Goal: Task Accomplishment & Management: Manage account settings

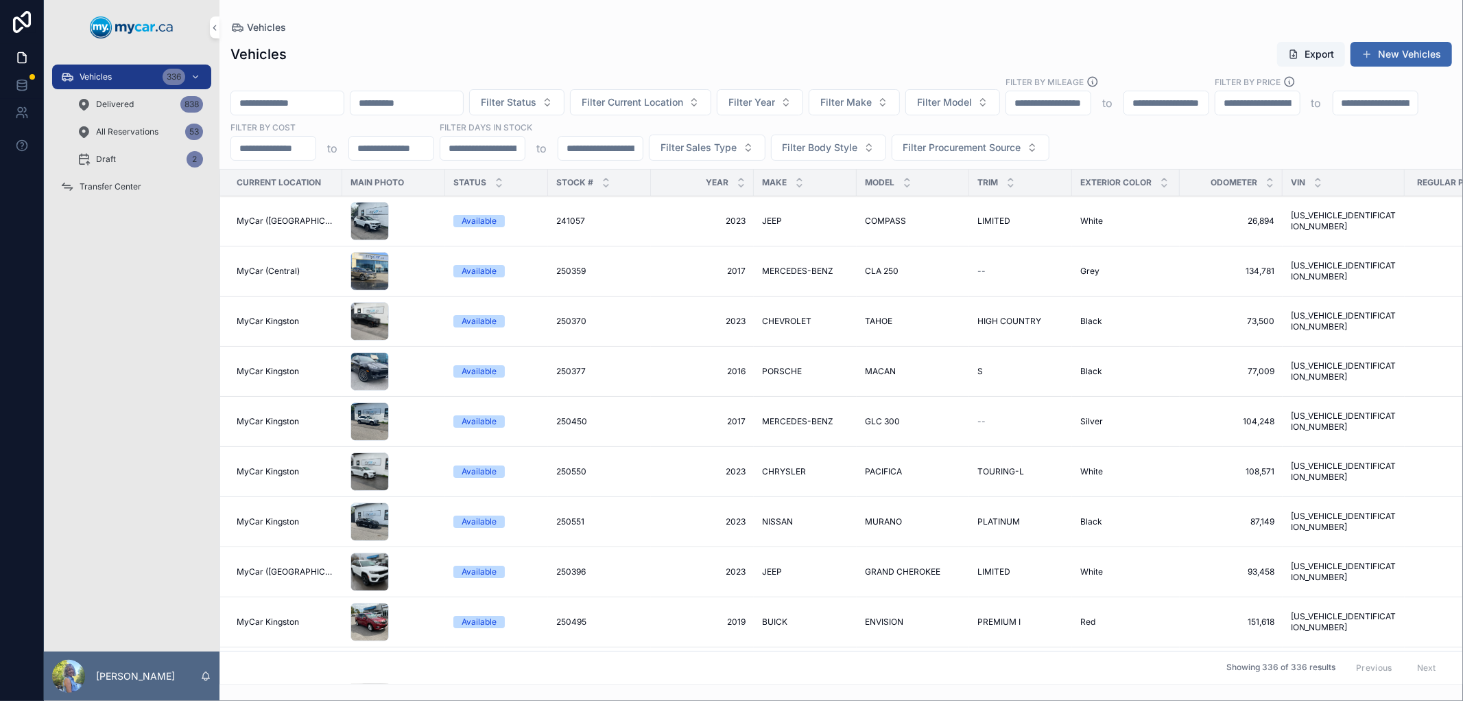
click at [276, 99] on input "scrollable content" at bounding box center [287, 102] width 113 height 19
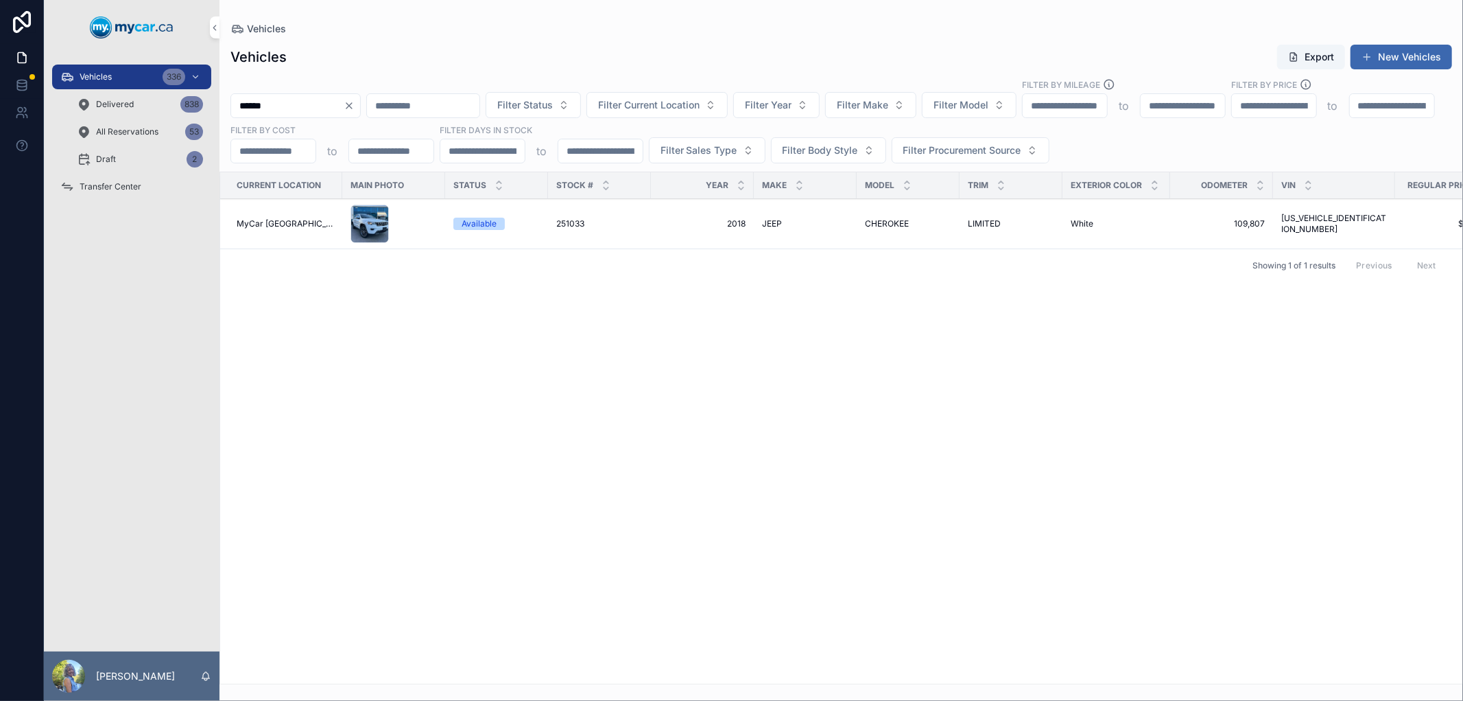
type input "******"
click at [556, 223] on span "251033" at bounding box center [570, 223] width 28 height 11
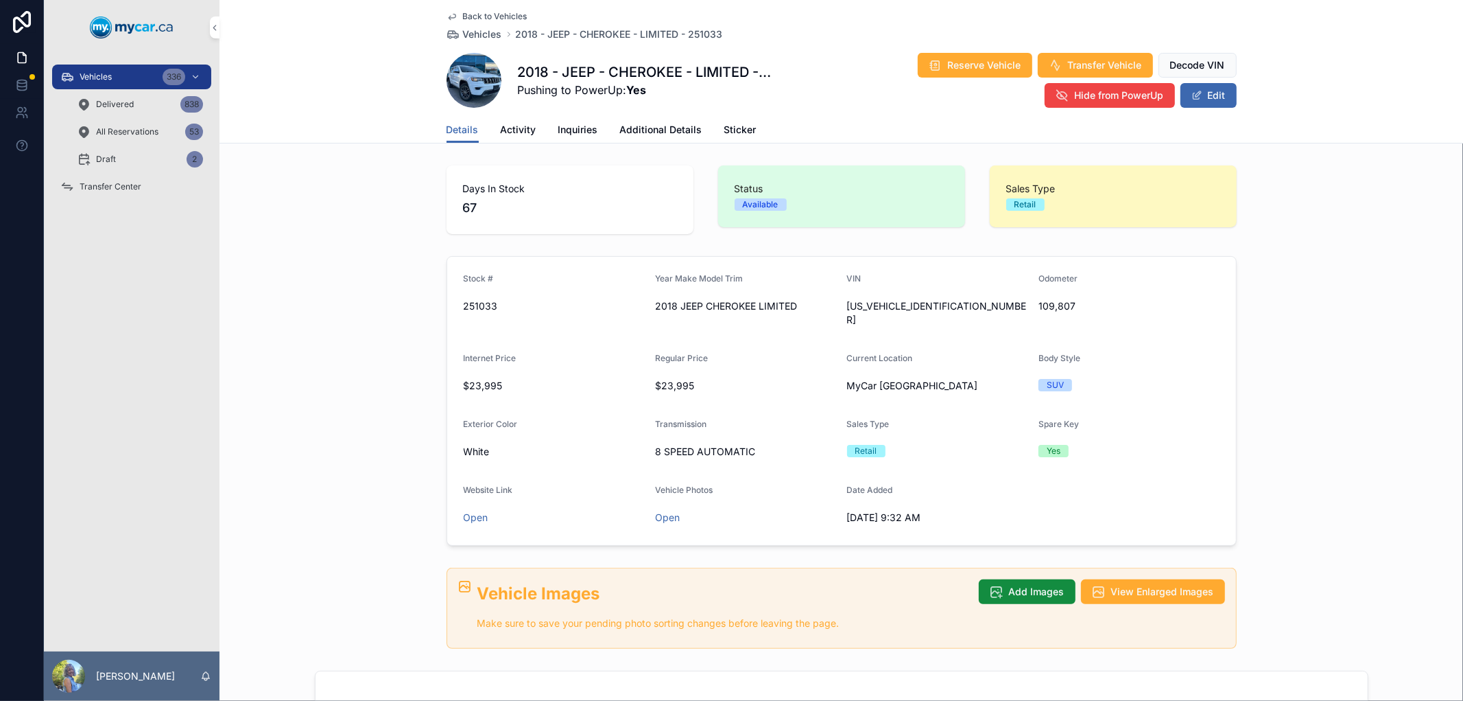
click at [1085, 58] on span "Transfer Vehicle" at bounding box center [1105, 65] width 74 height 14
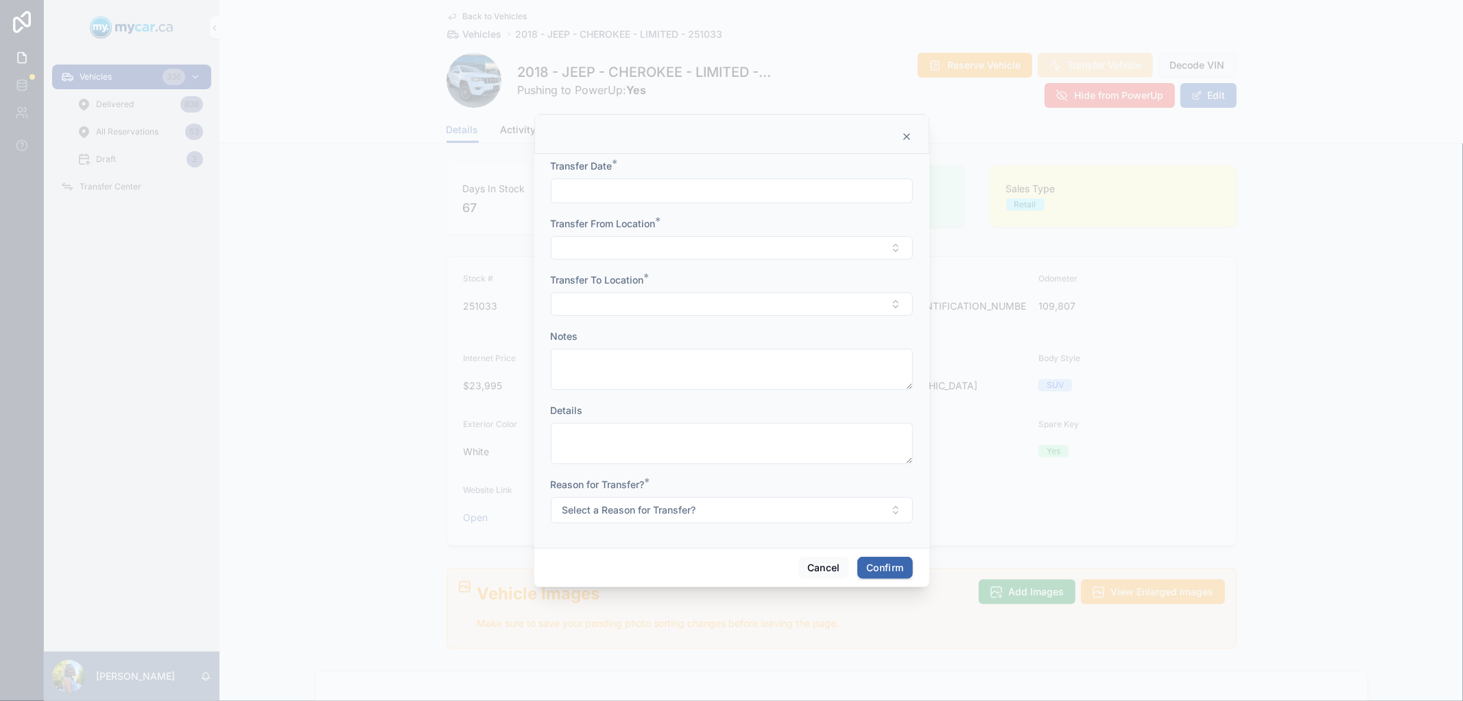
click at [773, 194] on input "text" at bounding box center [732, 190] width 361 height 19
click at [735, 224] on button "Today" at bounding box center [732, 224] width 54 height 25
type input "*********"
click at [604, 247] on button "Select Button" at bounding box center [732, 247] width 362 height 23
click at [692, 348] on span "MyCar North Bay" at bounding box center [706, 346] width 131 height 14
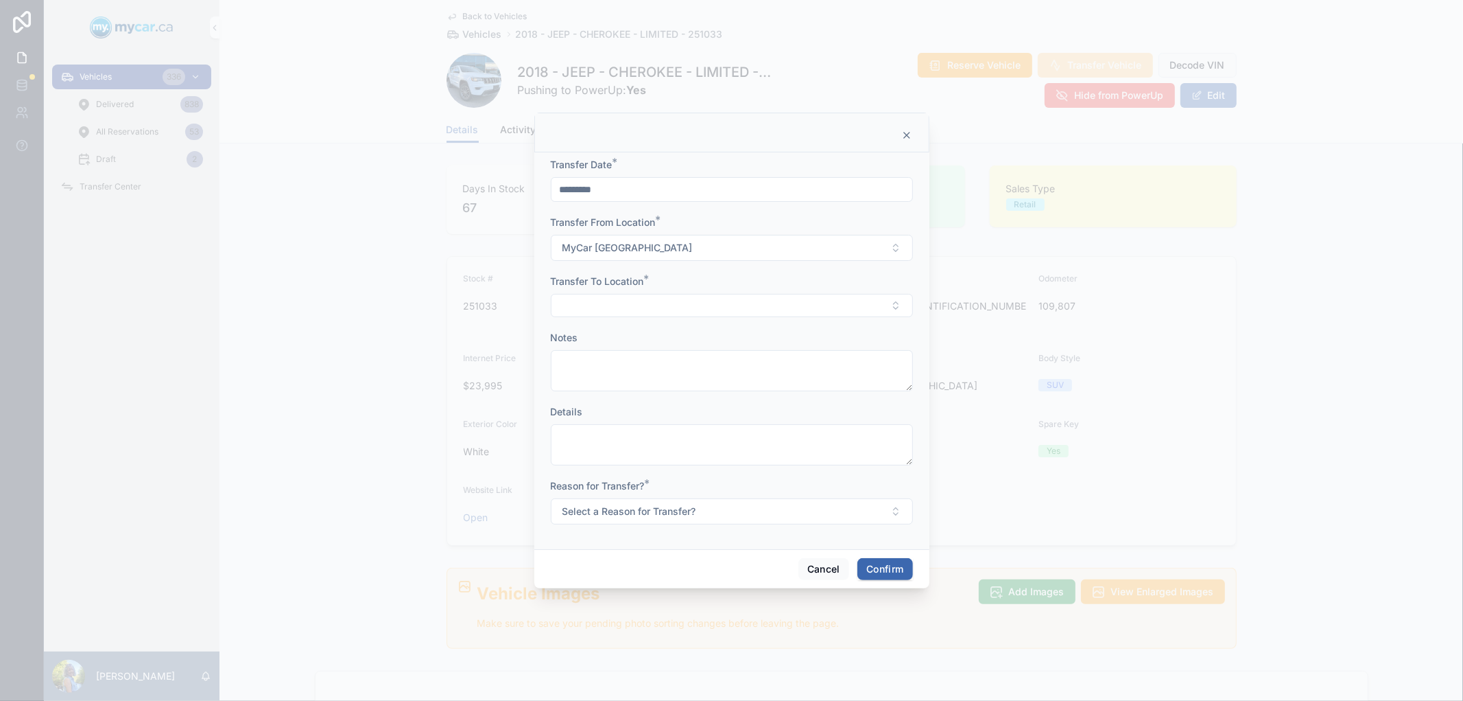
click at [611, 303] on button "Select Button" at bounding box center [732, 305] width 362 height 23
click at [687, 443] on span "MyCar ([GEOGRAPHIC_DATA])" at bounding box center [710, 448] width 138 height 14
click at [723, 516] on button "Select a Reason for Transfer?" at bounding box center [732, 512] width 362 height 26
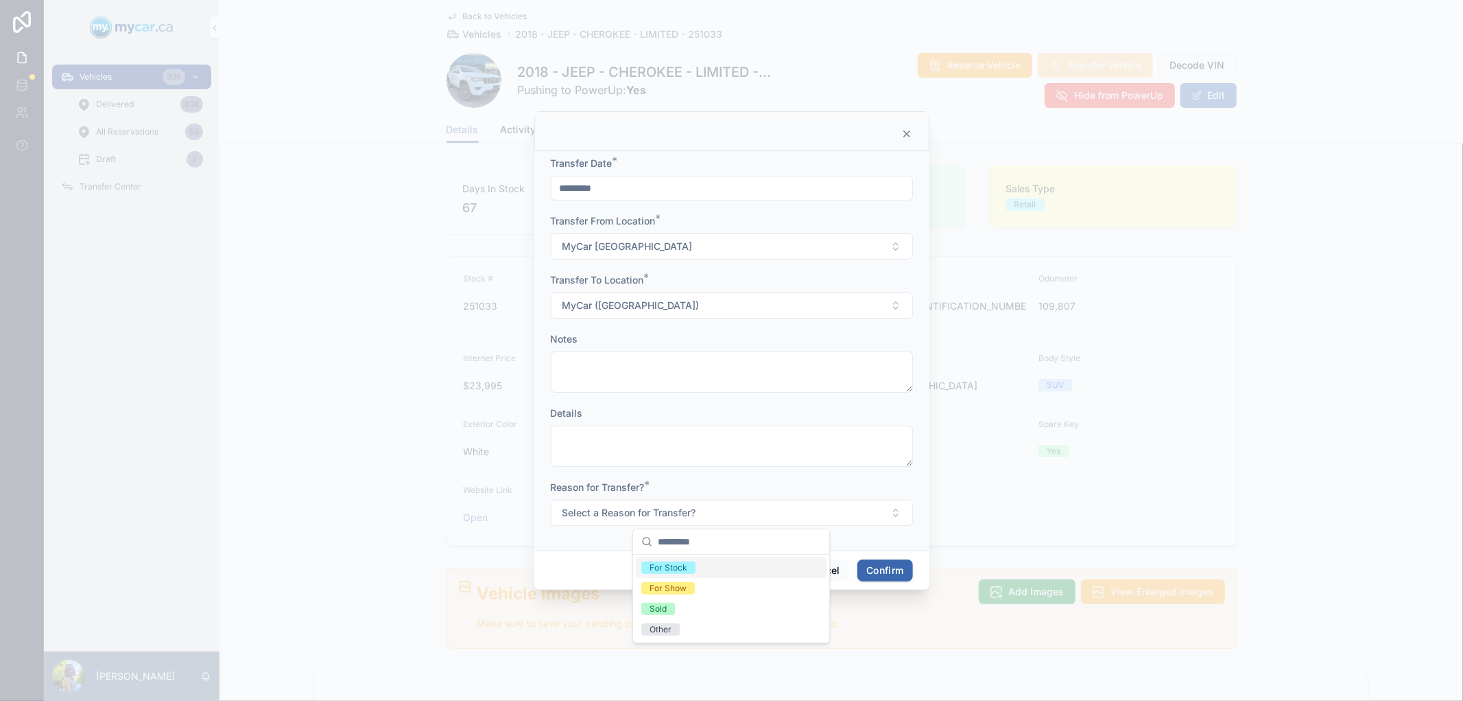
click at [703, 567] on div "For Stock" at bounding box center [731, 567] width 191 height 21
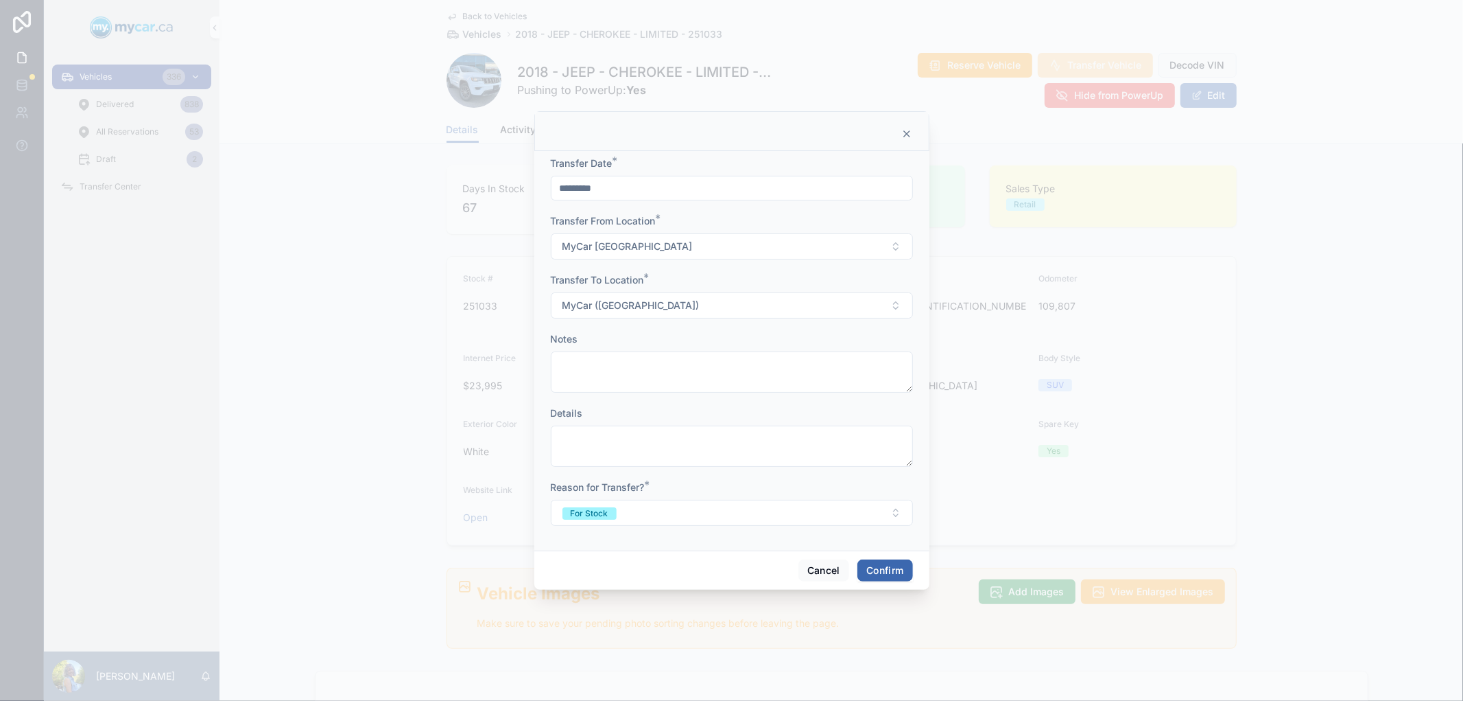
click at [881, 565] on button "Confirm" at bounding box center [885, 570] width 55 height 22
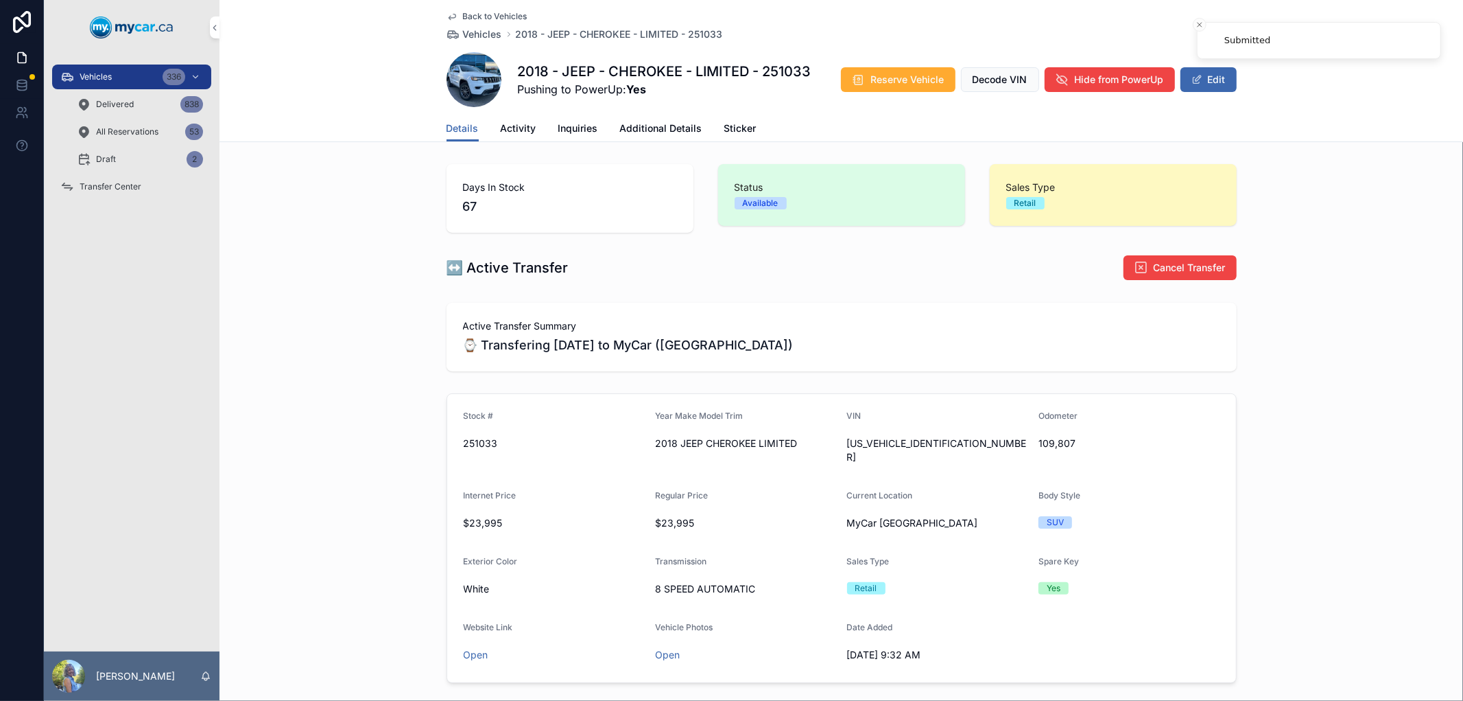
click at [97, 187] on span "Transfer Center" at bounding box center [111, 186] width 62 height 11
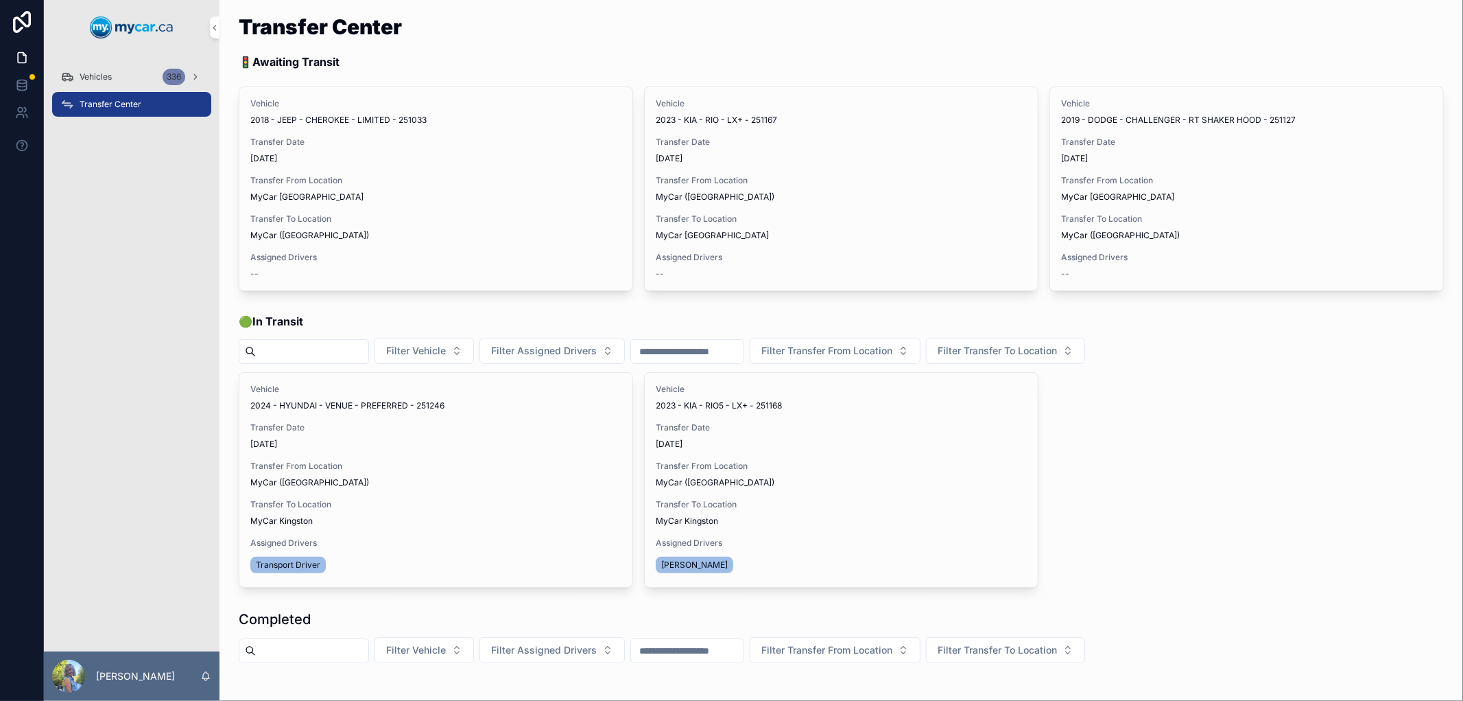
click at [0, 0] on span "Assign Driver" at bounding box center [0, 0] width 0 height 0
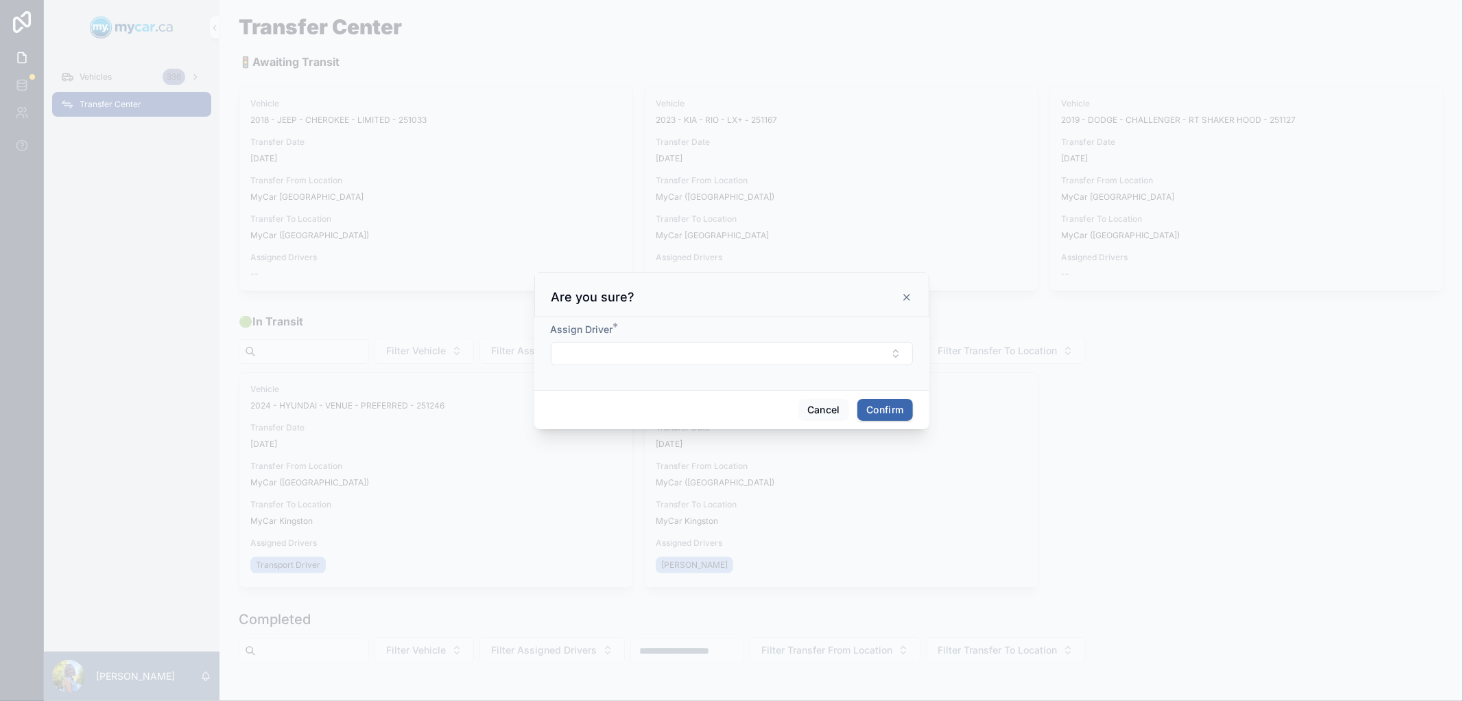
click at [585, 355] on button "Select Button" at bounding box center [732, 353] width 362 height 23
type input "***"
click at [686, 398] on div "Ron Cadger" at bounding box center [731, 408] width 191 height 22
click at [873, 406] on button "Confirm" at bounding box center [885, 412] width 55 height 22
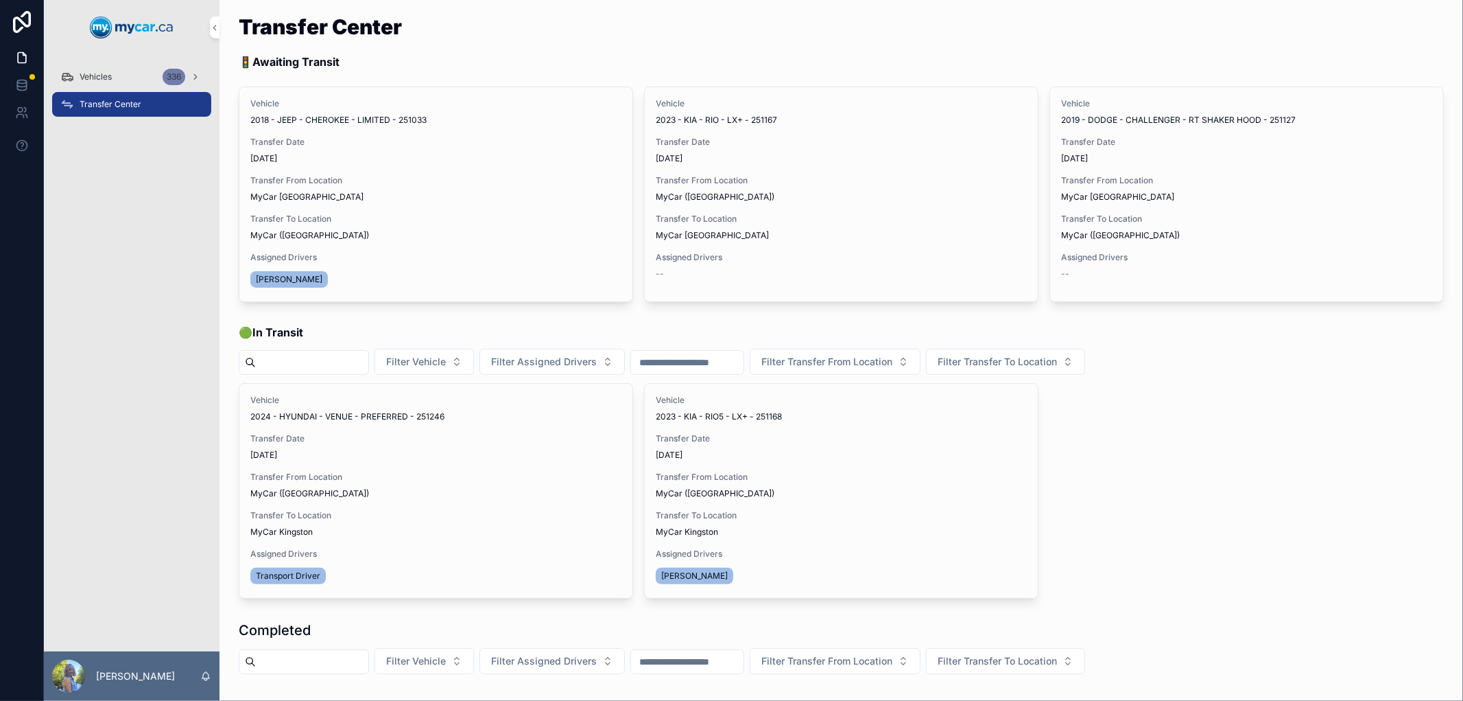
click at [0, 0] on icon "scrollable content" at bounding box center [0, 0] width 0 height 0
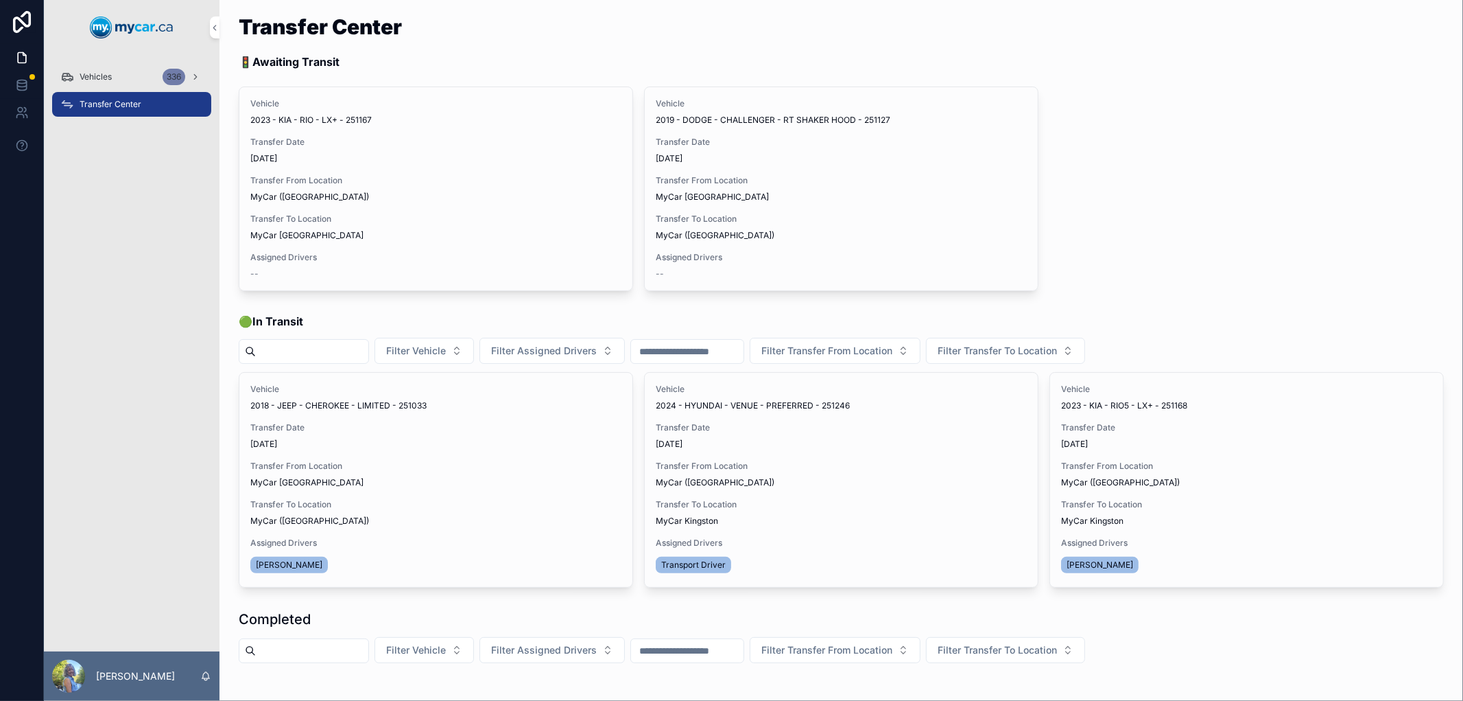
click at [115, 71] on div "Vehicles 336" at bounding box center [131, 77] width 143 height 22
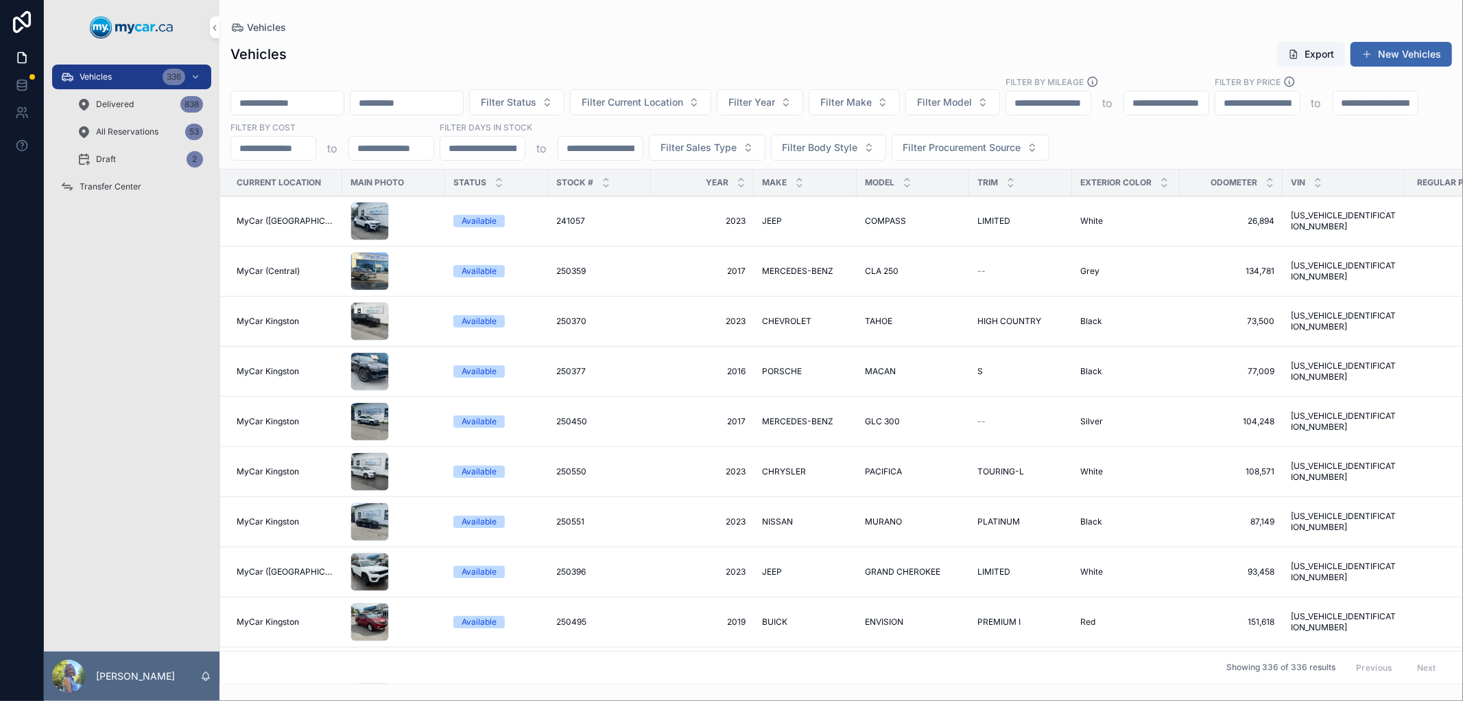
click at [334, 100] on input "scrollable content" at bounding box center [287, 102] width 113 height 19
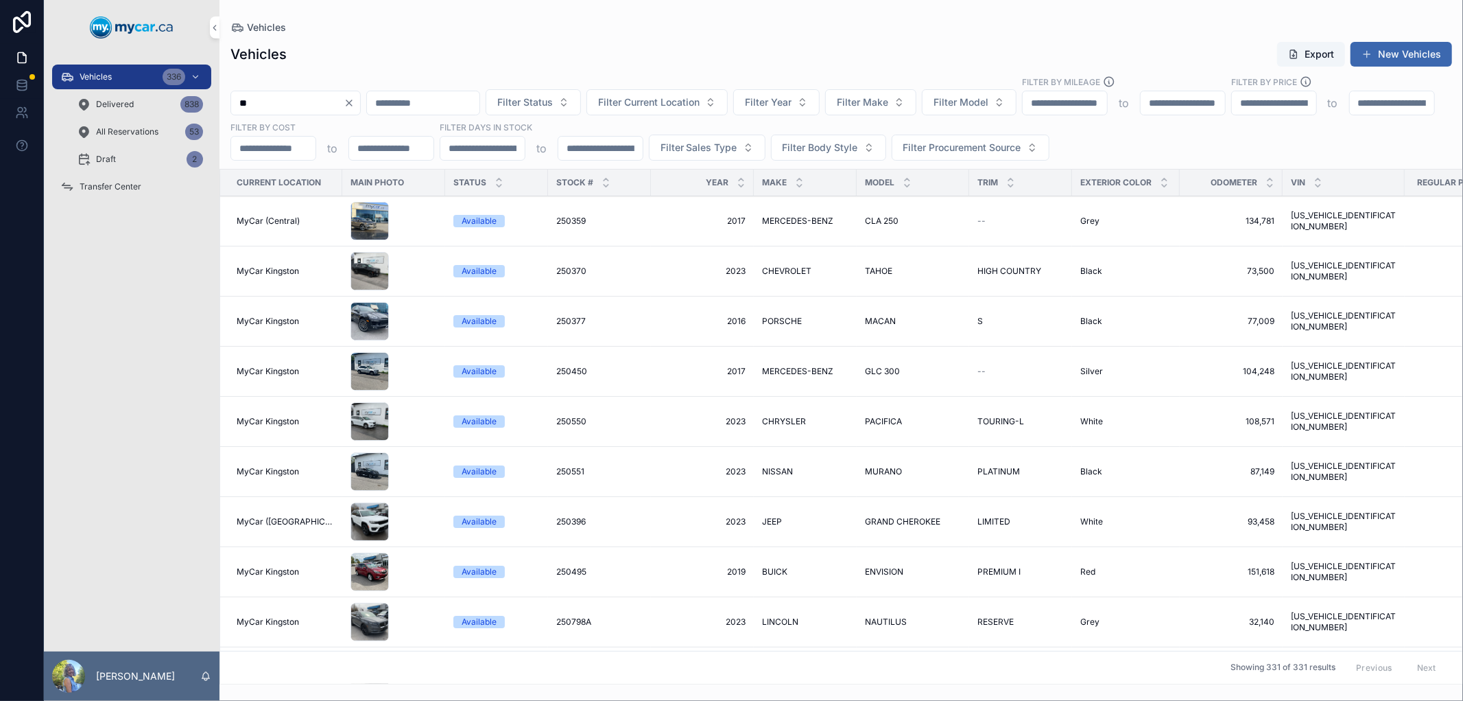
type input "*"
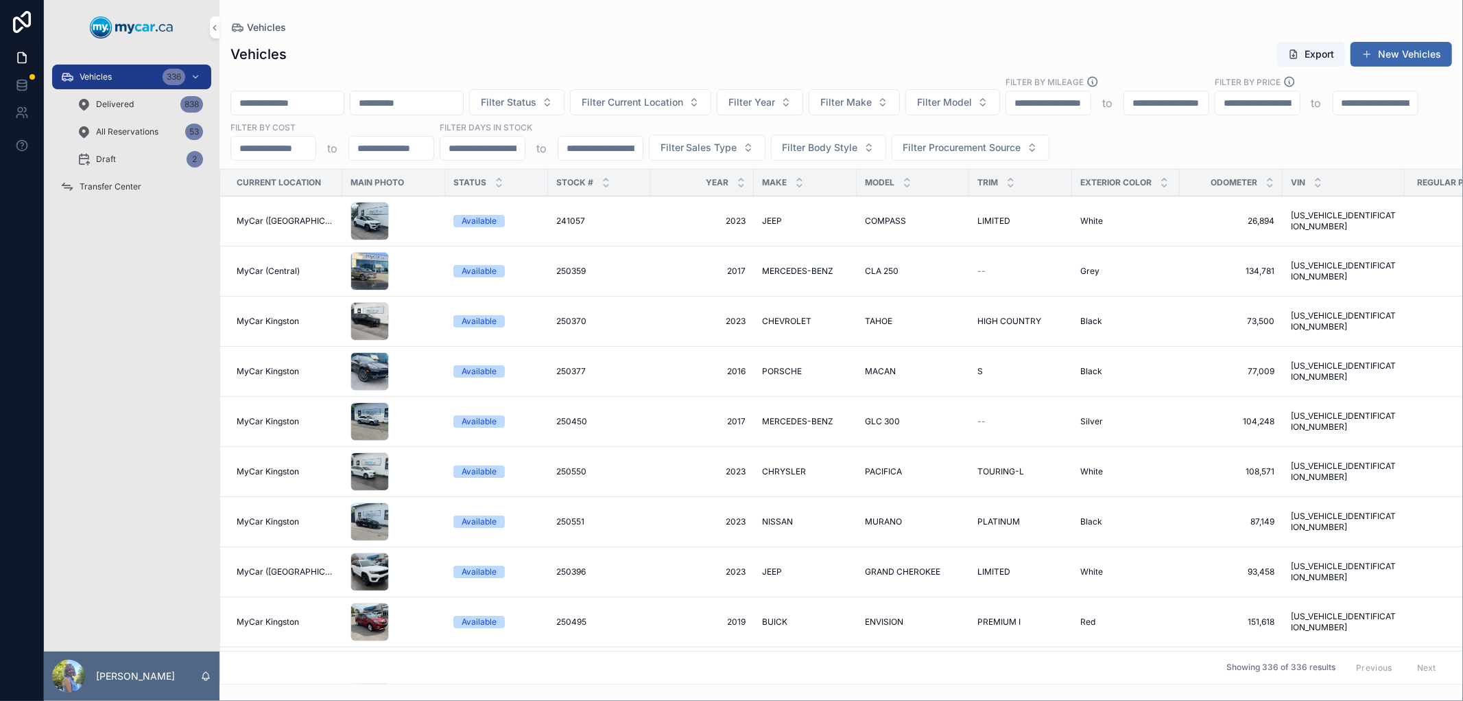
click at [900, 101] on button "Filter Make" at bounding box center [854, 102] width 91 height 26
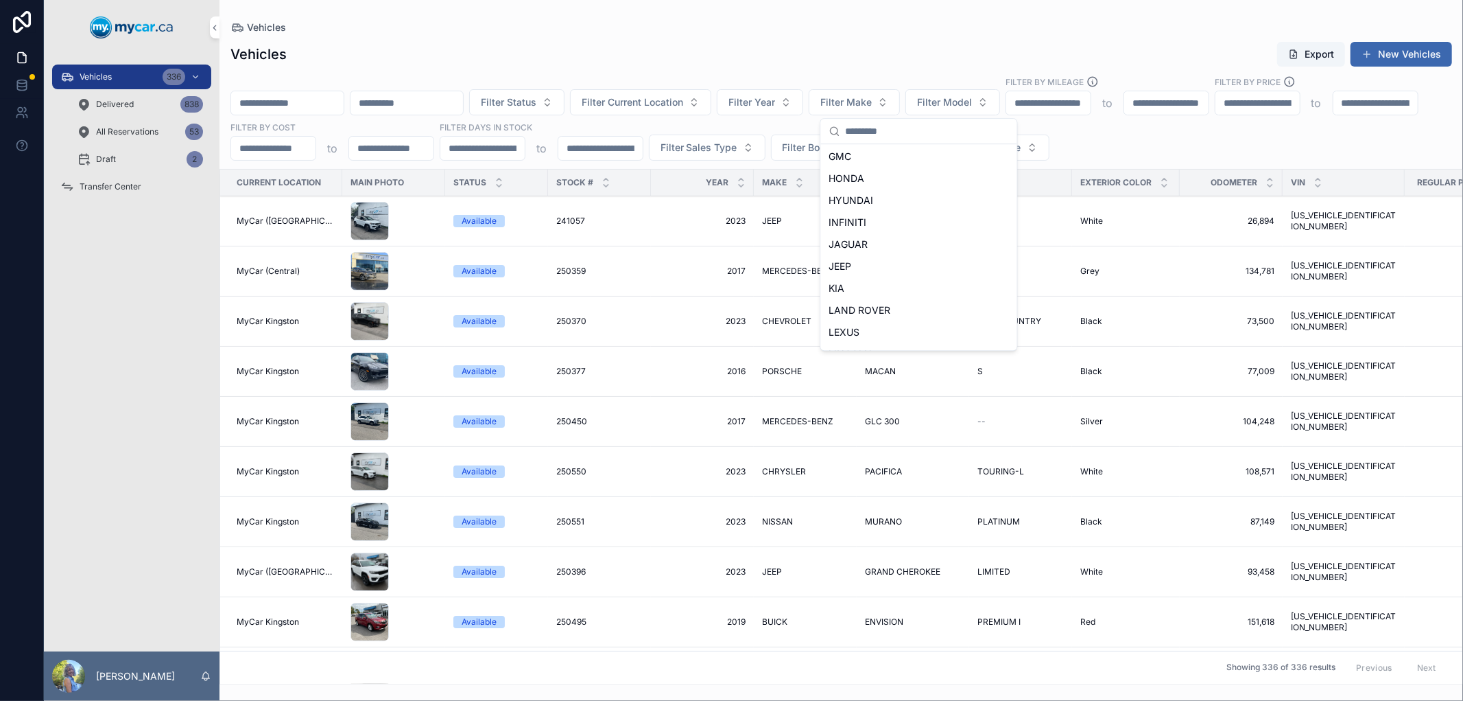
scroll to position [381, 0]
click at [846, 174] on div "KIA" at bounding box center [919, 172] width 191 height 22
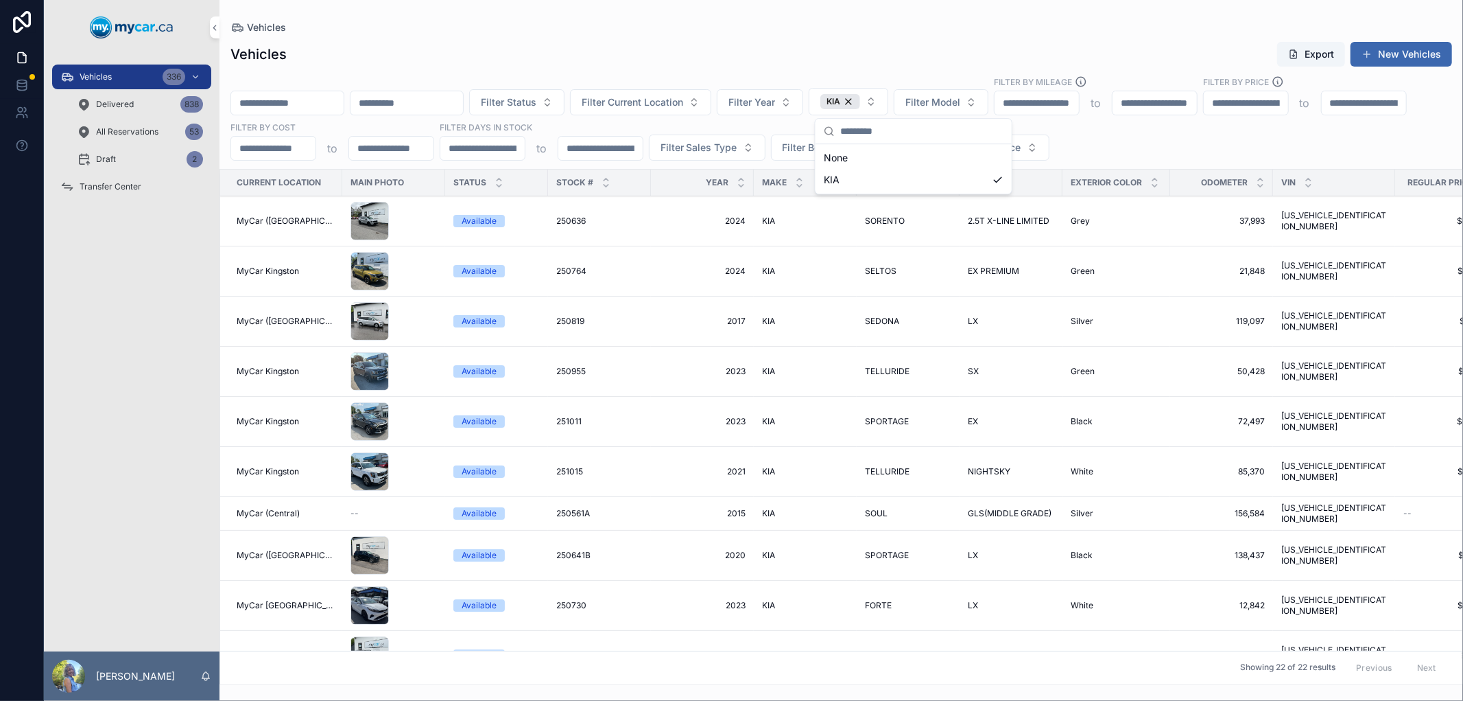
click at [961, 107] on span "Filter Model" at bounding box center [933, 102] width 55 height 14
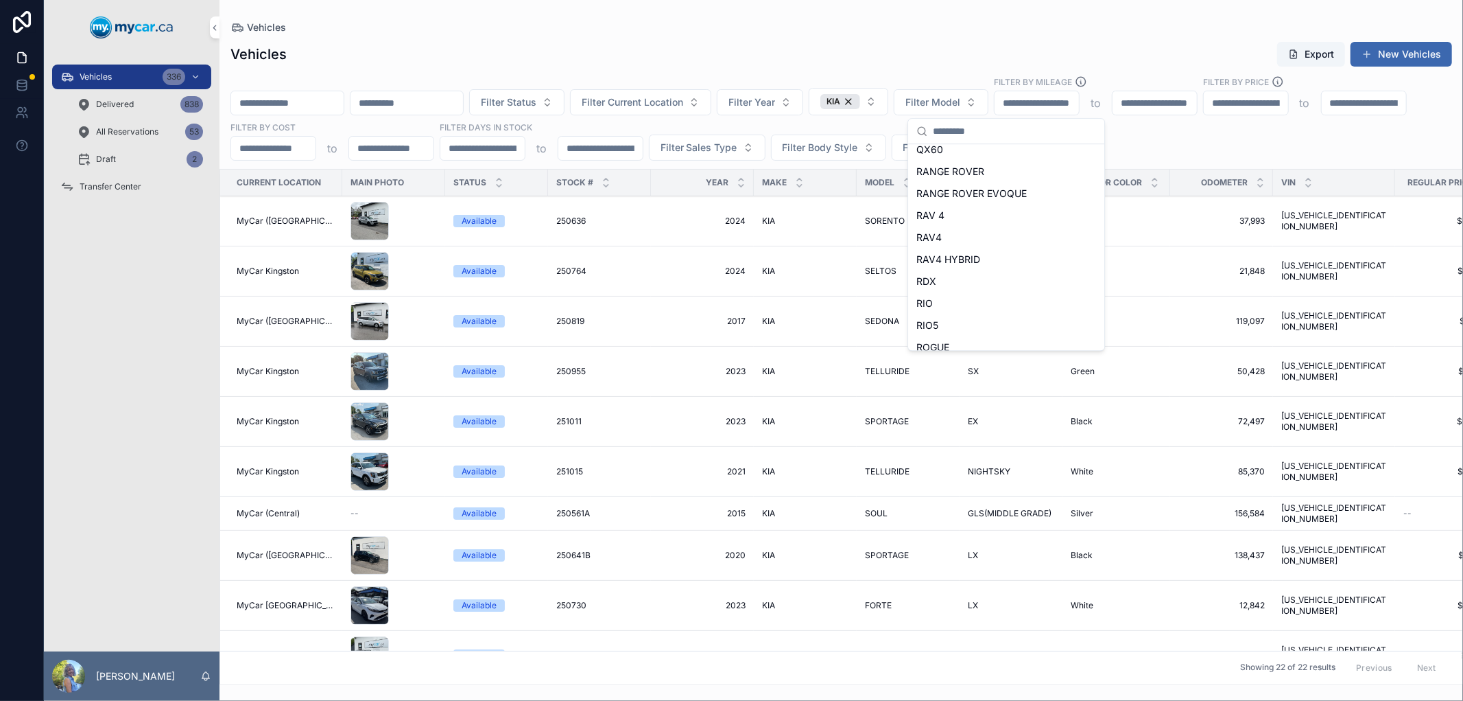
scroll to position [3655, 0]
click at [941, 300] on div "RIO" at bounding box center [1006, 301] width 191 height 22
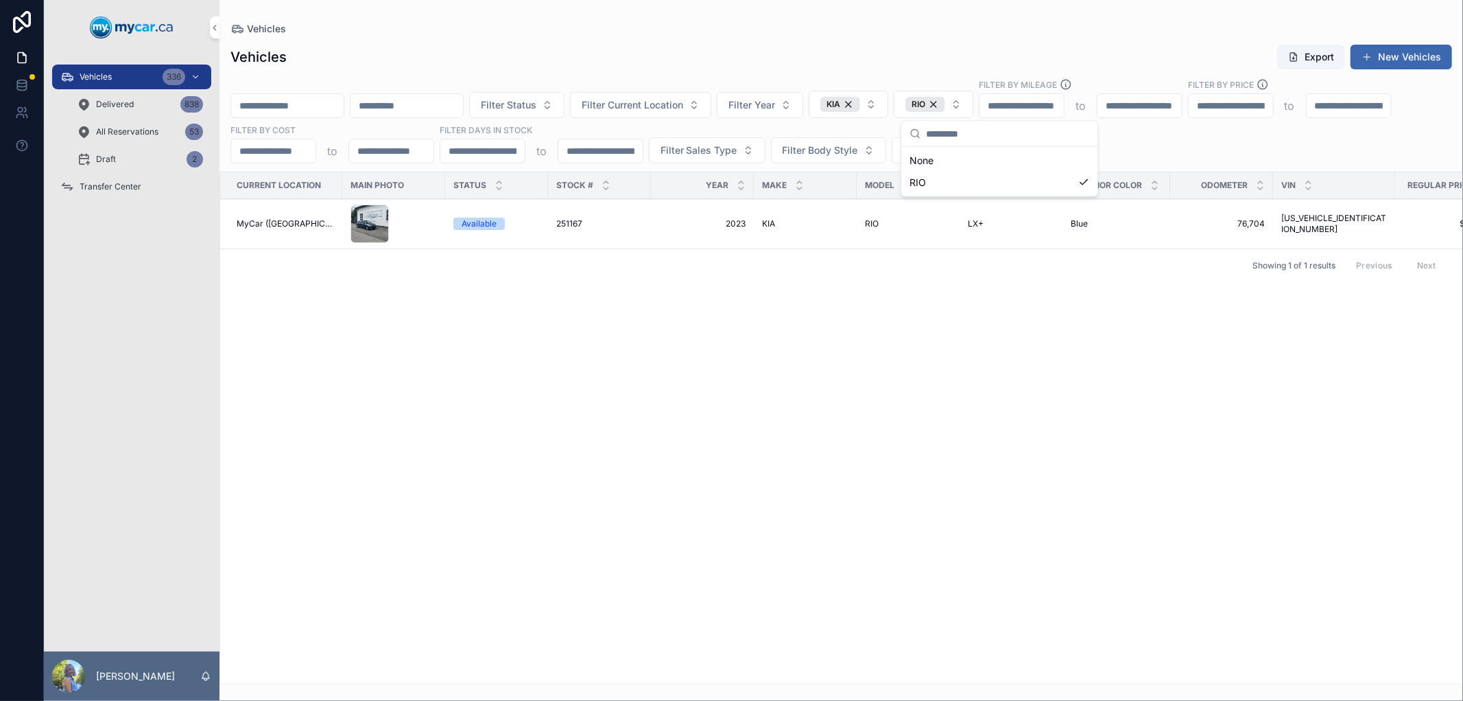
click at [922, 38] on div "Vehicles Export New Vehicles Filter Status Filter Current Location Filter Year …" at bounding box center [842, 360] width 1244 height 648
click at [561, 222] on span "251167" at bounding box center [569, 223] width 26 height 11
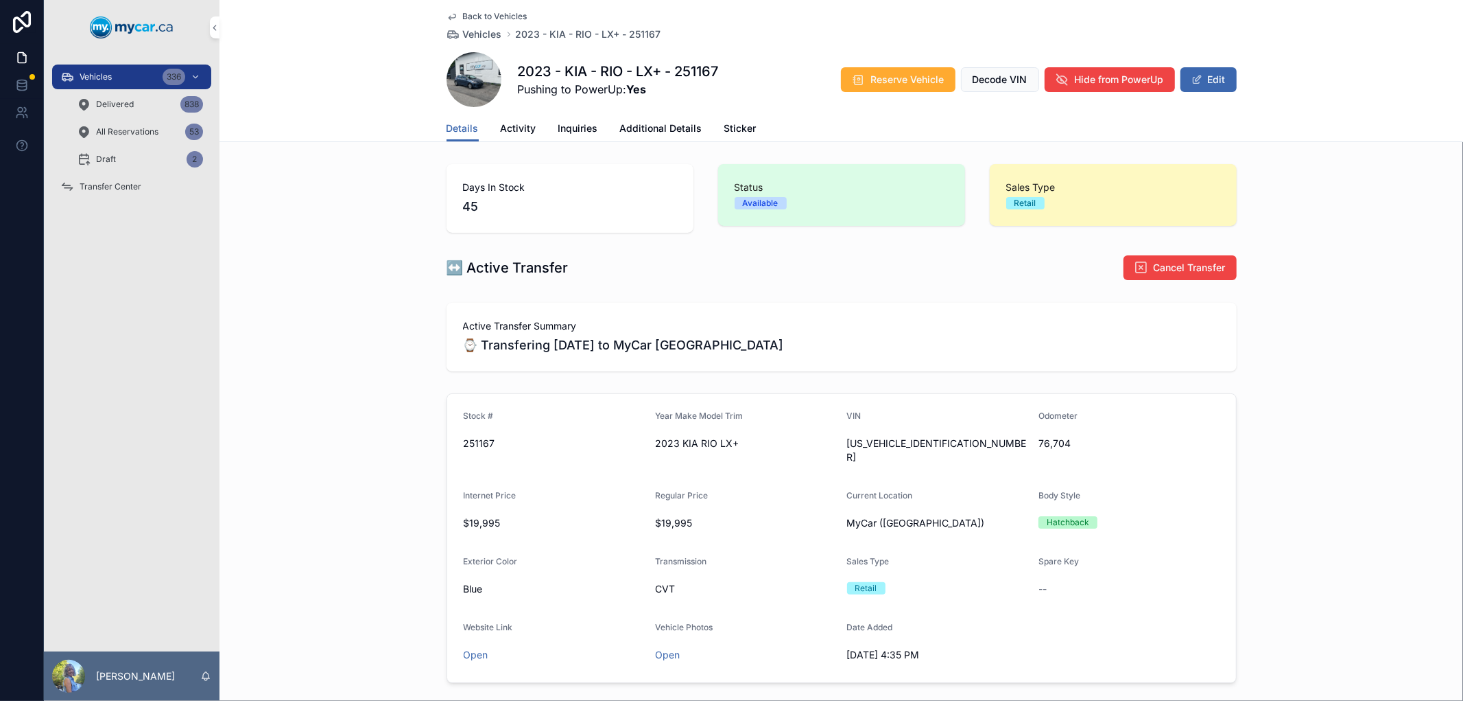
click at [512, 131] on span "Activity" at bounding box center [519, 128] width 36 height 14
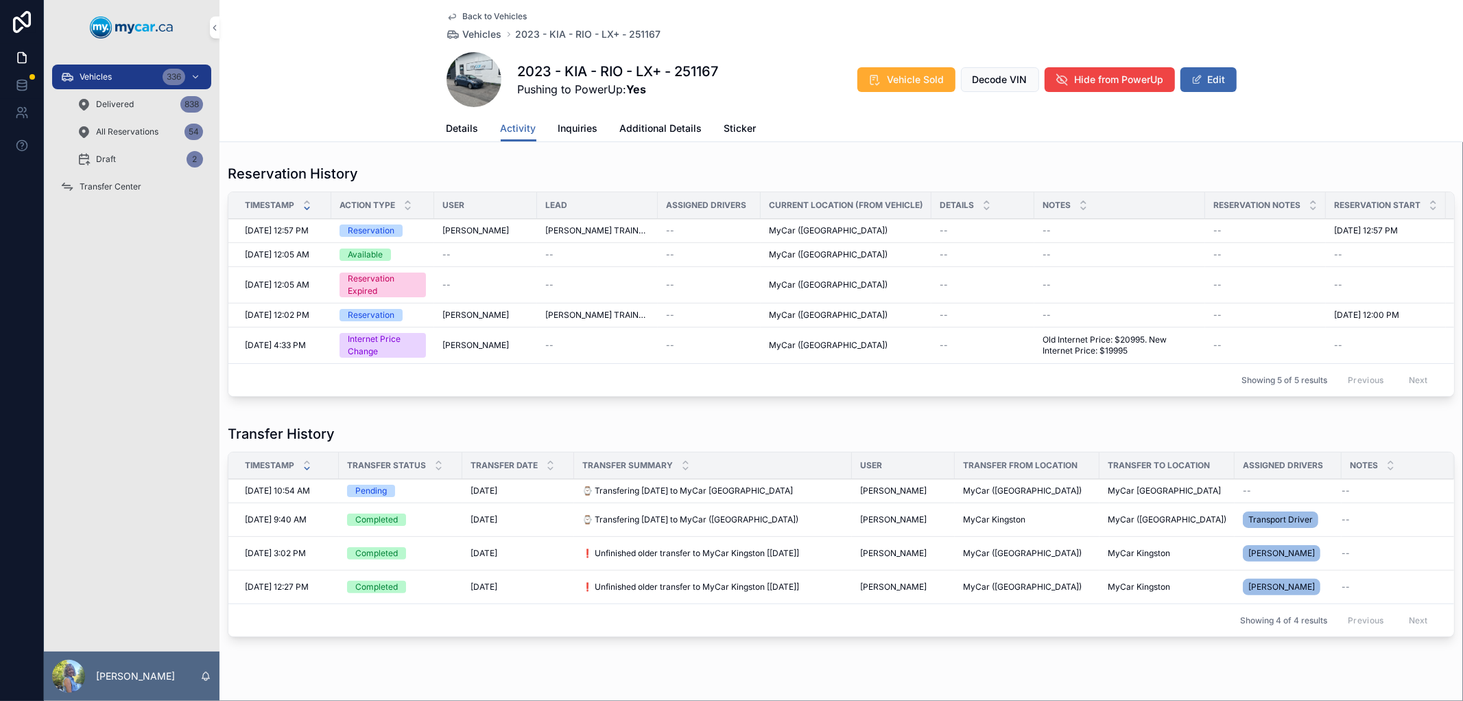
click at [530, 32] on span "2023 - KIA - RIO - LX+ - 251167" at bounding box center [588, 34] width 145 height 14
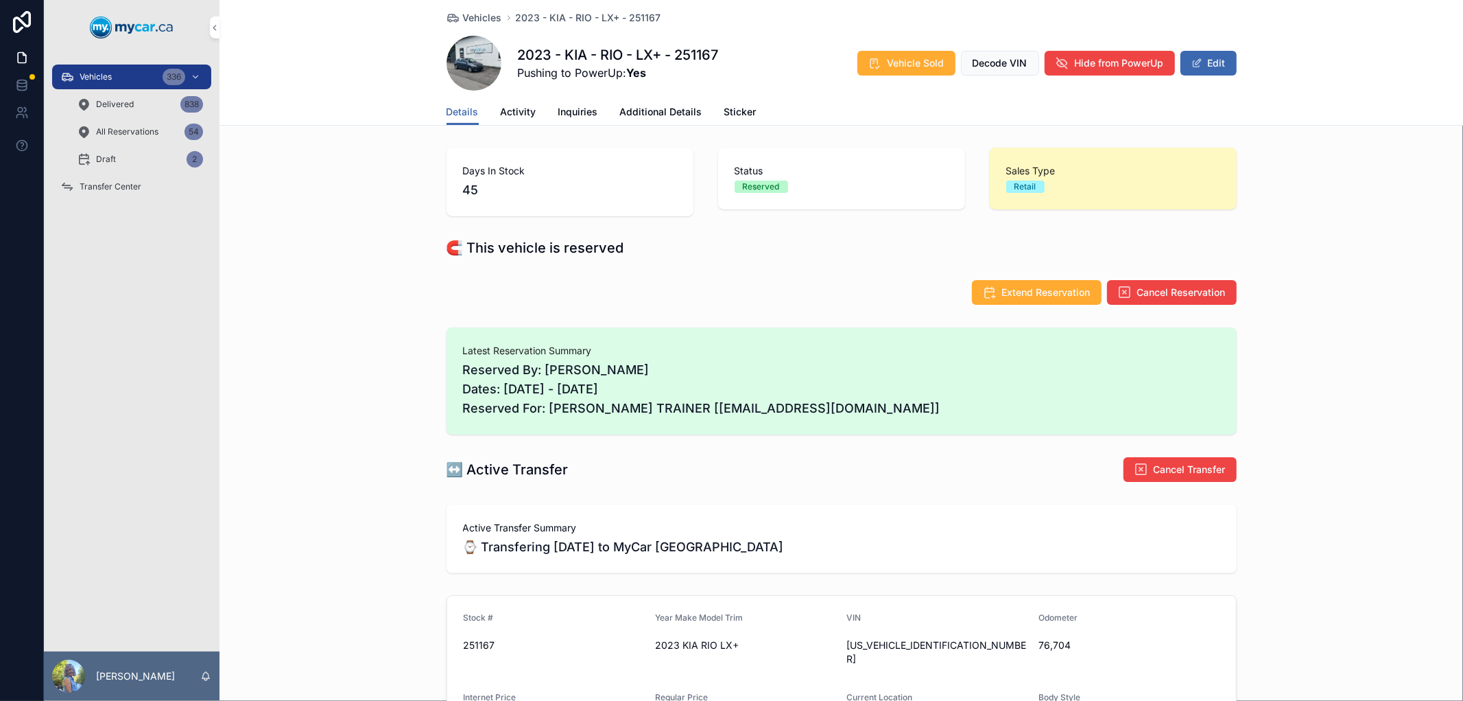
click at [718, 281] on div "Extend Reservation Cancel Reservation" at bounding box center [842, 292] width 790 height 26
click at [1199, 65] on button "Edit" at bounding box center [1209, 63] width 56 height 25
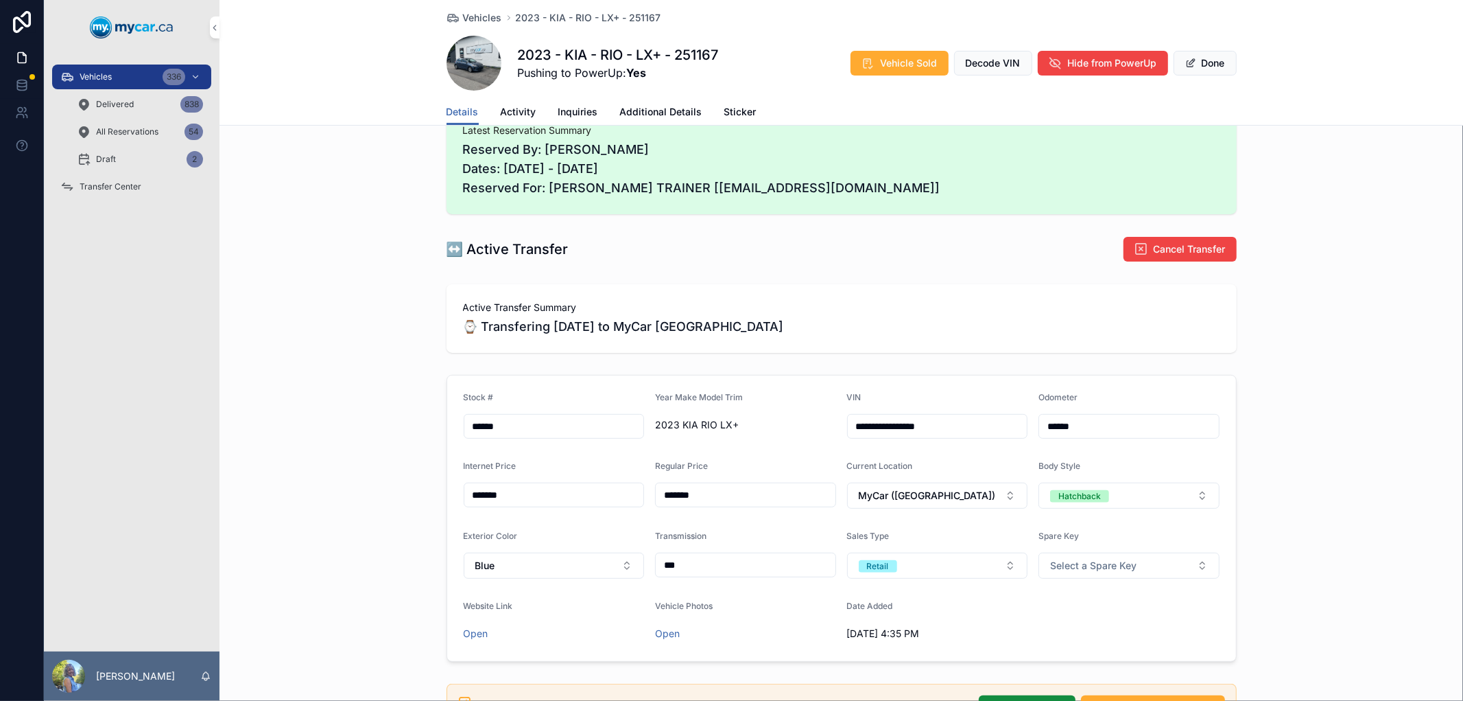
scroll to position [305, 0]
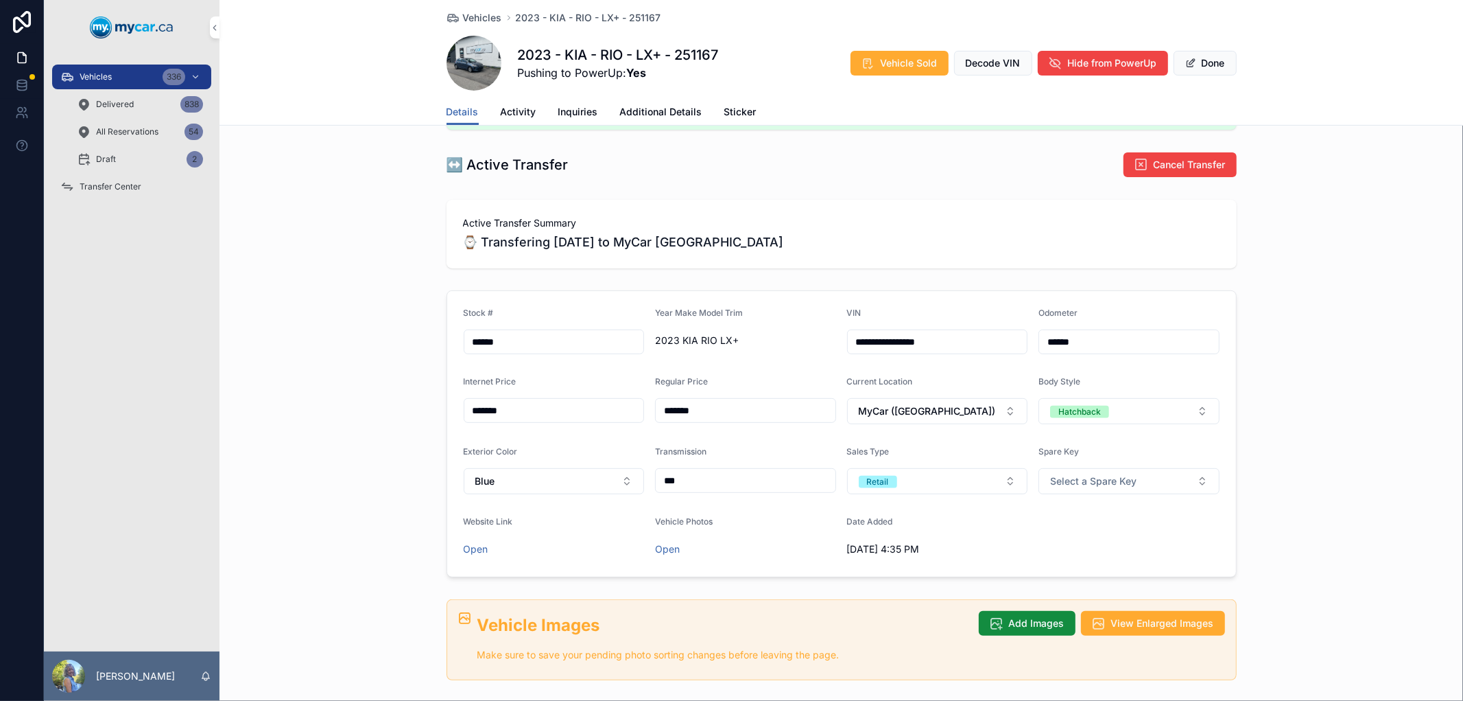
click at [962, 419] on button "MyCar ([GEOGRAPHIC_DATA])" at bounding box center [937, 411] width 181 height 26
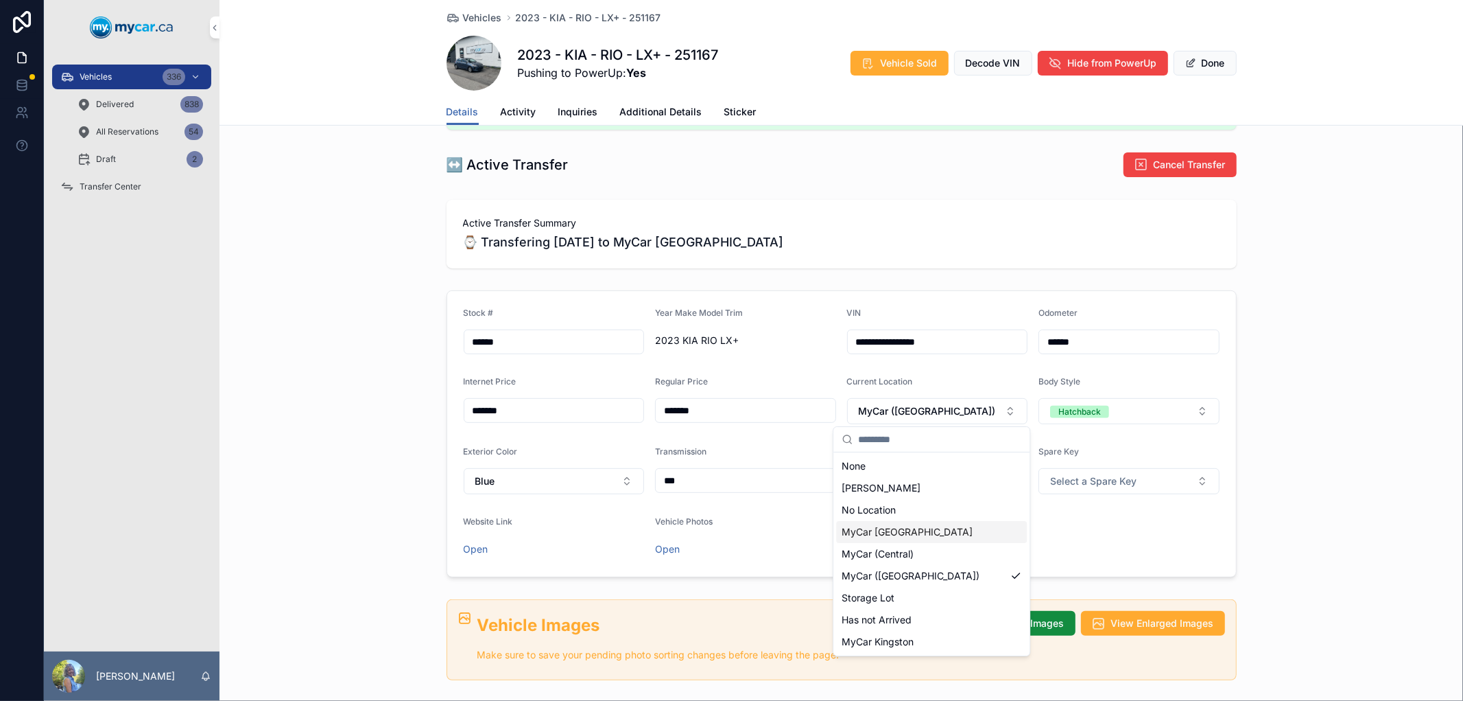
click at [943, 539] on div "MyCar North Bay" at bounding box center [931, 532] width 191 height 22
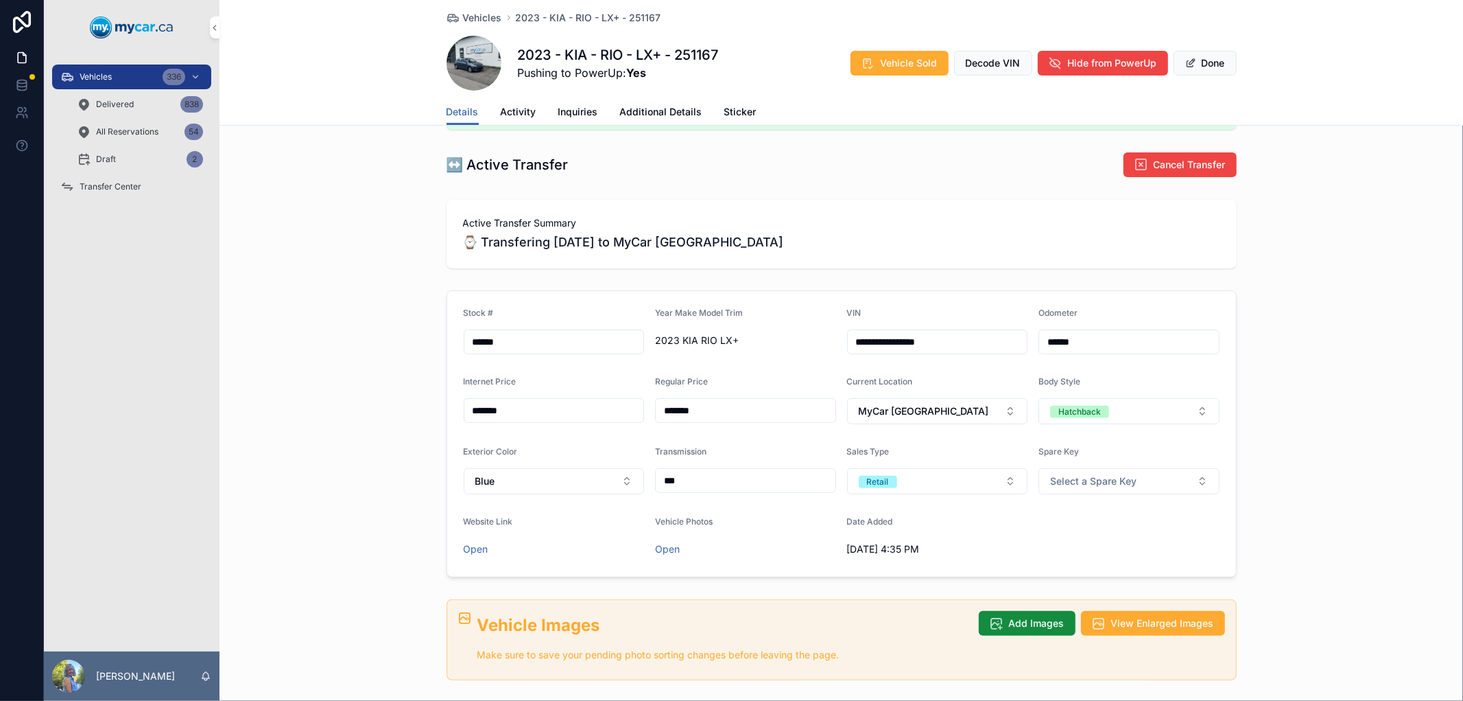
click at [1198, 71] on button "Done" at bounding box center [1205, 63] width 63 height 25
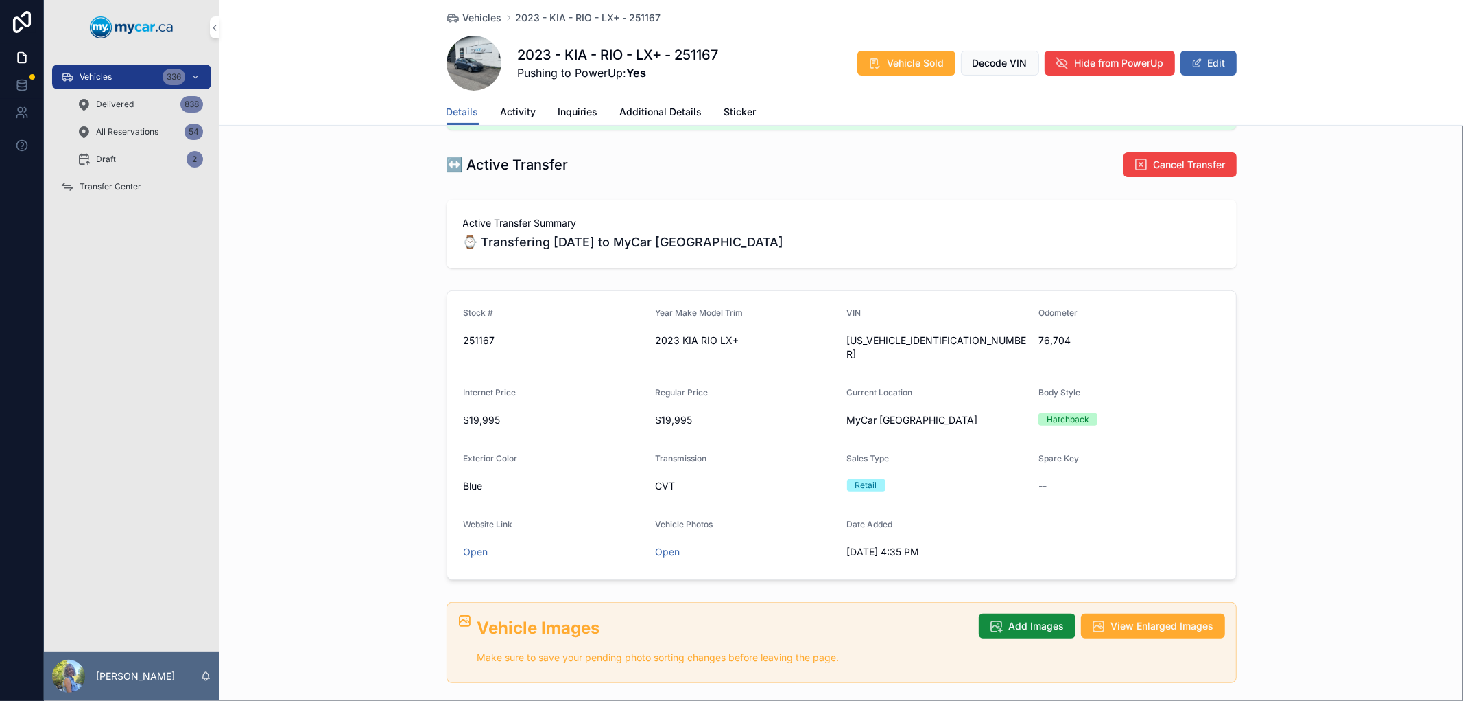
click at [510, 112] on span "Activity" at bounding box center [519, 112] width 36 height 14
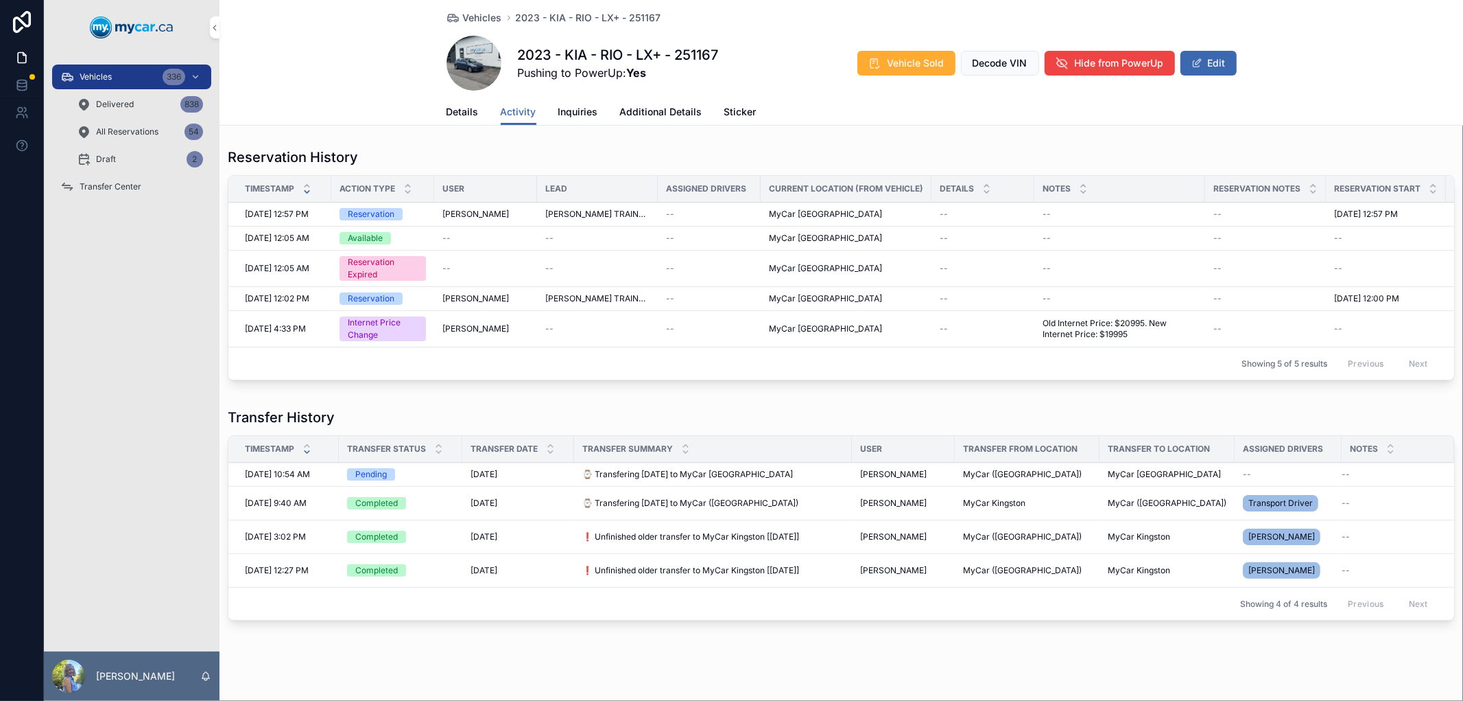
click at [126, 184] on span "Transfer Center" at bounding box center [111, 186] width 62 height 11
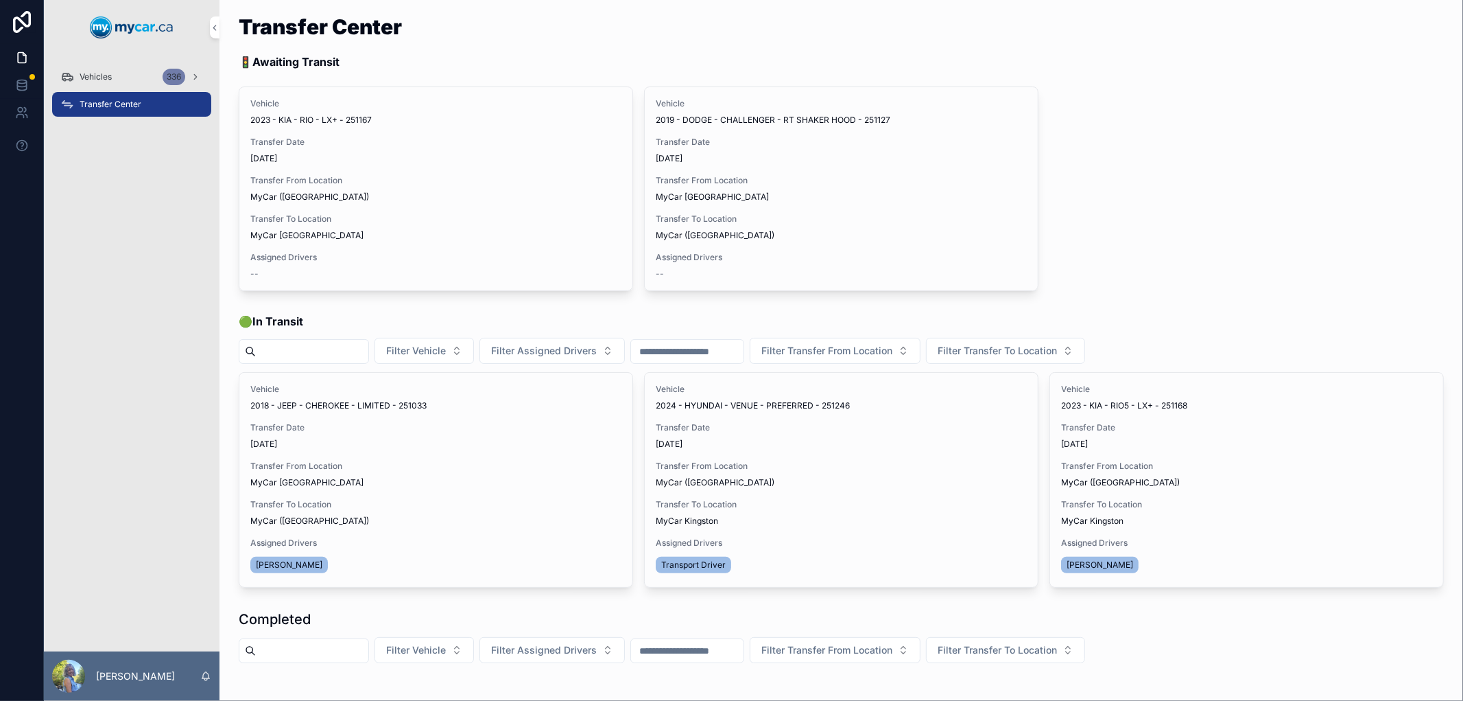
click at [0, 0] on span "Assign Driver" at bounding box center [0, 0] width 0 height 0
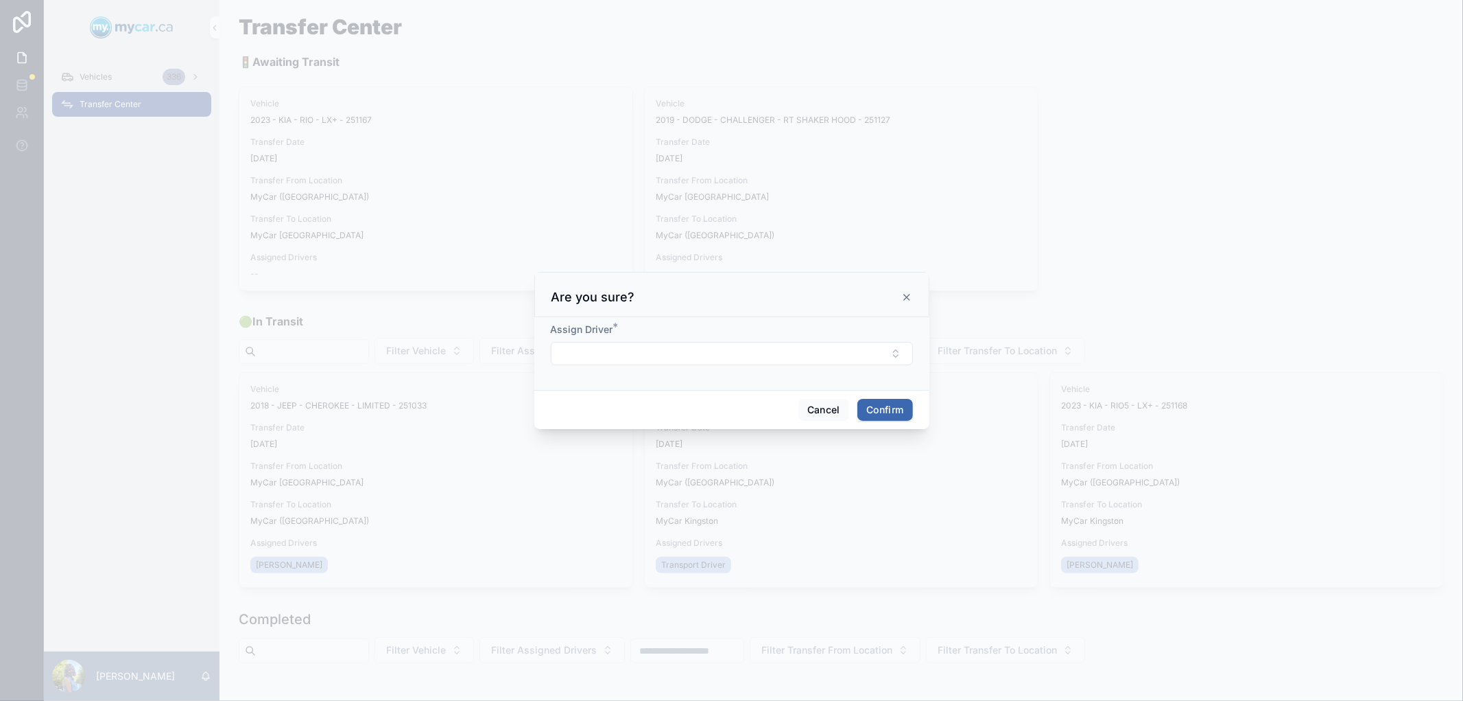
click at [613, 355] on button "Select Button" at bounding box center [732, 353] width 362 height 23
type input "***"
click at [666, 403] on span "Ron Cadger" at bounding box center [680, 408] width 79 height 14
click at [888, 409] on button "Confirm" at bounding box center [885, 412] width 55 height 22
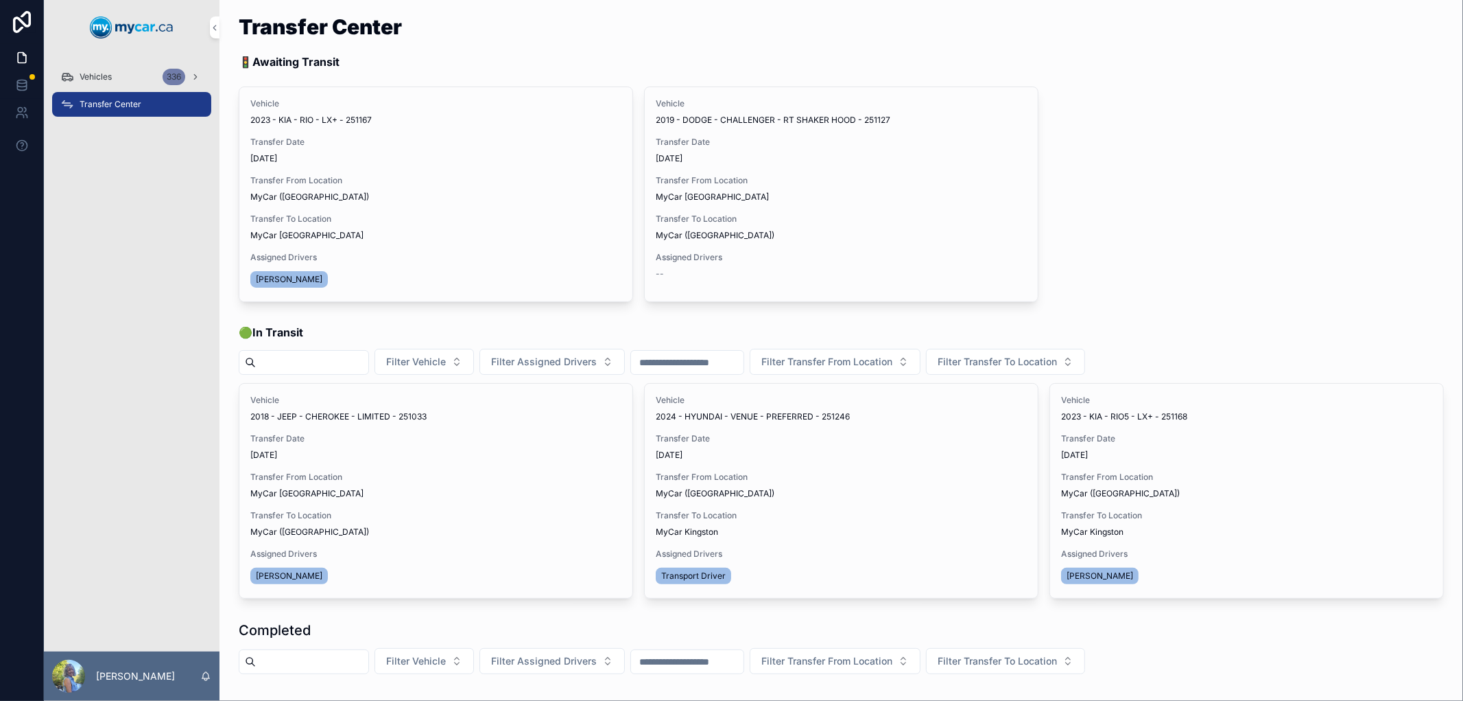
click at [0, 0] on span "Begin Trip" at bounding box center [0, 0] width 0 height 0
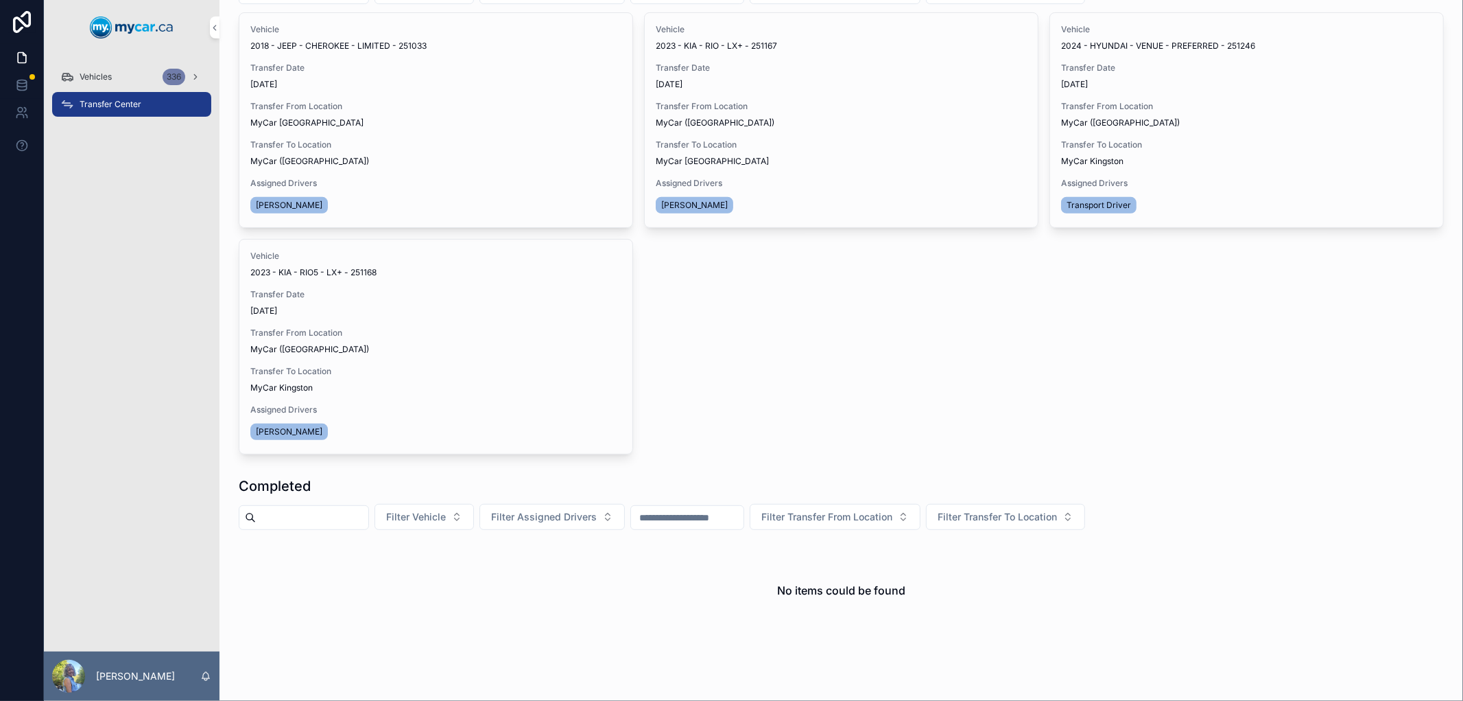
scroll to position [187, 0]
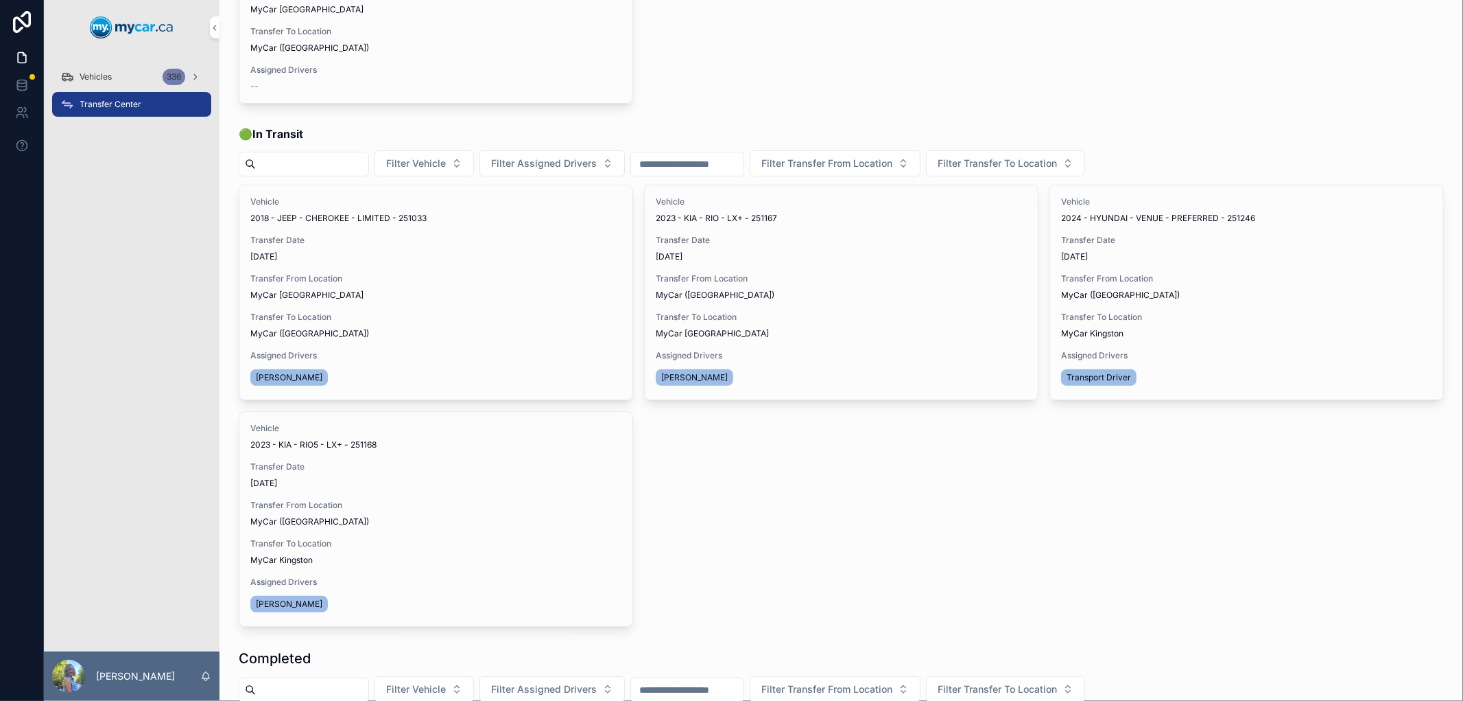
click at [688, 237] on span "Transfer Date" at bounding box center [841, 240] width 371 height 11
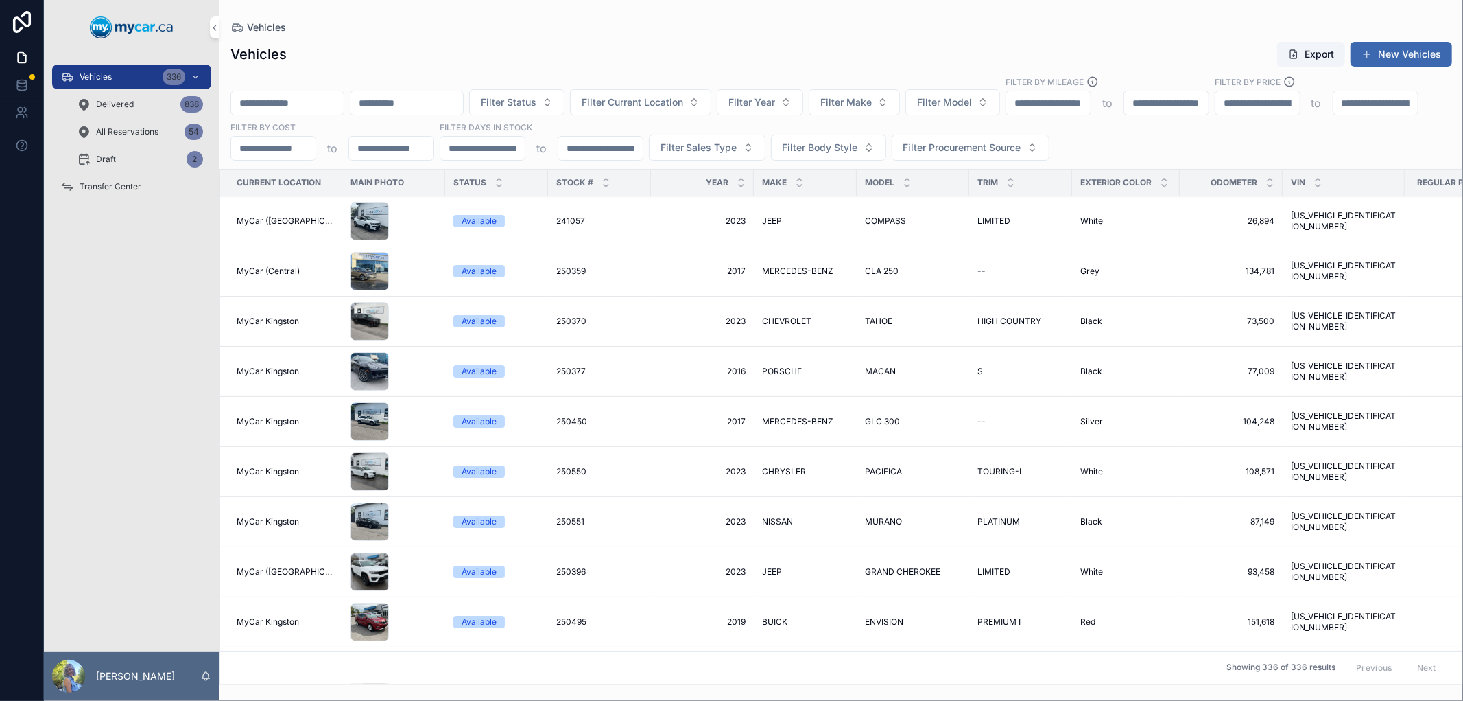
click at [872, 106] on span "Filter Make" at bounding box center [846, 102] width 51 height 14
type input "***"
click at [893, 161] on div "KIA" at bounding box center [919, 158] width 191 height 22
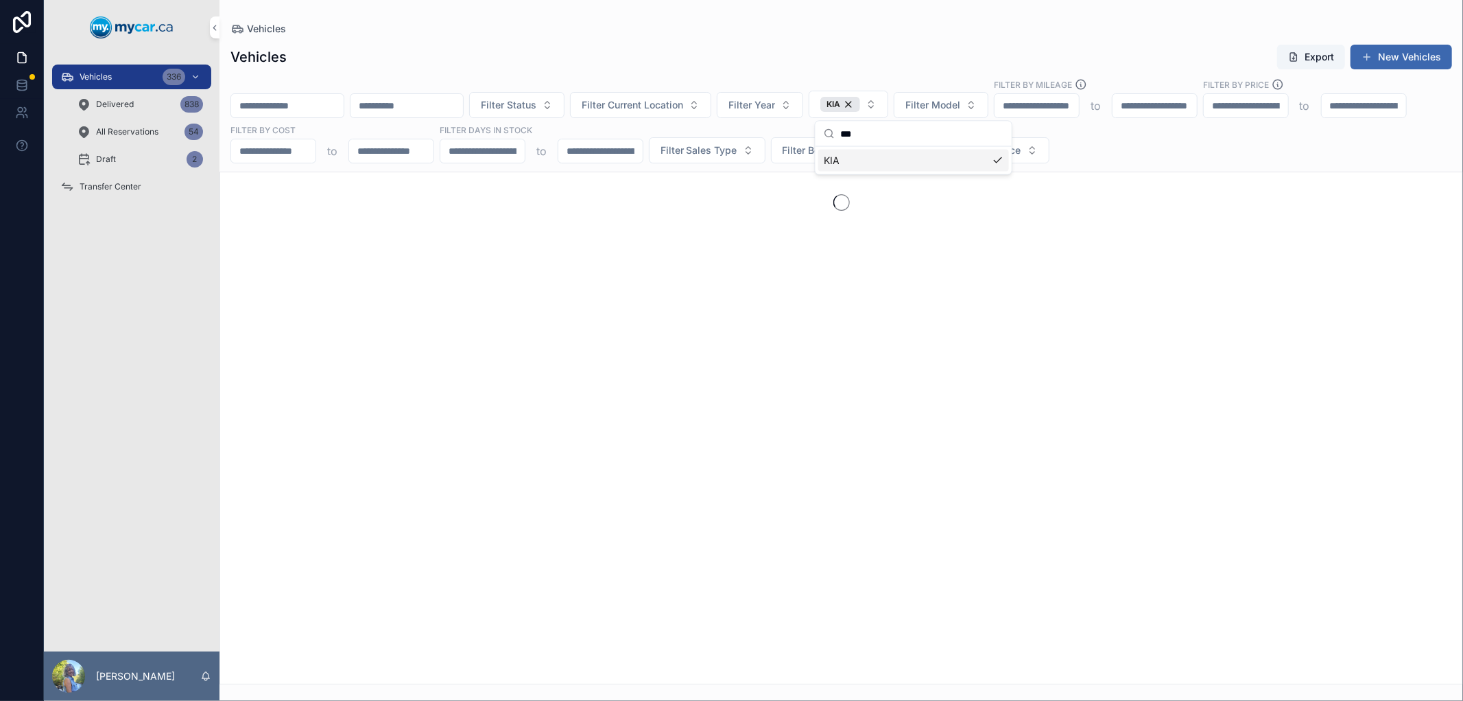
click at [961, 111] on span "Filter Model" at bounding box center [933, 105] width 55 height 14
type input "***"
click at [958, 180] on div "RIO" at bounding box center [1006, 183] width 191 height 22
click at [950, 298] on div "scrollable content" at bounding box center [842, 428] width 1244 height 513
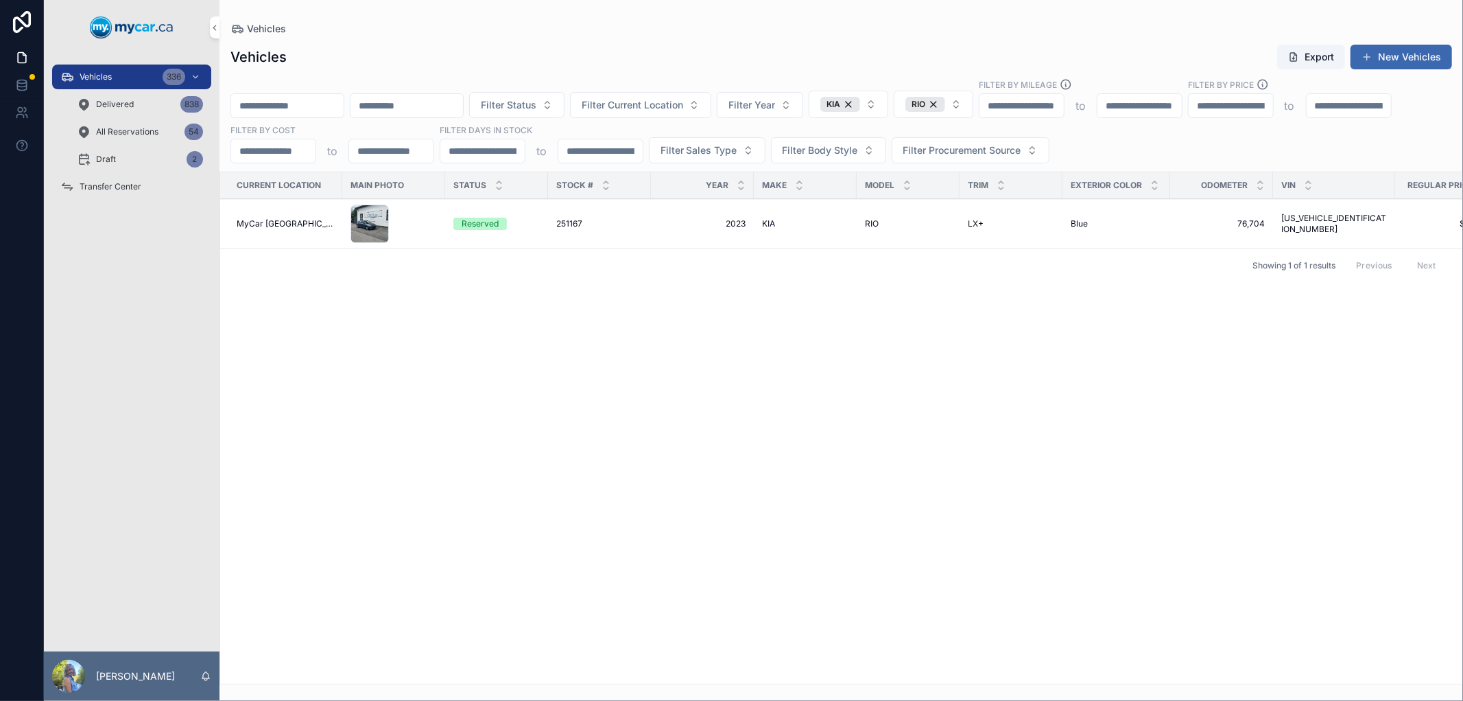
click at [574, 222] on div "251167 251167" at bounding box center [599, 223] width 86 height 11
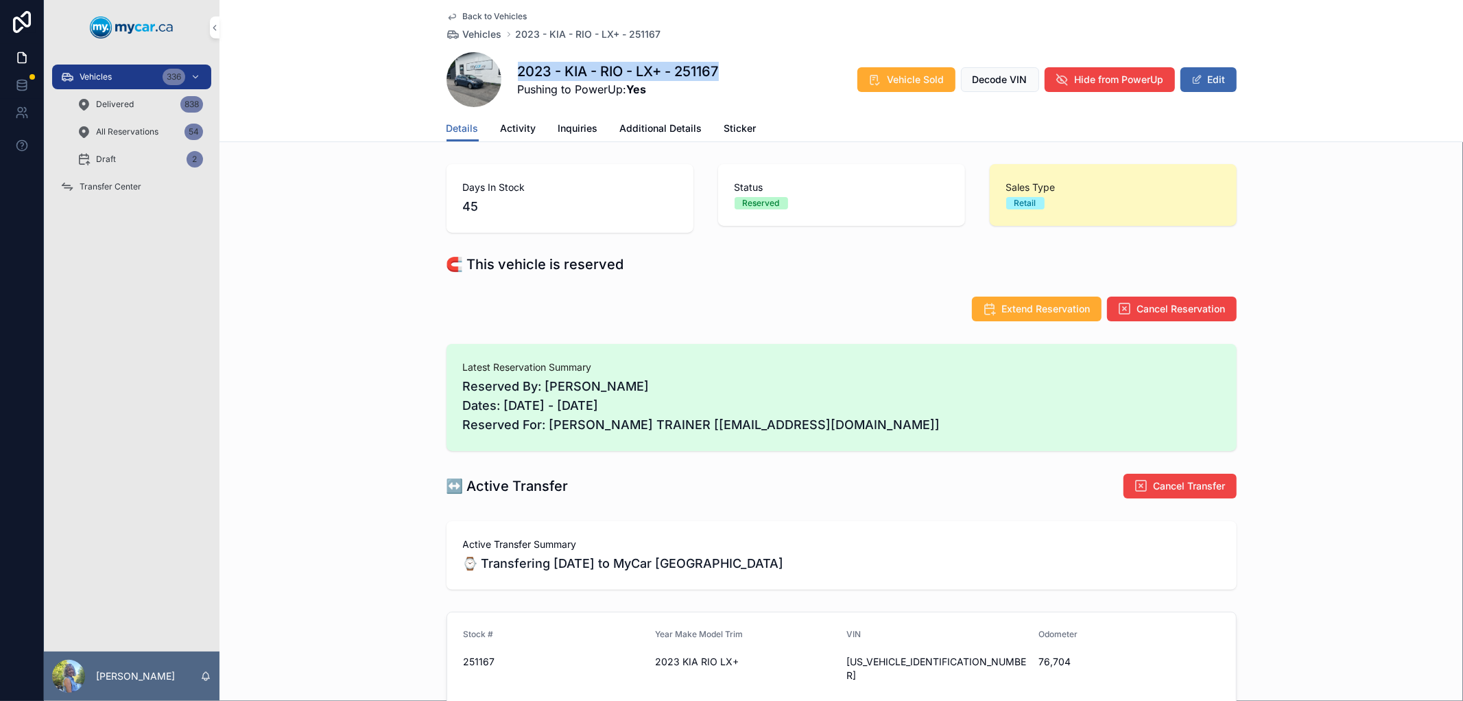
drag, startPoint x: 723, startPoint y: 67, endPoint x: 512, endPoint y: 74, distance: 211.5
click at [512, 74] on div "2023 - KIA - RIO - LX+ - 251167 Pushing to PowerUp: Yes Vehicle Sold Decode VIN…" at bounding box center [842, 79] width 790 height 55
copy h1 "2023 - KIA - RIO - LX+ - 251167"
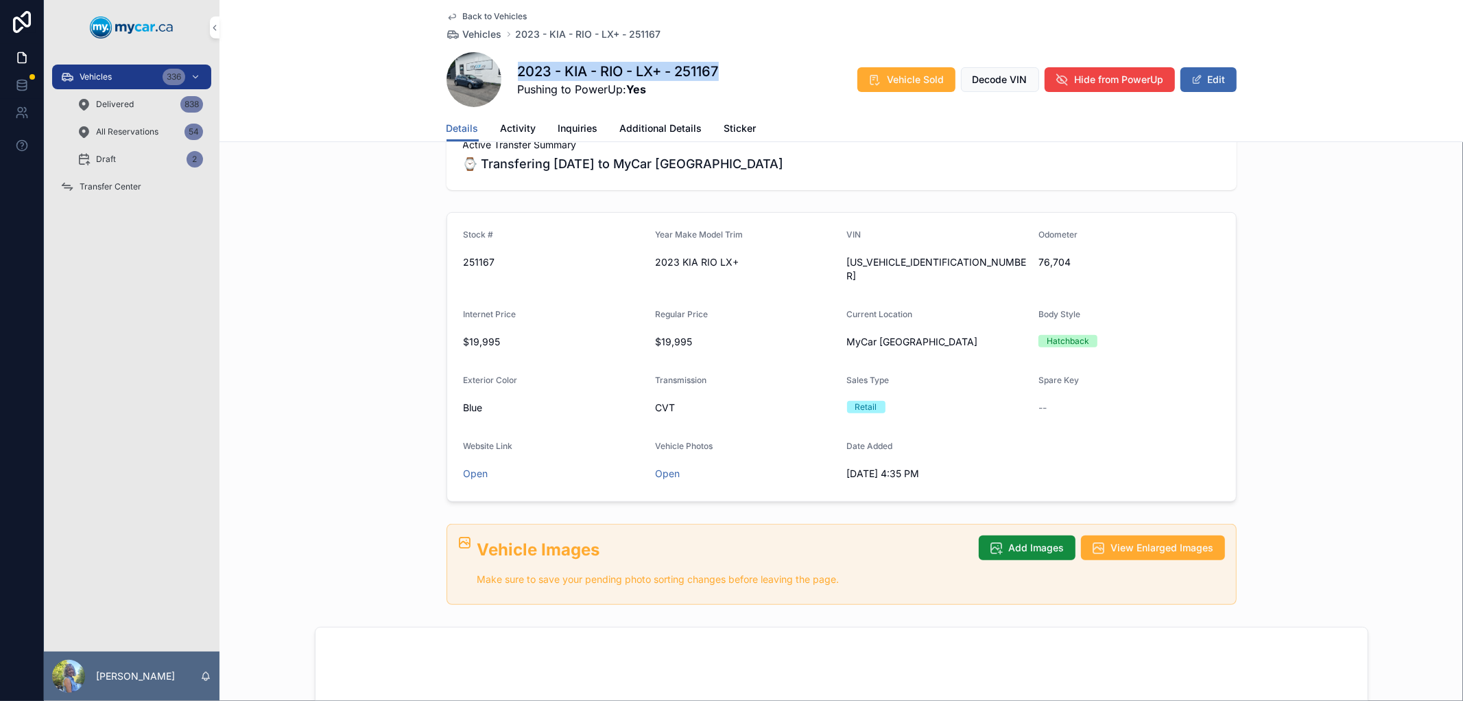
scroll to position [457, 0]
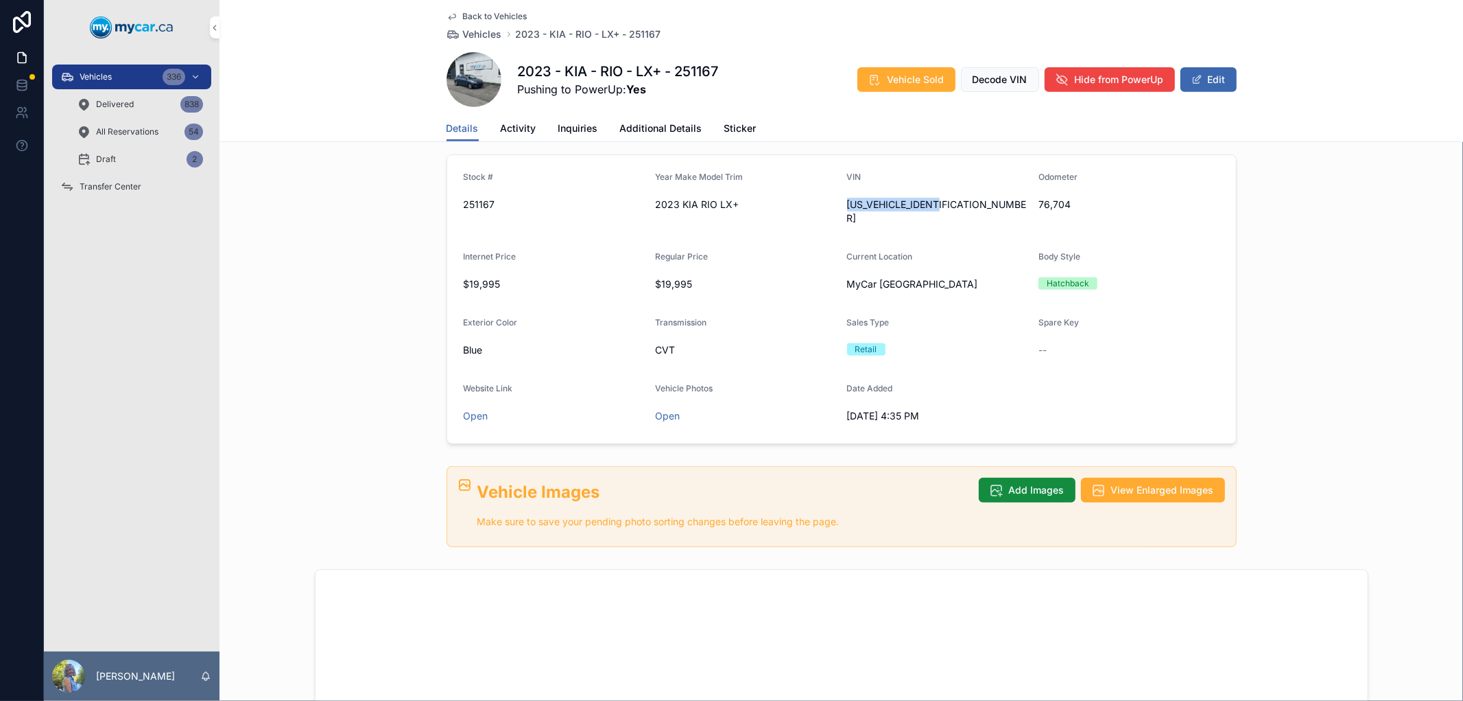
drag, startPoint x: 945, startPoint y: 203, endPoint x: 844, endPoint y: 210, distance: 101.1
click at [847, 210] on div "[US_VEHICLE_IDENTIFICATION_NUMBER]" at bounding box center [937, 211] width 181 height 36
copy span "[US_VEHICLE_IDENTIFICATION_NUMBER]"
click at [472, 31] on span "Vehicles" at bounding box center [482, 34] width 39 height 14
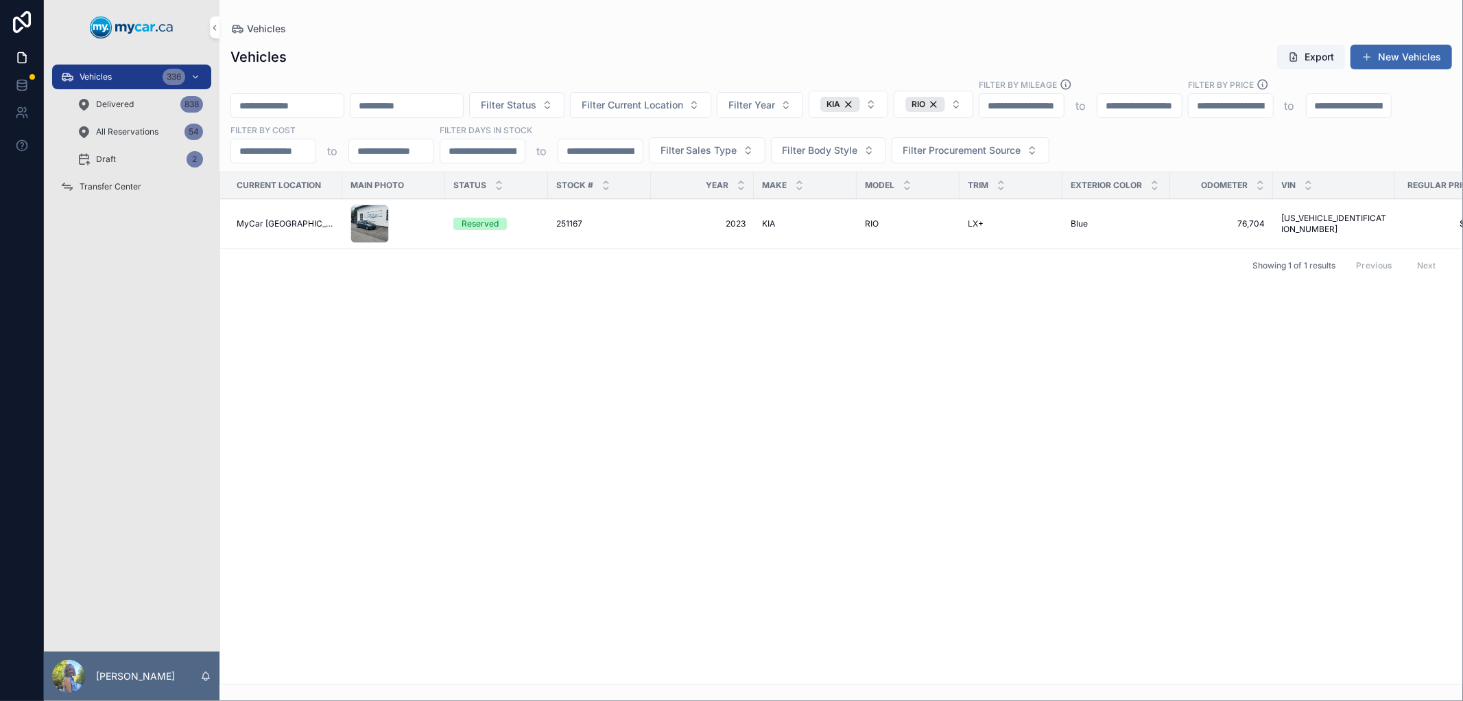
click at [311, 105] on input "scrollable content" at bounding box center [287, 105] width 113 height 19
paste input "******"
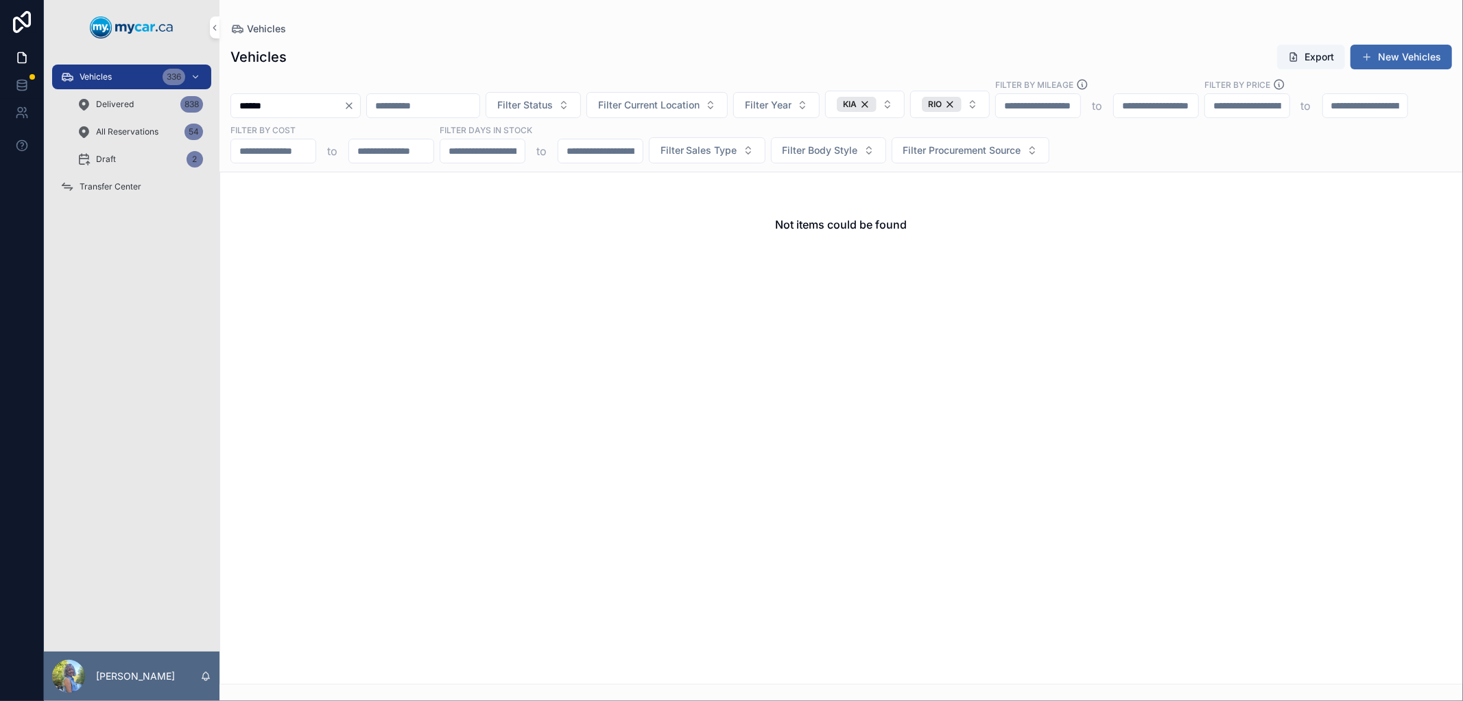
type input "******"
click at [877, 106] on div "KIA" at bounding box center [857, 104] width 40 height 15
click at [974, 102] on div "RIO" at bounding box center [954, 104] width 40 height 15
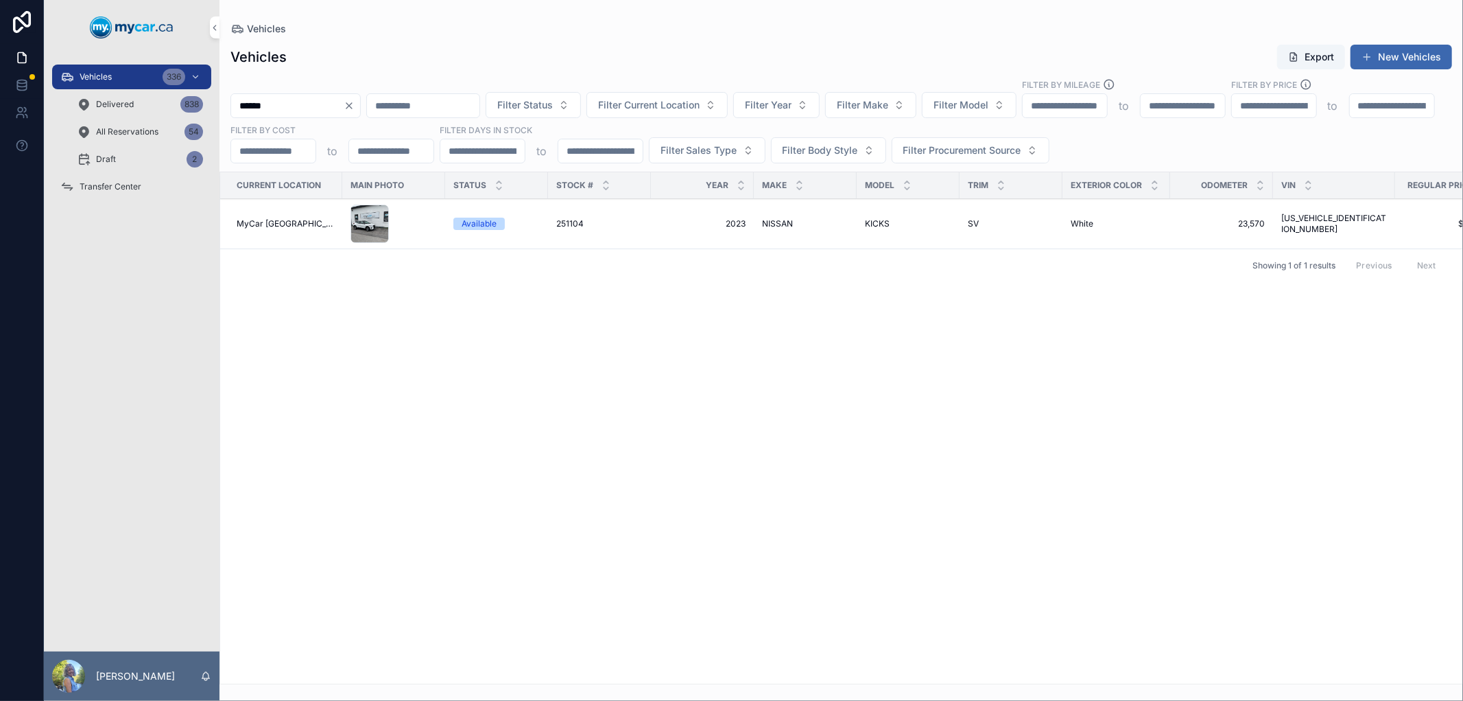
click at [558, 220] on span "251104" at bounding box center [569, 223] width 27 height 11
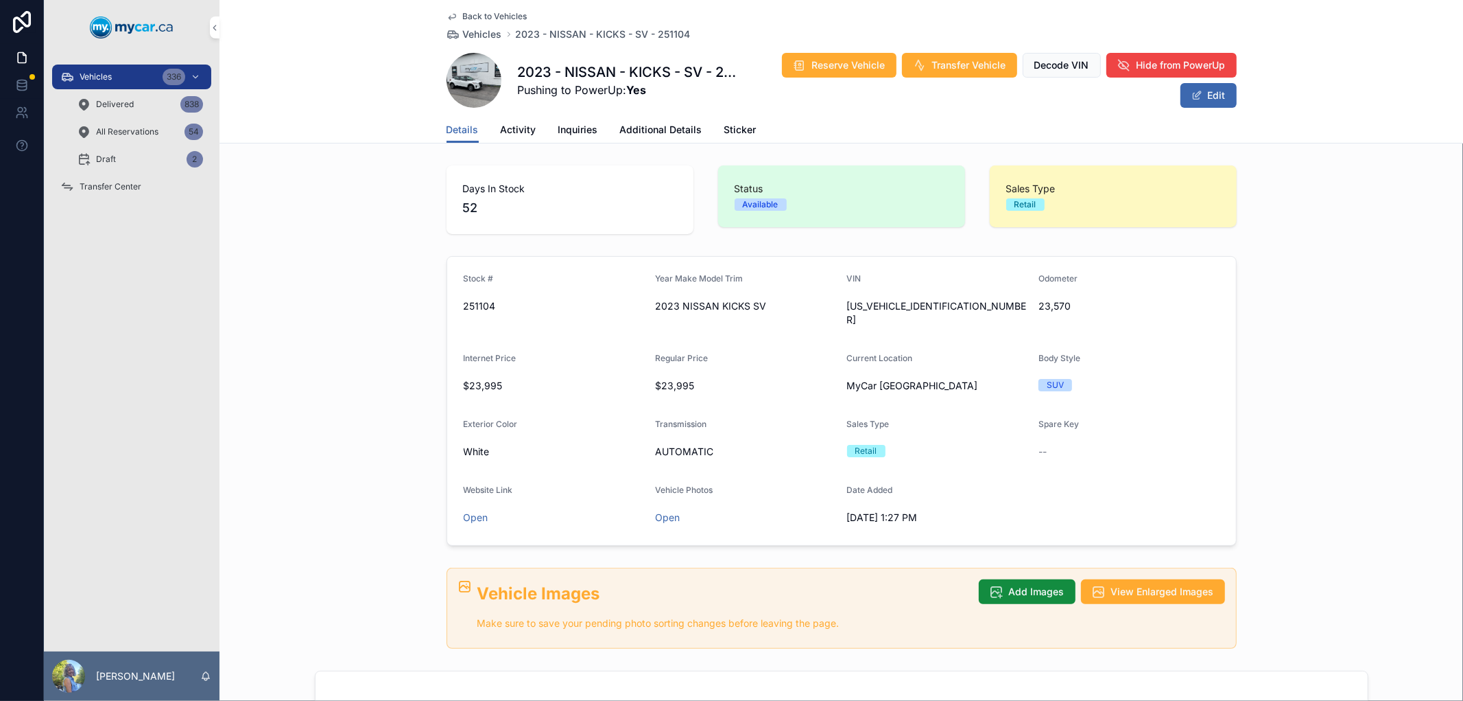
click at [480, 32] on span "Vehicles" at bounding box center [482, 34] width 39 height 14
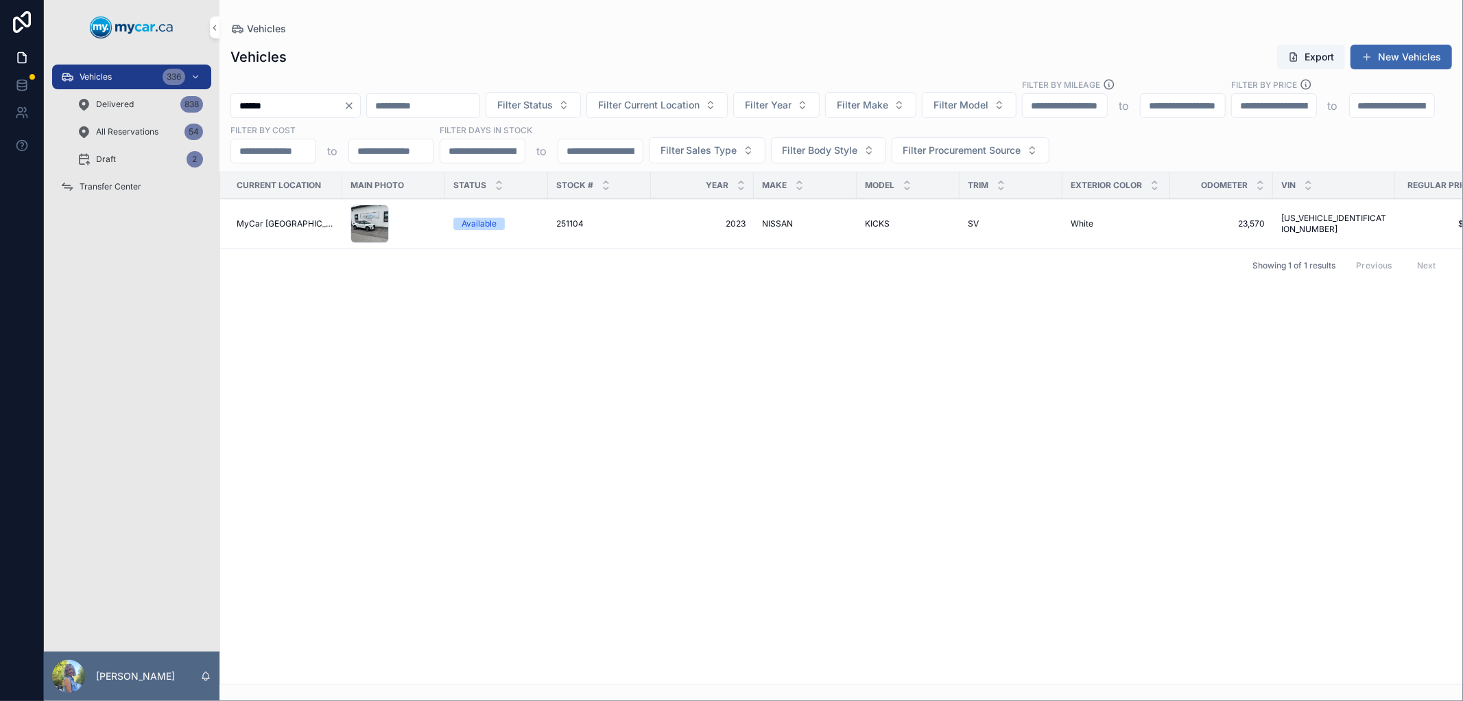
drag, startPoint x: 322, startPoint y: 101, endPoint x: 224, endPoint y: 104, distance: 98.8
click at [224, 104] on div "****** Filter Status Filter Current Location Filter Year Filter Make Filter Mod…" at bounding box center [842, 120] width 1244 height 85
paste input "scrollable content"
type input "******"
click at [558, 224] on span "251346" at bounding box center [570, 223] width 28 height 11
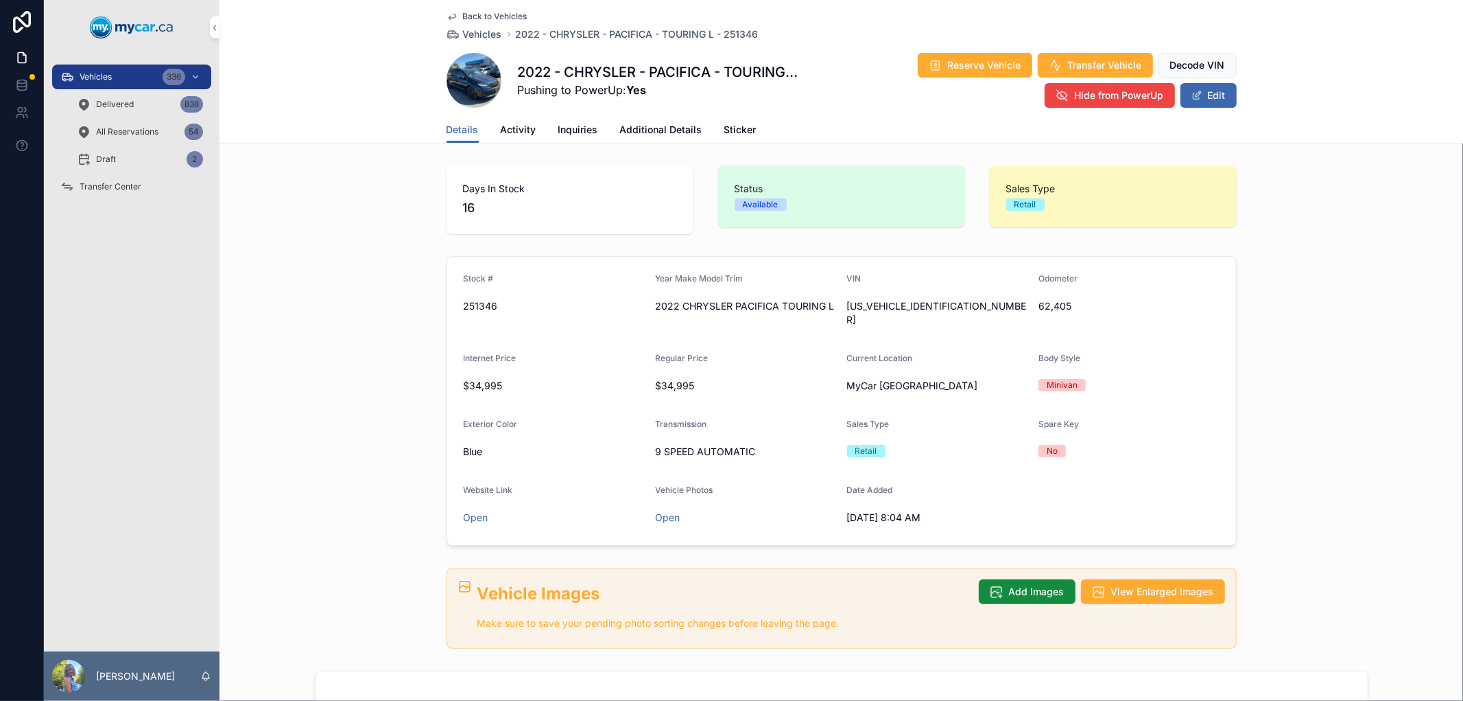
click at [488, 34] on span "Vehicles" at bounding box center [482, 34] width 39 height 14
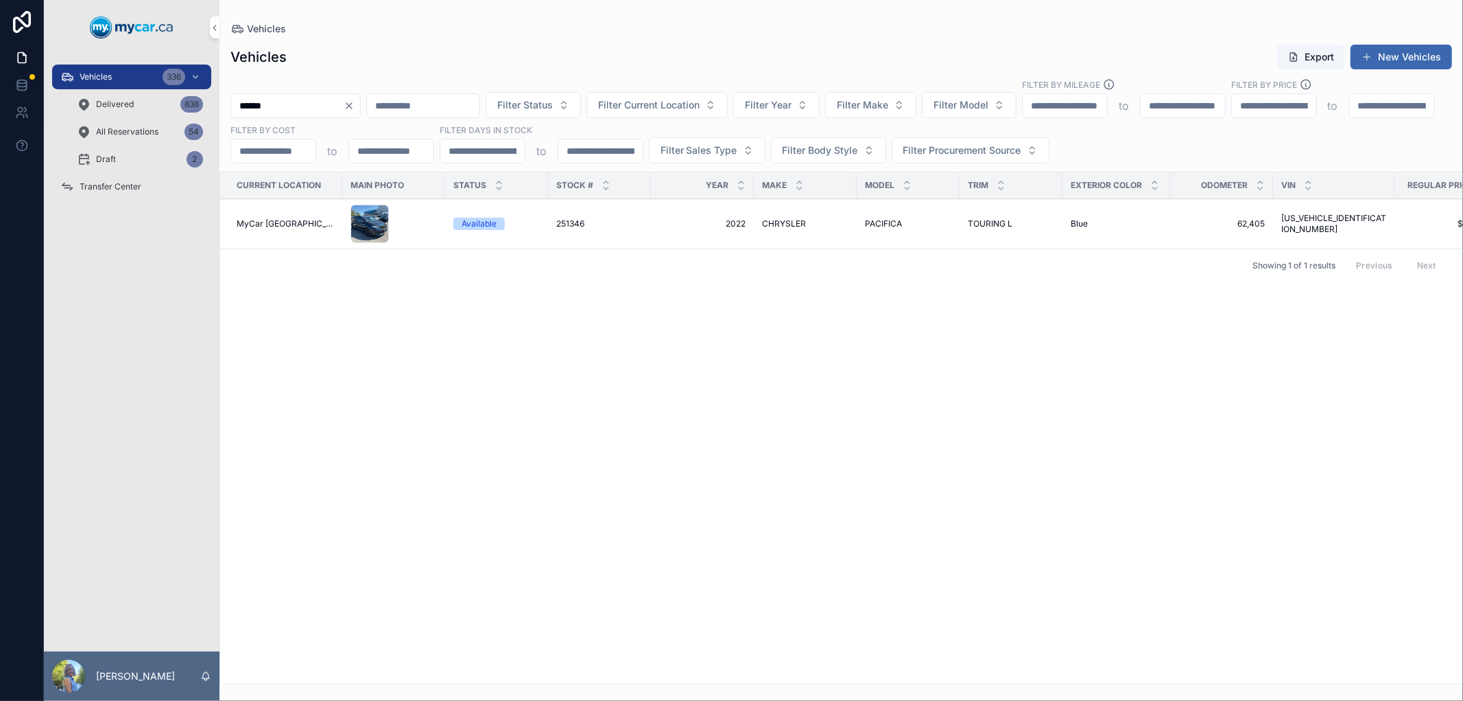
drag, startPoint x: 321, startPoint y: 104, endPoint x: 223, endPoint y: 104, distance: 98.1
click at [223, 104] on div "****** Filter Status Filter Current Location Filter Year Filter Make Filter Mod…" at bounding box center [842, 120] width 1244 height 85
paste input "scrollable content"
type input "******"
click at [556, 222] on span "251388" at bounding box center [569, 223] width 27 height 11
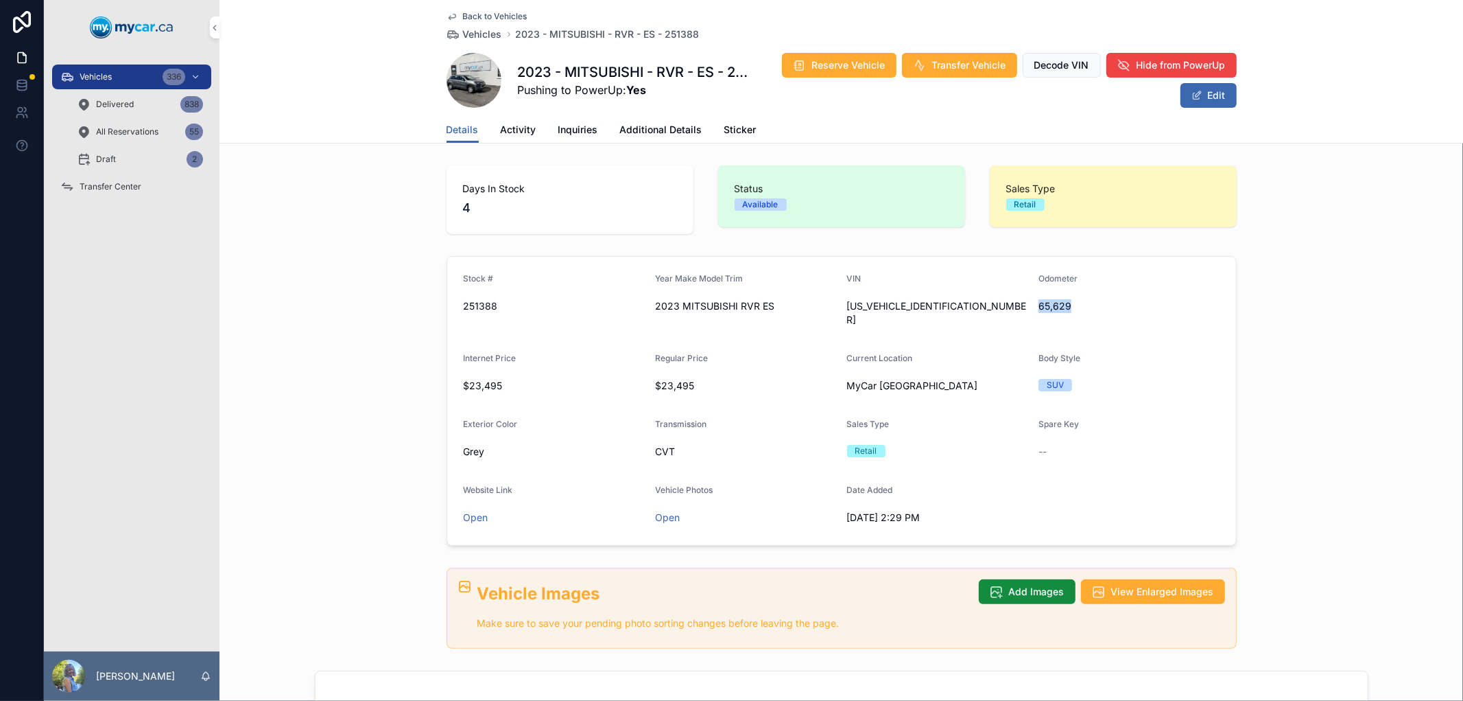
drag, startPoint x: 1068, startPoint y: 303, endPoint x: 1034, endPoint y: 296, distance: 34.3
click at [1039, 296] on div "65,629" at bounding box center [1129, 306] width 181 height 22
copy span "65,629"
drag, startPoint x: 956, startPoint y: 301, endPoint x: 843, endPoint y: 296, distance: 114.0
click at [847, 296] on div "JA4AJUAU7PU606340" at bounding box center [937, 313] width 181 height 36
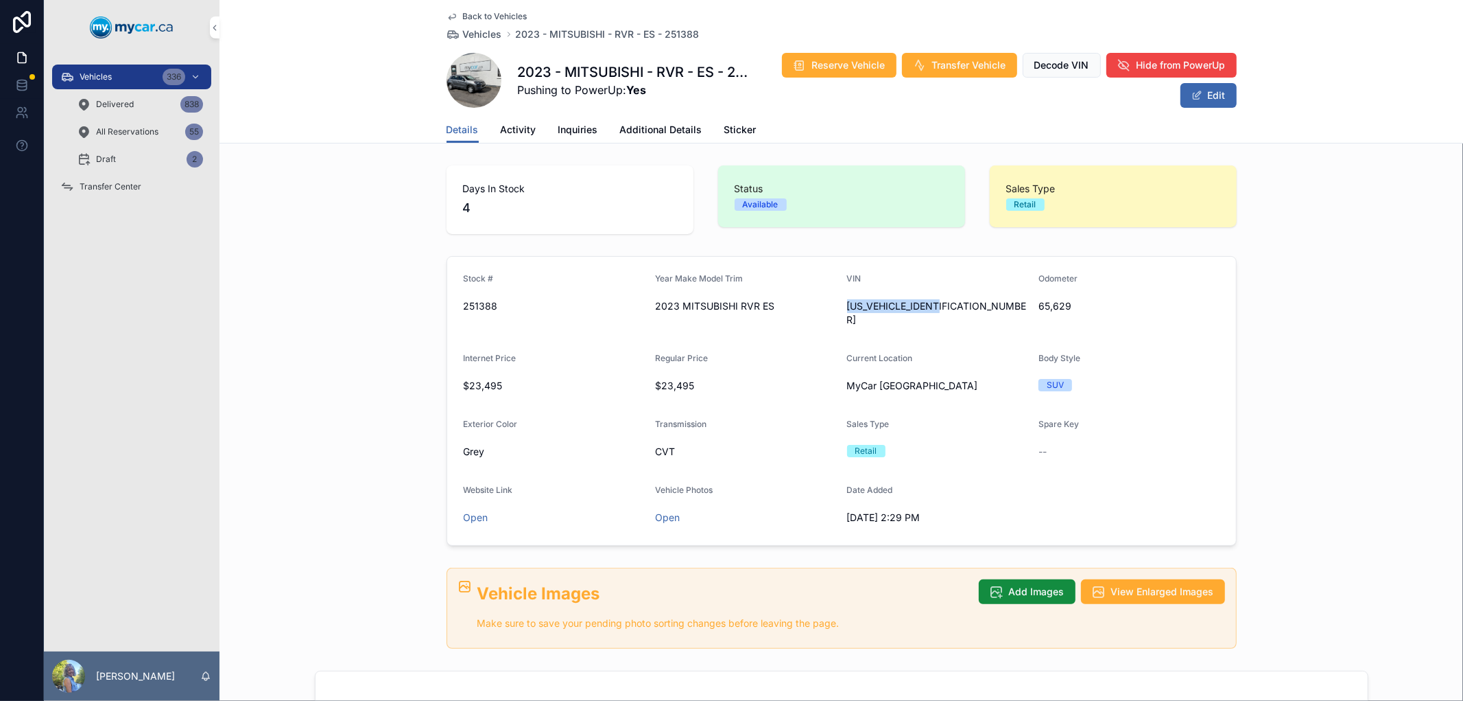
copy span "JA4AJUAU7PU606340"
click at [91, 75] on span "Vehicles" at bounding box center [96, 76] width 32 height 11
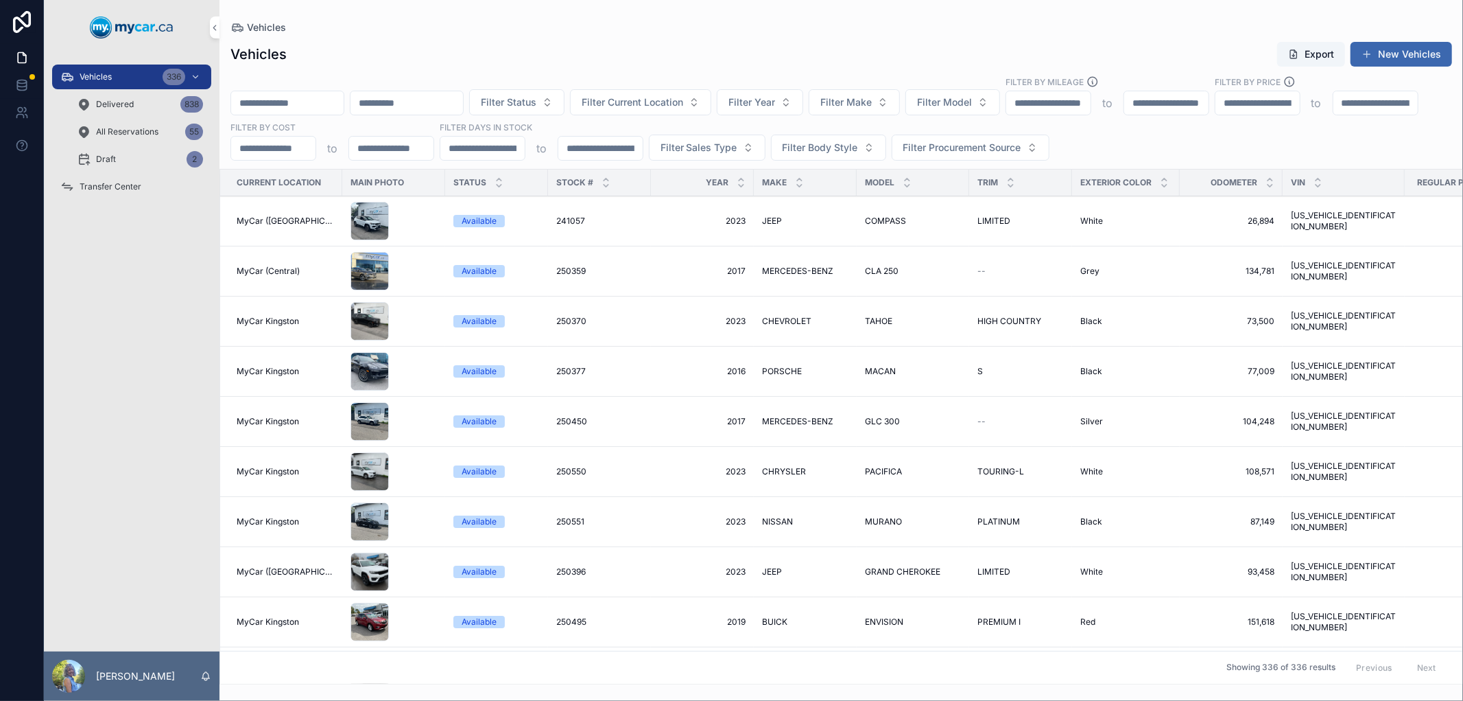
click at [319, 101] on input "scrollable content" at bounding box center [287, 102] width 113 height 19
paste input "******"
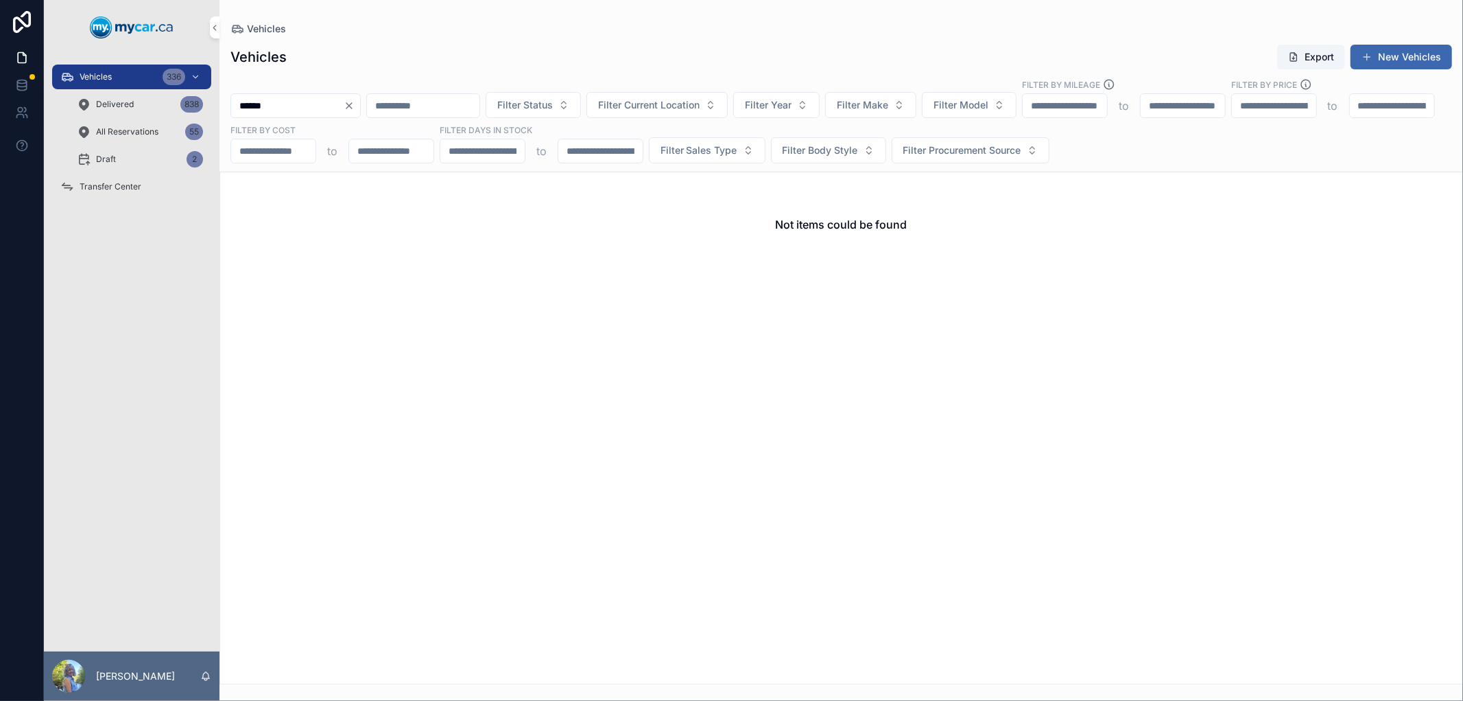
type input "******"
click at [132, 100] on span "Delivered" at bounding box center [115, 104] width 38 height 11
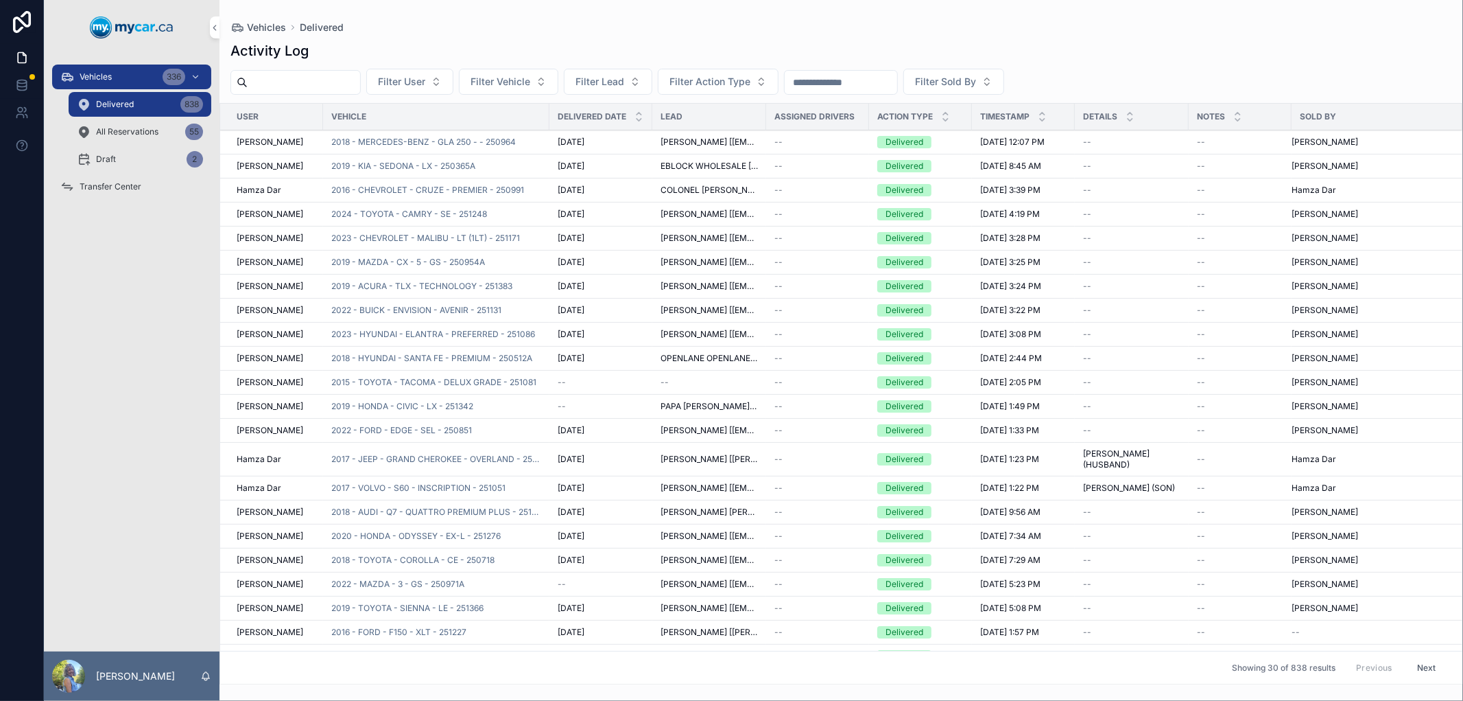
click at [897, 78] on input "scrollable content" at bounding box center [841, 82] width 113 height 19
paste input "******"
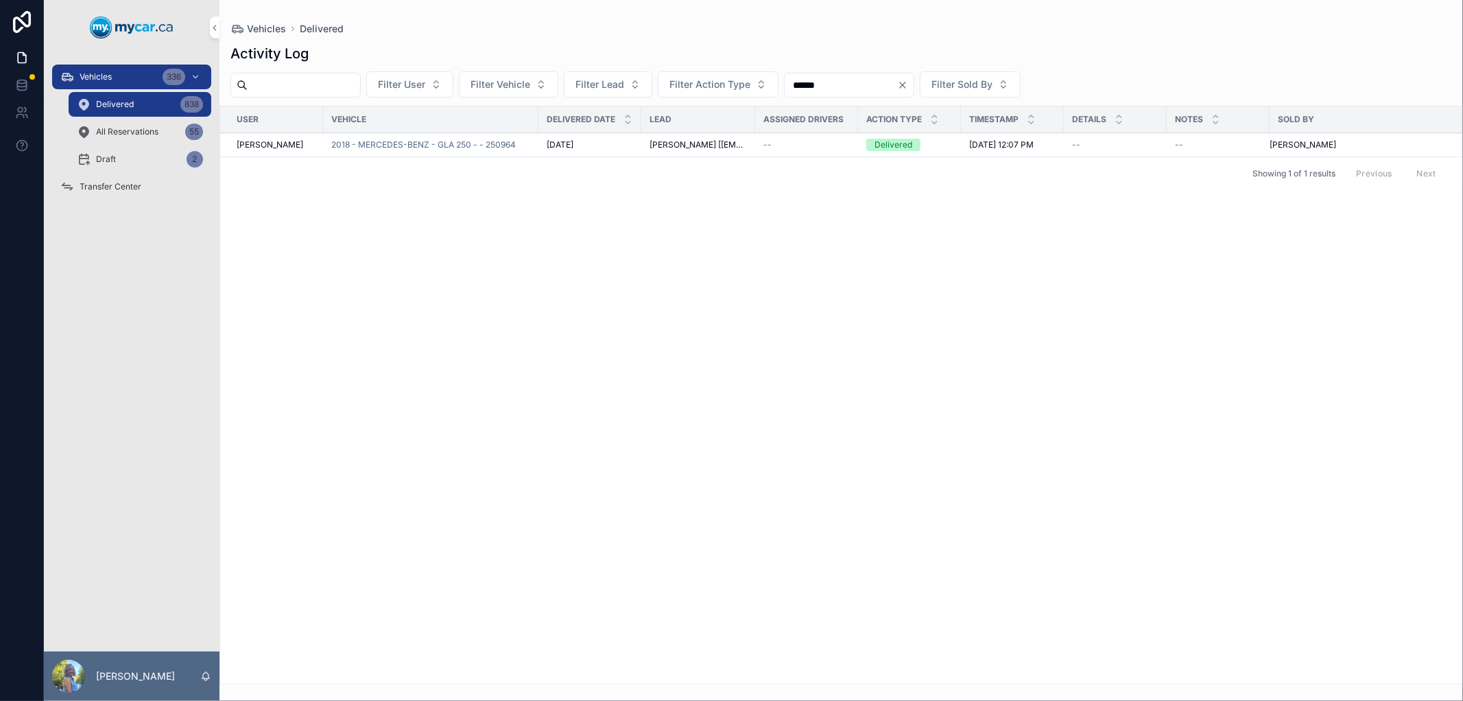
type input "******"
click at [408, 147] on span "2018 - MERCEDES-BENZ - GLA 250 - - 250964" at bounding box center [423, 144] width 185 height 11
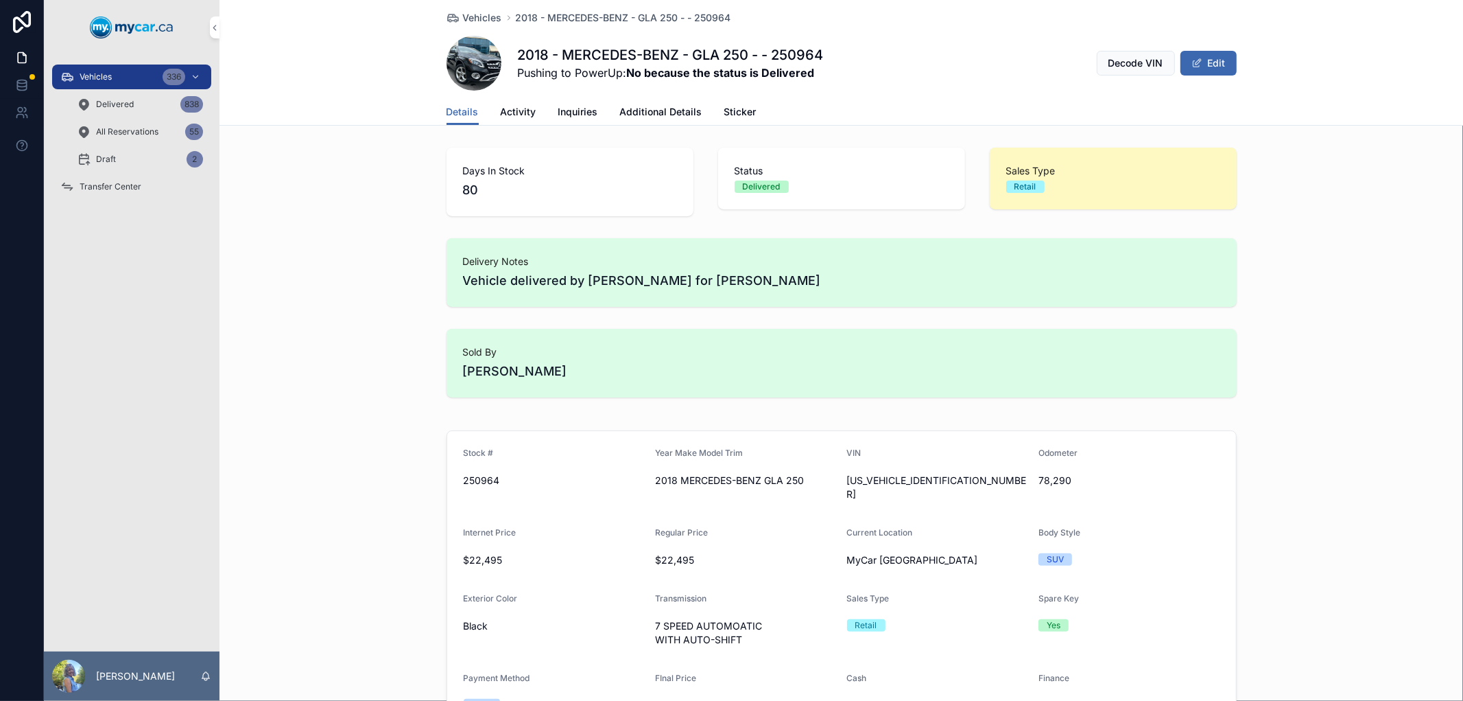
drag, startPoint x: 1084, startPoint y: 475, endPoint x: 1038, endPoint y: 475, distance: 46.0
click at [1039, 475] on div "78,290" at bounding box center [1129, 480] width 181 height 14
click at [1066, 479] on span "78,290" at bounding box center [1129, 480] width 181 height 14
click at [0, 0] on icon "scrollable content" at bounding box center [0, 0] width 0 height 0
click at [522, 112] on span "Activity" at bounding box center [519, 112] width 36 height 14
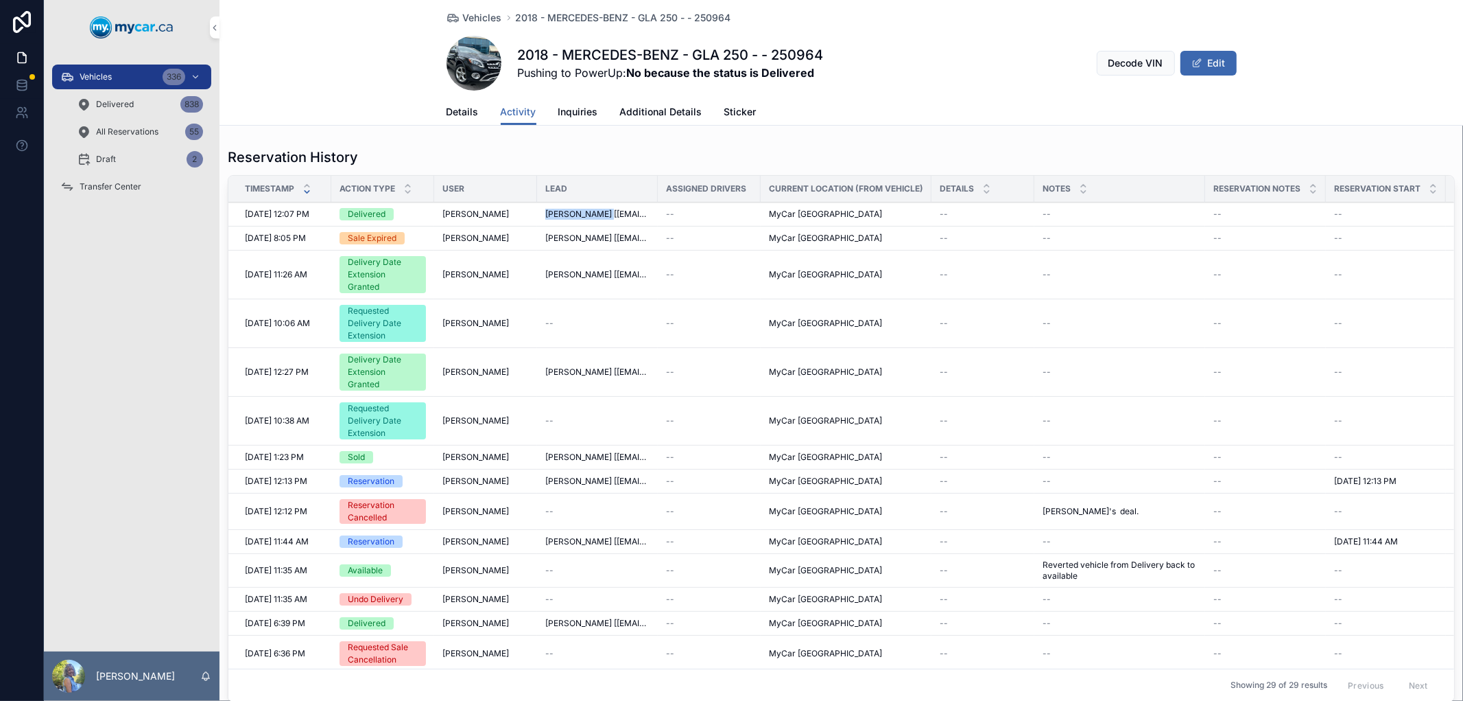
drag, startPoint x: 543, startPoint y: 216, endPoint x: 623, endPoint y: 214, distance: 80.3
click at [623, 214] on td "ANDREW ROBERTS [actsroberts@yahoo.ca]" at bounding box center [597, 214] width 121 height 24
copy span "ANDREW ROBERTS"
click at [473, 12] on span "Vehicles" at bounding box center [482, 18] width 39 height 14
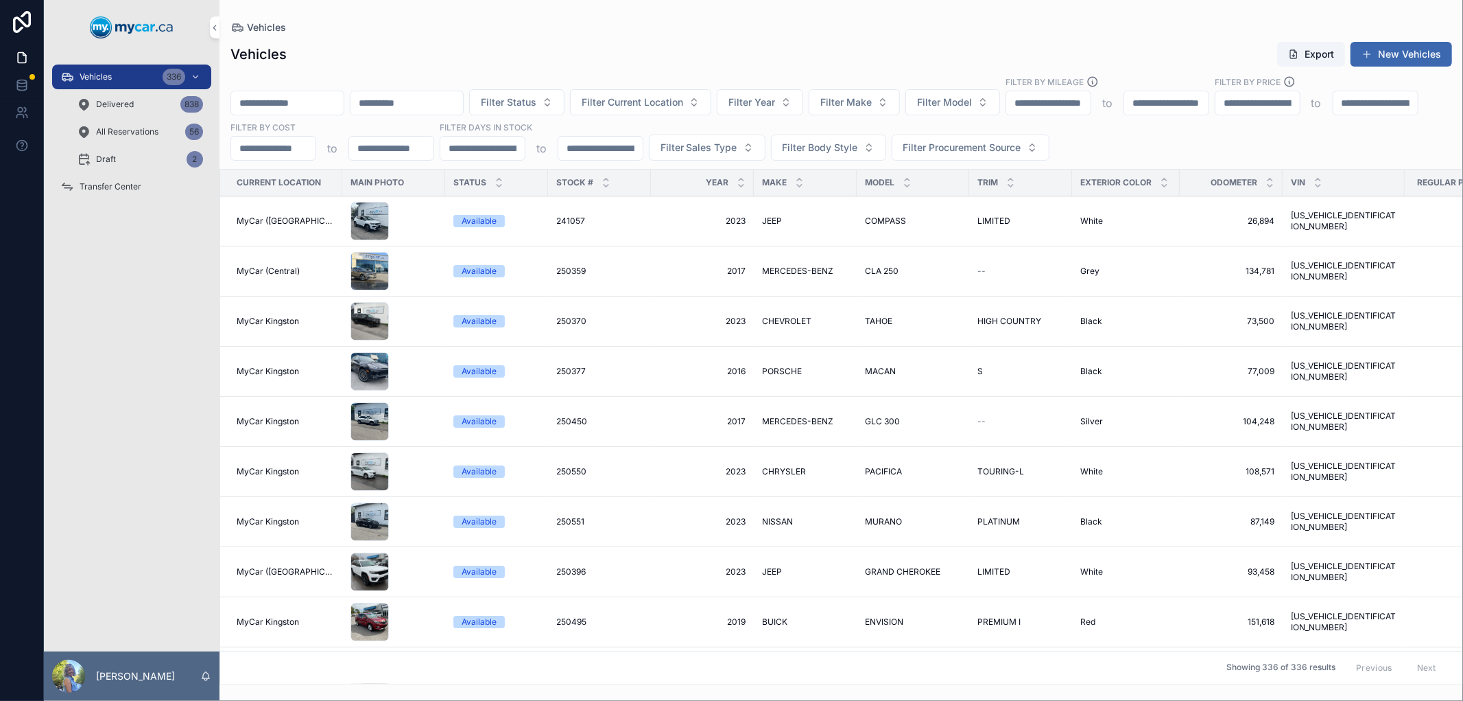
click at [290, 97] on input "scrollable content" at bounding box center [287, 102] width 113 height 19
paste input "******"
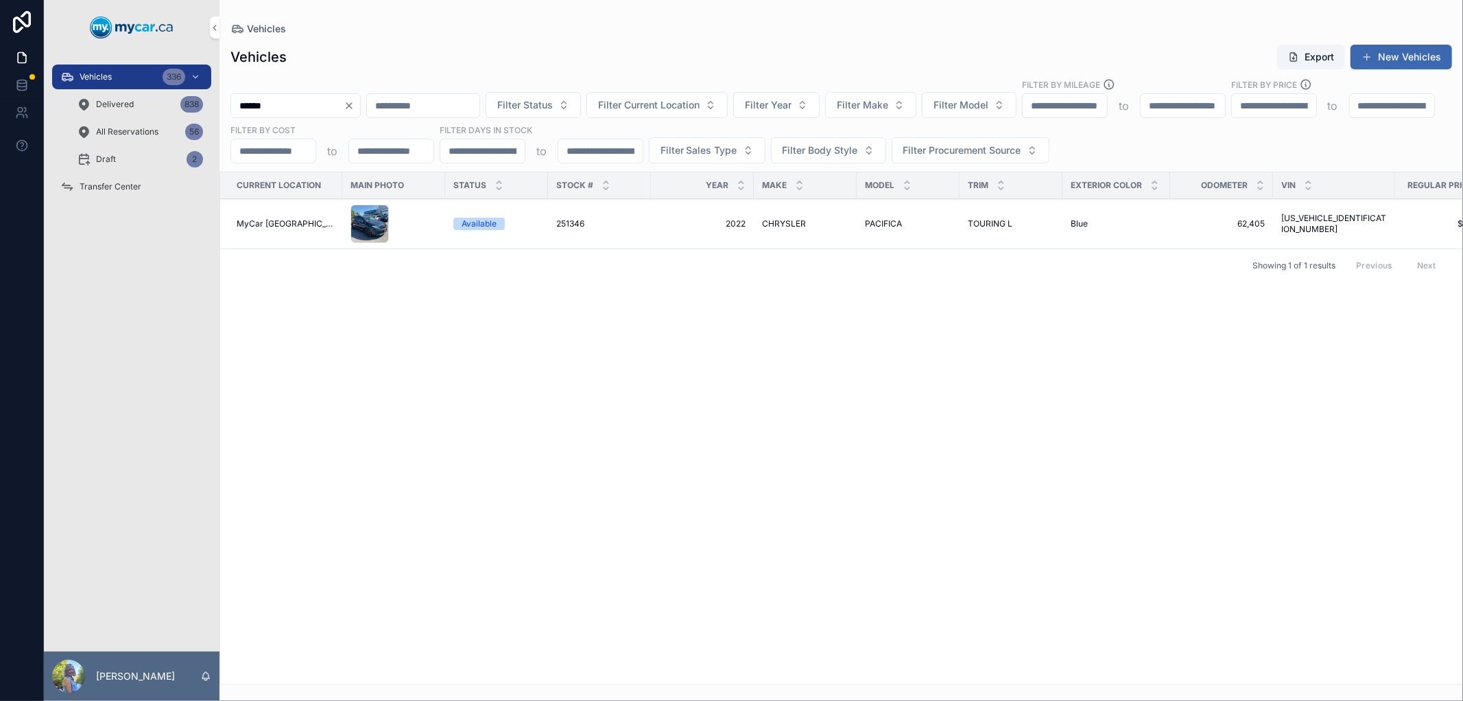
type input "******"
click at [567, 220] on span "251346" at bounding box center [570, 223] width 28 height 11
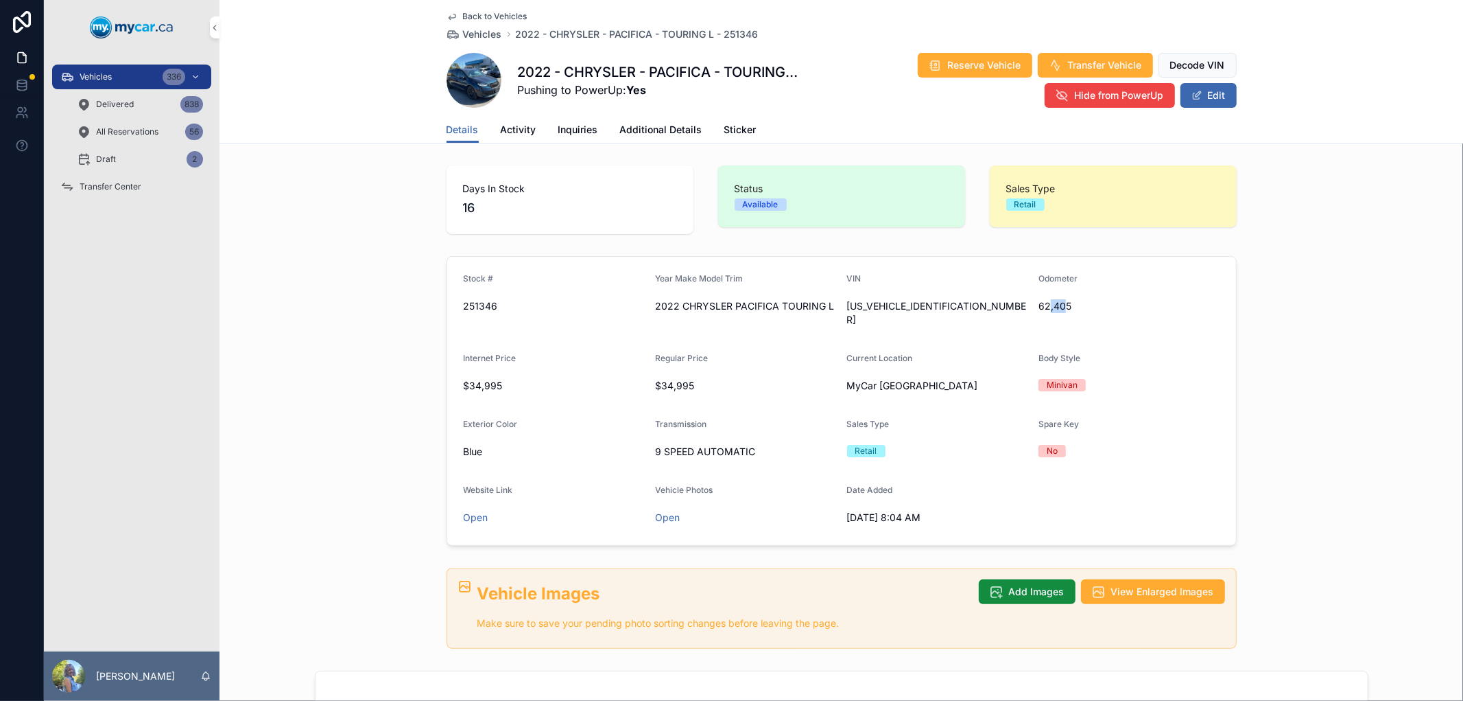
drag, startPoint x: 1061, startPoint y: 307, endPoint x: 1046, endPoint y: 304, distance: 16.0
click at [1046, 304] on span "62,405" at bounding box center [1129, 306] width 181 height 14
drag, startPoint x: 1073, startPoint y: 309, endPoint x: 1037, endPoint y: 304, distance: 36.7
copy div "scrollable content"
click at [126, 73] on div "Vehicles 336" at bounding box center [131, 77] width 143 height 22
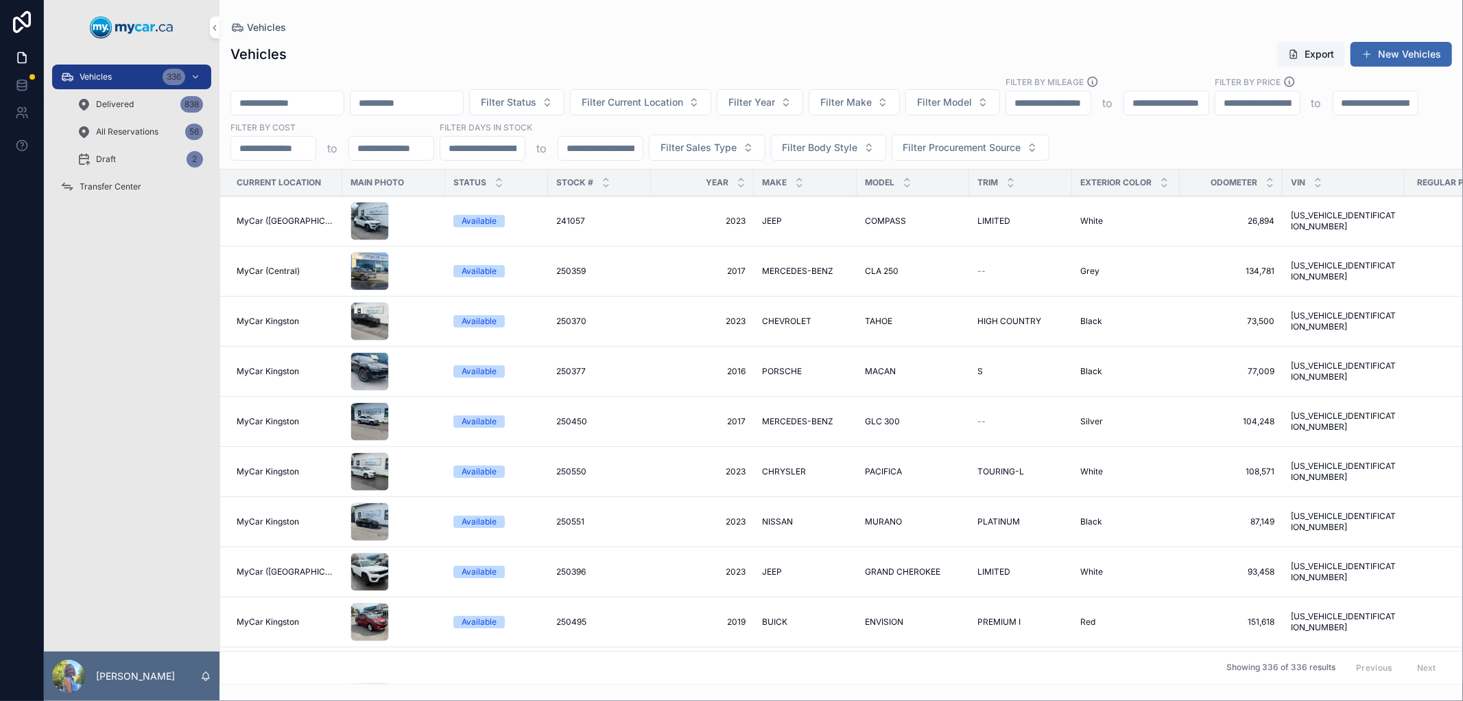
click at [339, 108] on input "scrollable content" at bounding box center [287, 102] width 113 height 19
paste input "******"
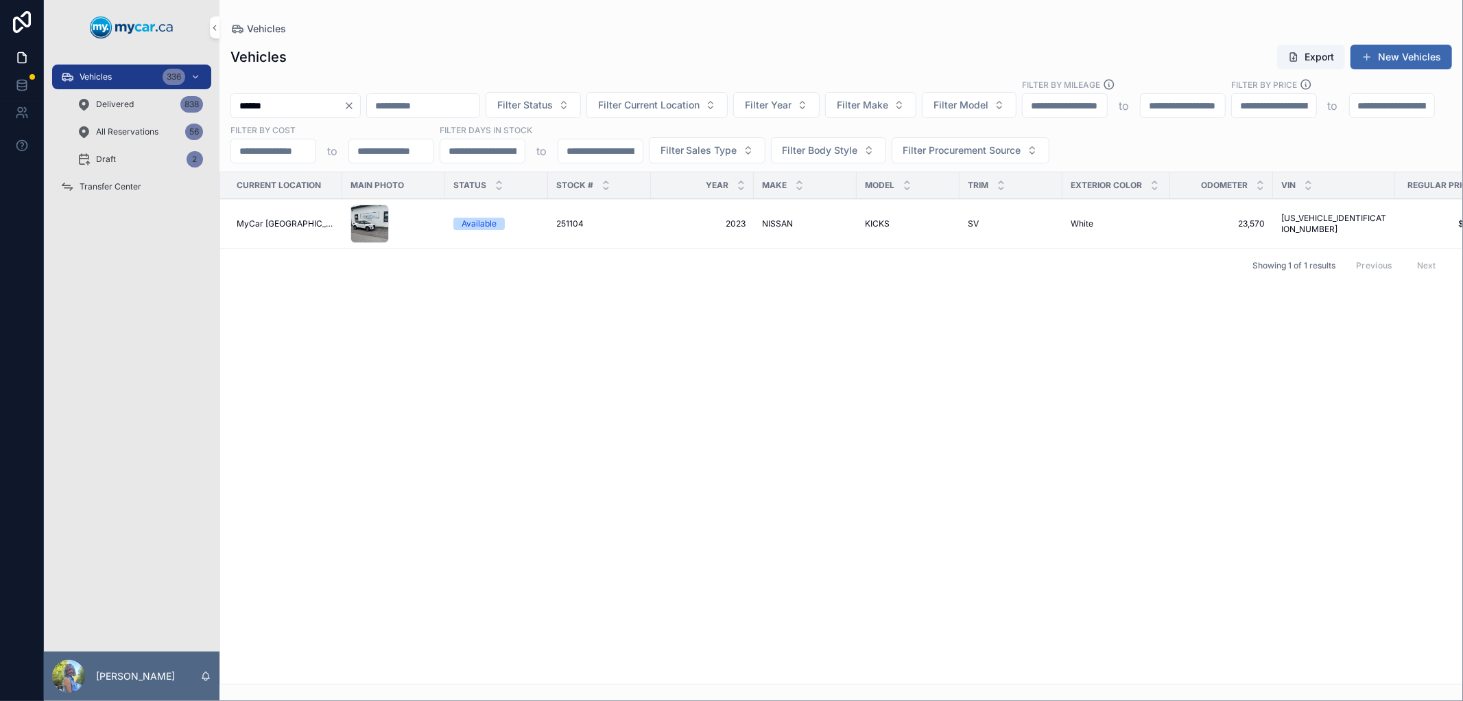
type input "******"
click at [558, 224] on span "251104" at bounding box center [569, 223] width 27 height 11
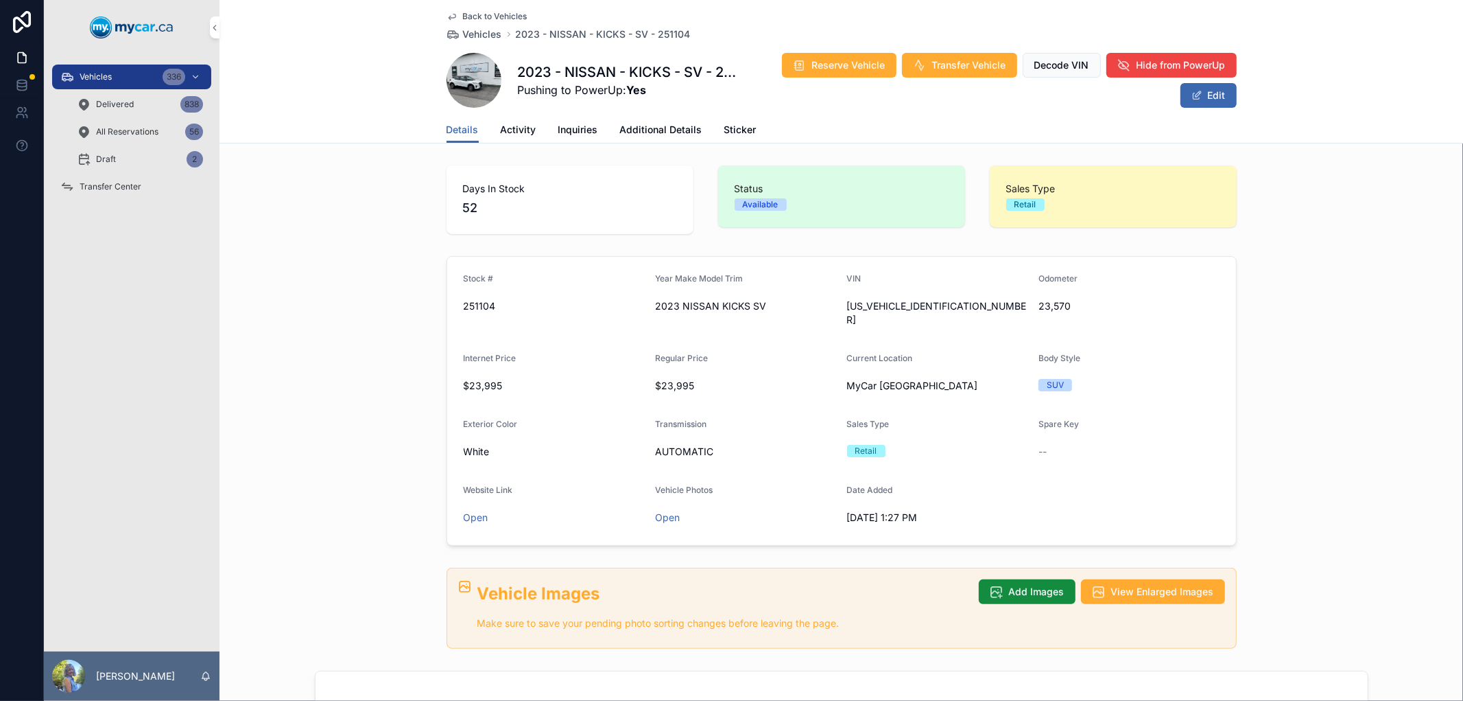
drag, startPoint x: 1066, startPoint y: 307, endPoint x: 1029, endPoint y: 305, distance: 37.1
click at [1039, 305] on div "23,570" at bounding box center [1129, 306] width 181 height 14
click at [0, 0] on div "scrollable content" at bounding box center [0, 0] width 0 height 0
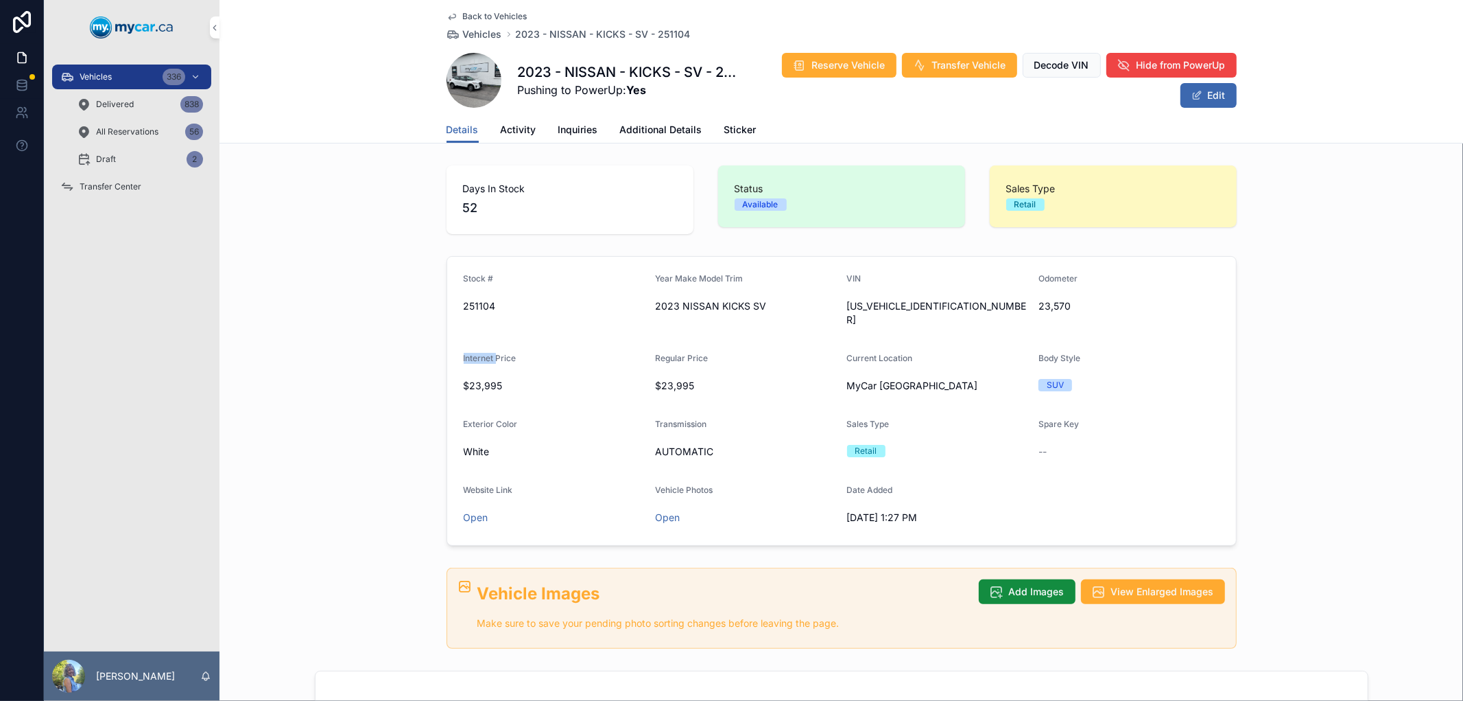
click at [0, 0] on icon "scrollable content" at bounding box center [0, 0] width 0 height 0
copy span "Internet"
click at [1334, 389] on div "Stock # 251104 Year Make Model Trim 2023 NISSAN KICKS SV VIN 3N1CP5CV8PL540631 …" at bounding box center [842, 400] width 1244 height 301
click at [481, 27] on span "Vehicles" at bounding box center [482, 34] width 39 height 14
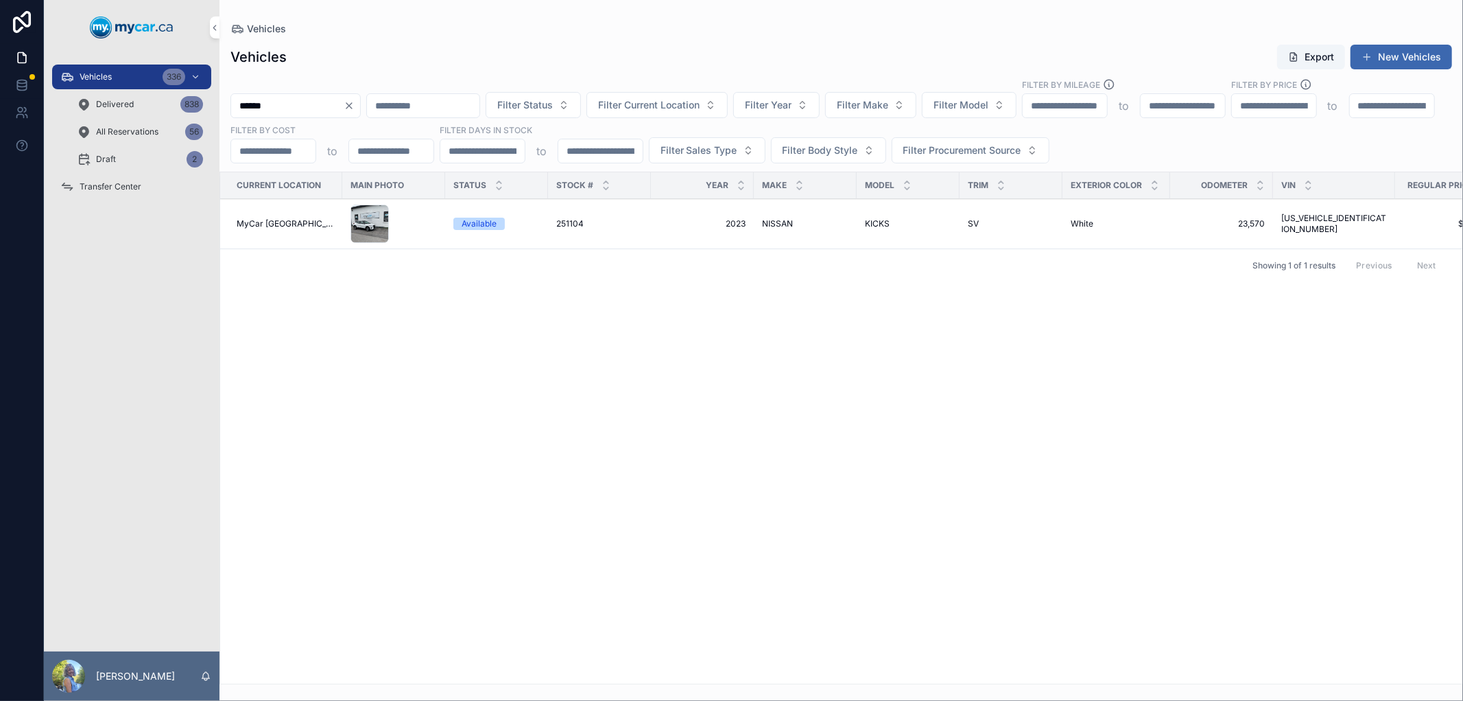
drag, startPoint x: 304, startPoint y: 104, endPoint x: 173, endPoint y: 108, distance: 131.1
click at [173, 108] on div "Vehicles 336 Delivered 838 All Reservations 56 Draft 2 Transfer Center Laurie S…" at bounding box center [754, 350] width 1420 height 701
click at [560, 225] on span "251104" at bounding box center [569, 223] width 27 height 11
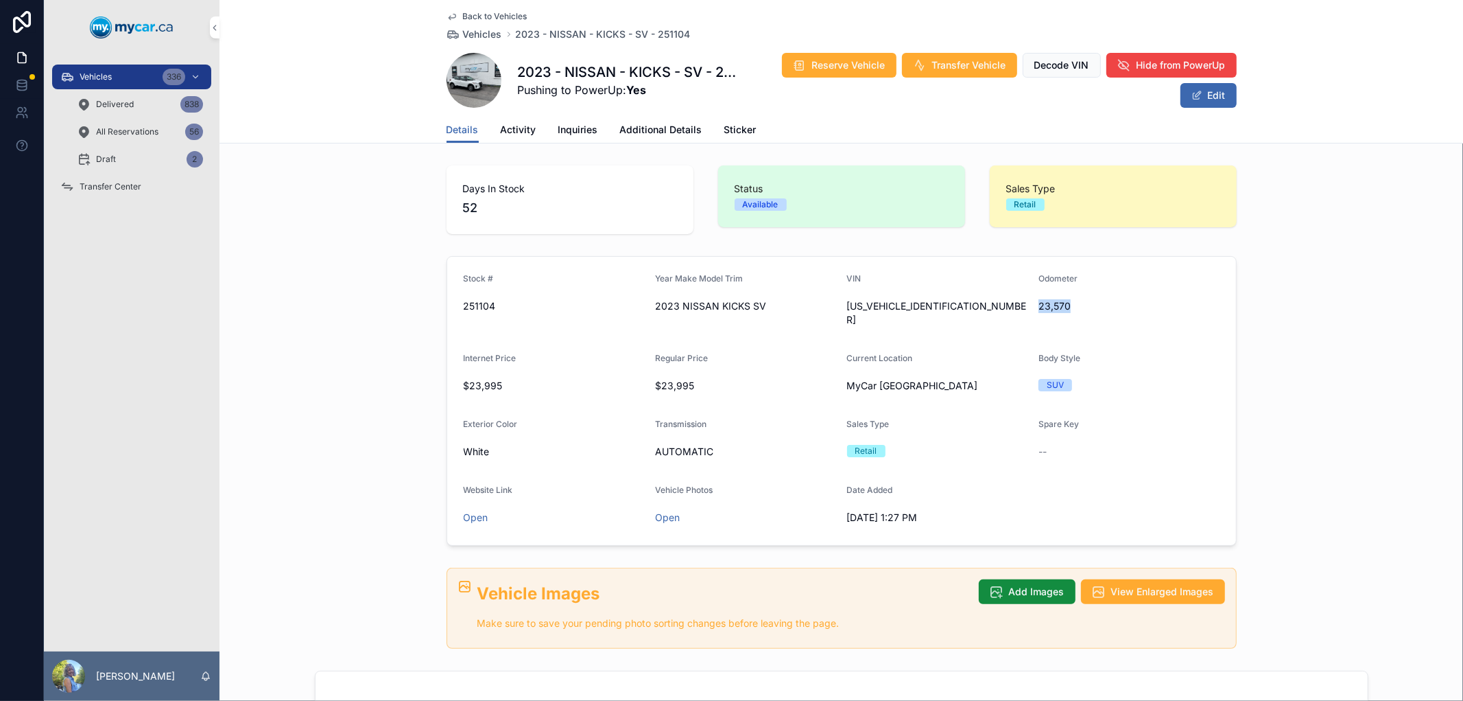
drag, startPoint x: 1066, startPoint y: 307, endPoint x: 1034, endPoint y: 297, distance: 33.6
click at [1039, 297] on div "23,570" at bounding box center [1129, 306] width 181 height 22
copy span "23,570"
click at [482, 36] on span "Vehicles" at bounding box center [482, 34] width 39 height 14
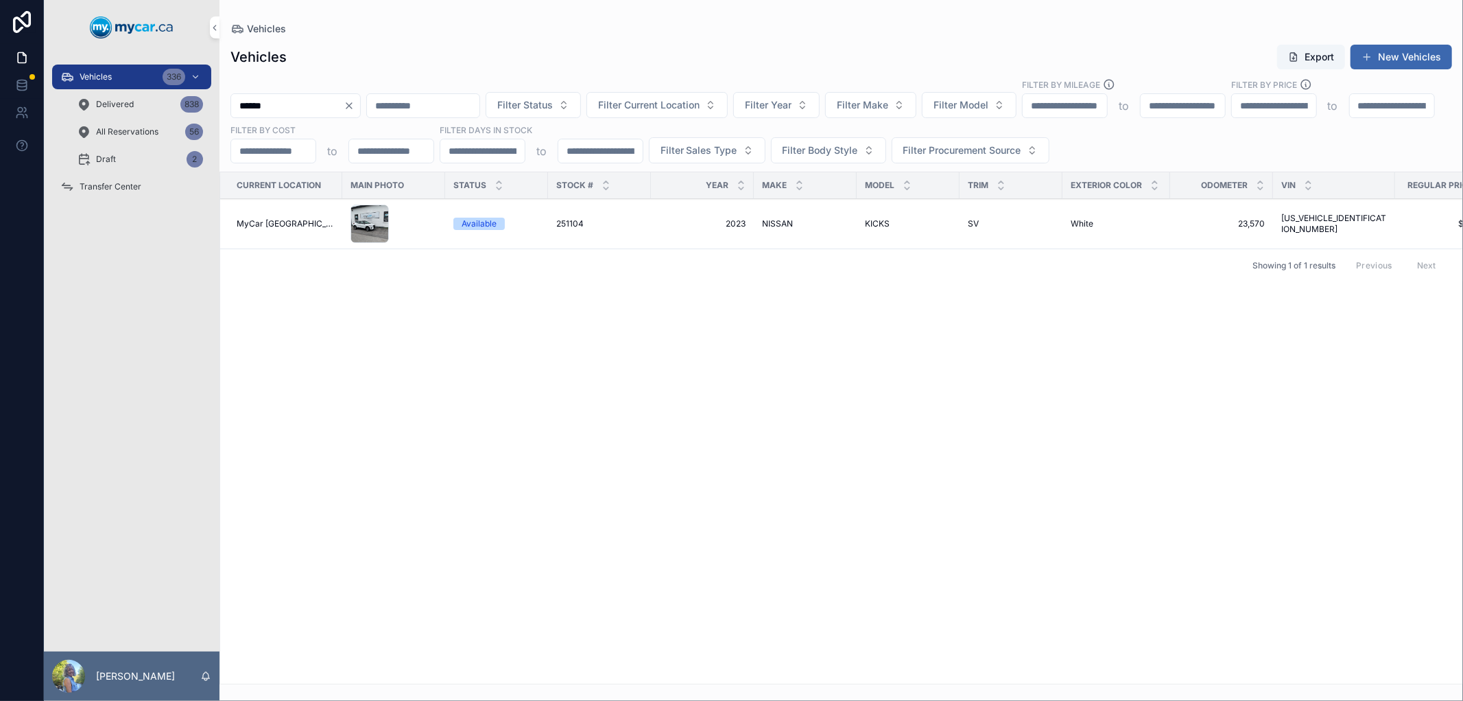
drag, startPoint x: 353, startPoint y: 110, endPoint x: 215, endPoint y: 117, distance: 138.8
click at [215, 117] on div "Vehicles 336 Delivered 838 All Reservations 56 Draft 2 Transfer Center Laurie S…" at bounding box center [754, 350] width 1420 height 701
paste input "scrollable content"
type input "******"
click at [571, 224] on span "251167" at bounding box center [569, 223] width 26 height 11
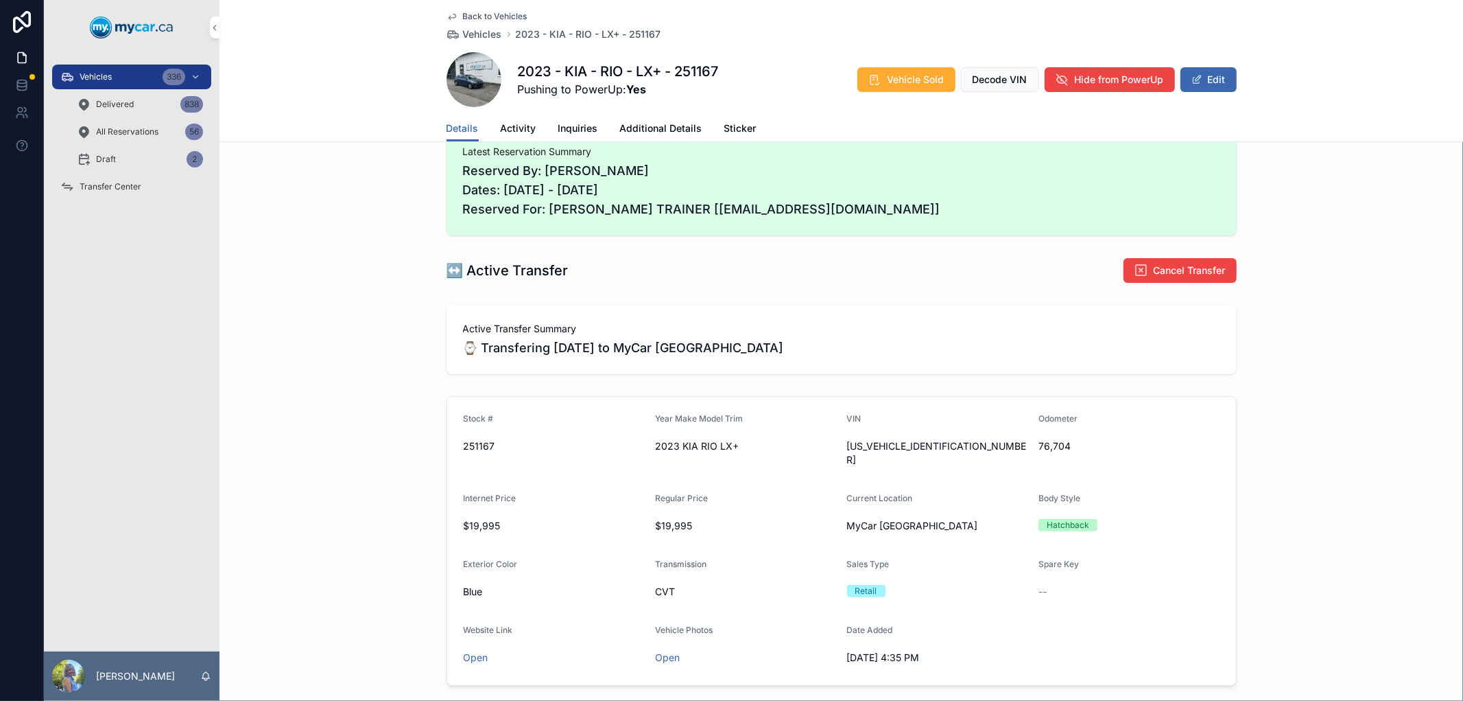
scroll to position [228, 0]
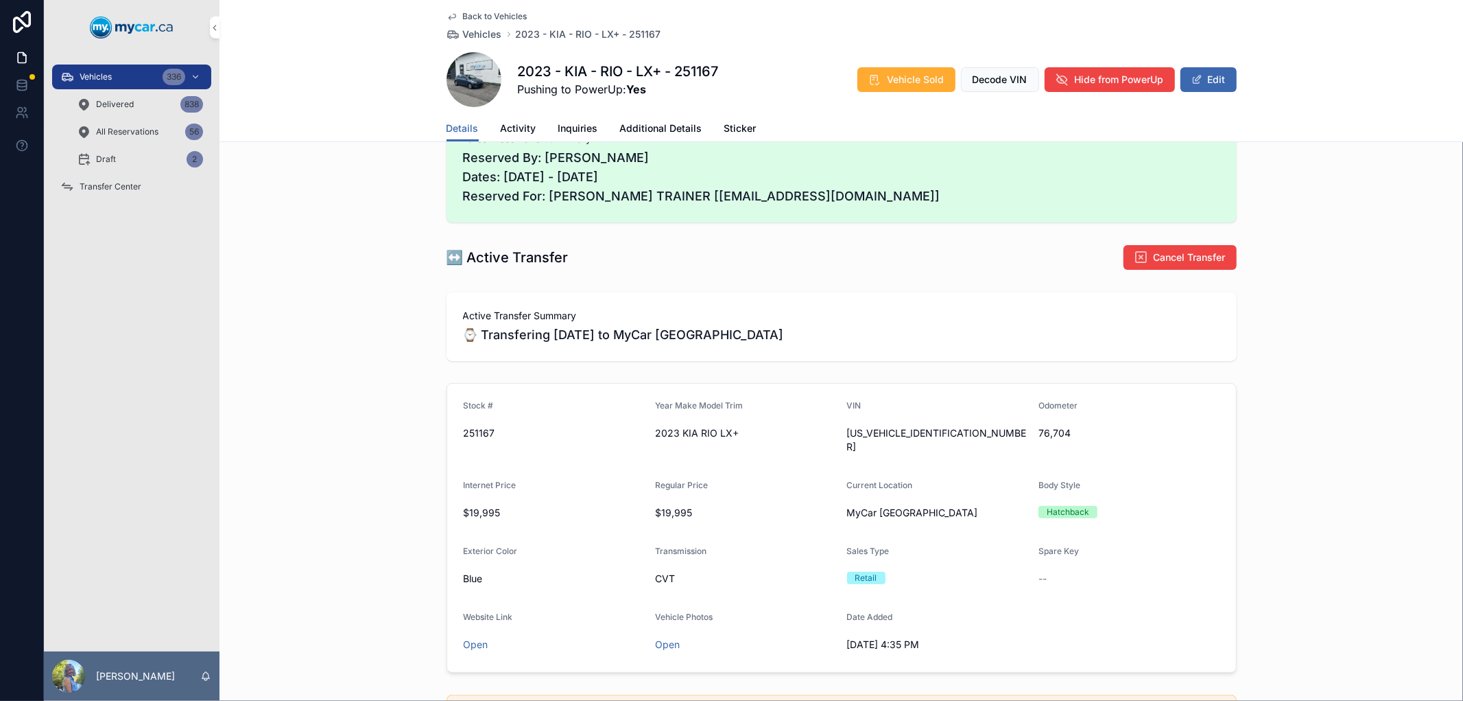
drag, startPoint x: 1069, startPoint y: 434, endPoint x: 1034, endPoint y: 430, distance: 35.2
click at [1039, 429] on div "76,704" at bounding box center [1129, 433] width 181 height 14
click at [0, 0] on icon "scrollable content" at bounding box center [0, 0] width 0 height 0
click at [122, 72] on div "Vehicles 336" at bounding box center [131, 77] width 143 height 22
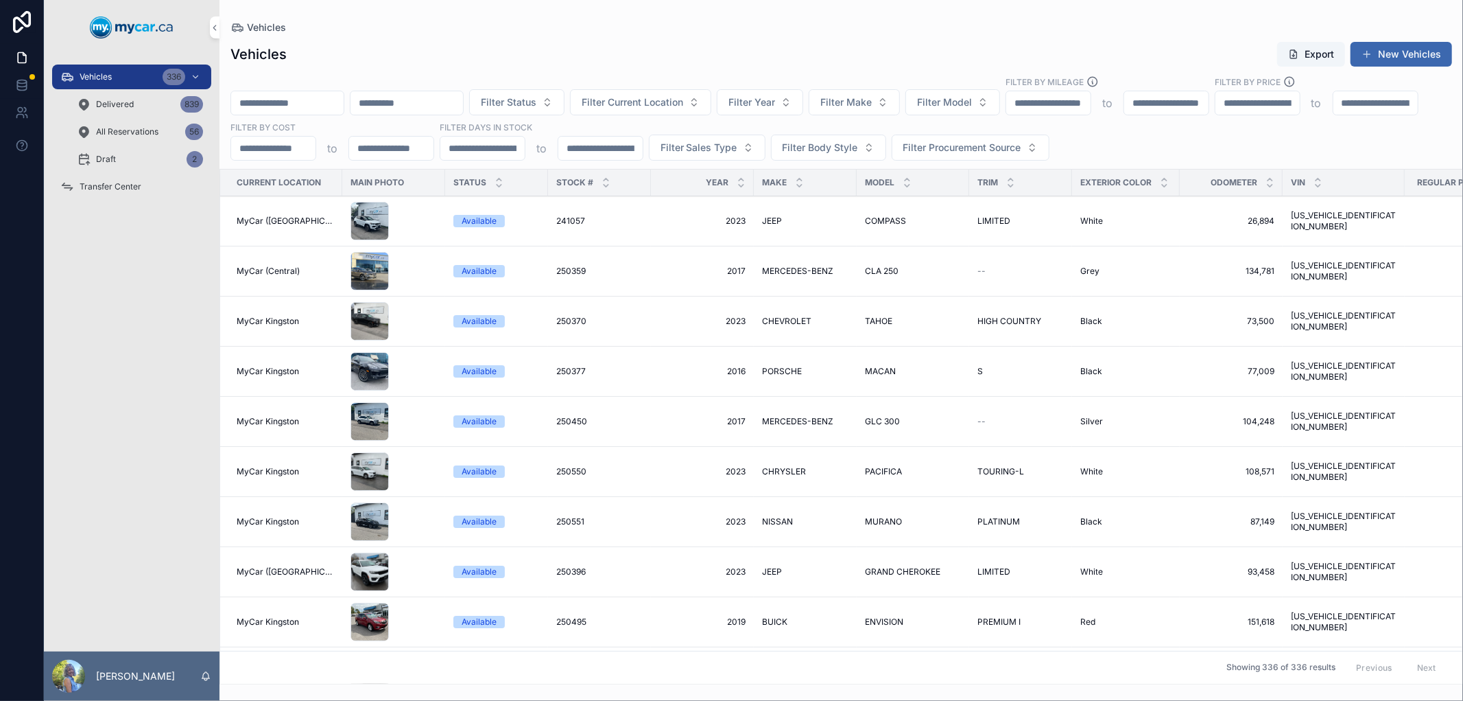
click at [305, 106] on input "scrollable content" at bounding box center [287, 102] width 113 height 19
